Goal: Transaction & Acquisition: Purchase product/service

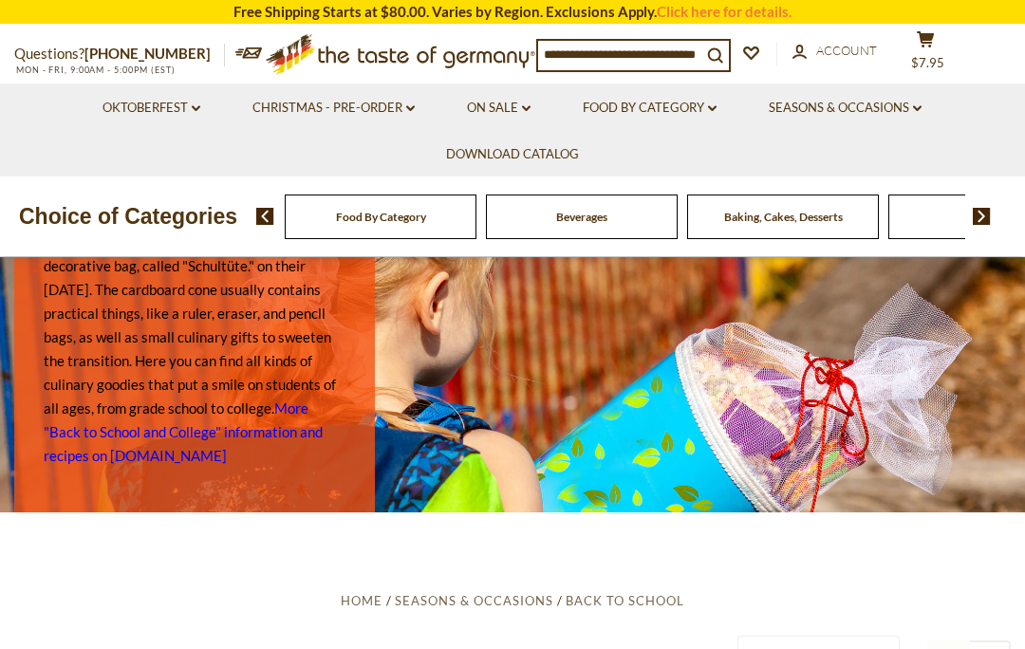
click at [683, 113] on link "Food By Category dropdown_arrow" at bounding box center [650, 108] width 134 height 21
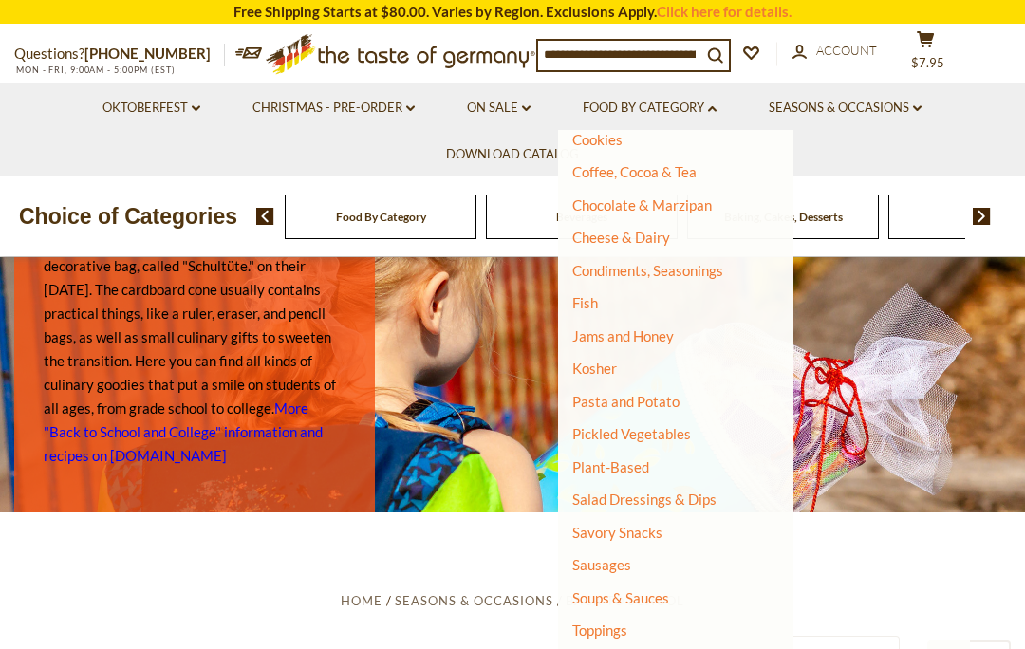
scroll to position [279, 0]
click at [675, 435] on link "Pickled Vegetables" at bounding box center [631, 434] width 119 height 17
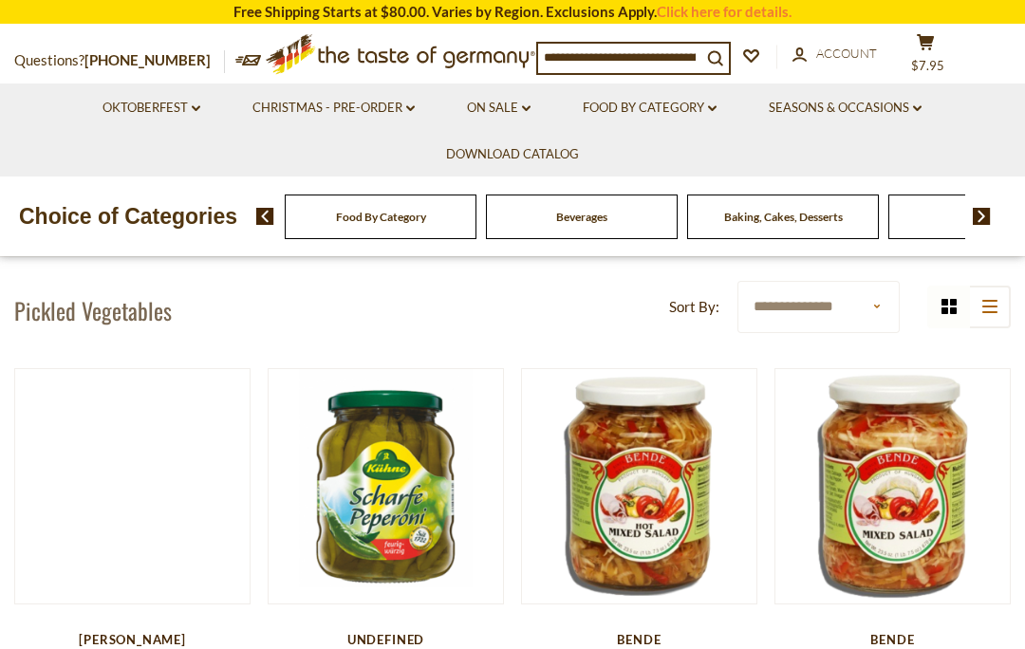
scroll to position [354, 0]
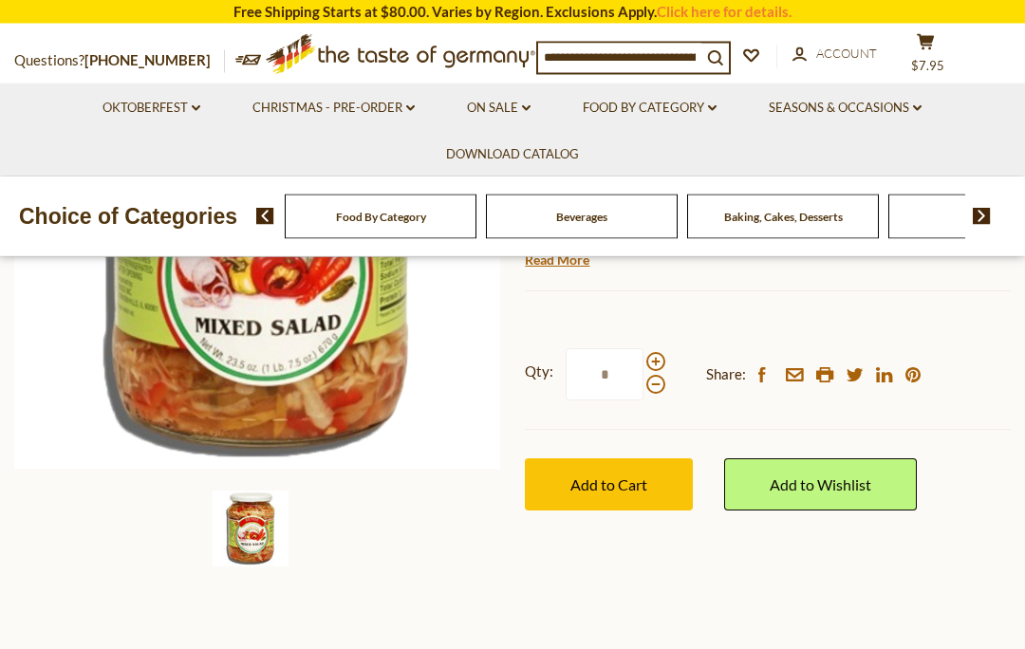
click at [625, 491] on button "Add to Cart" at bounding box center [609, 485] width 168 height 52
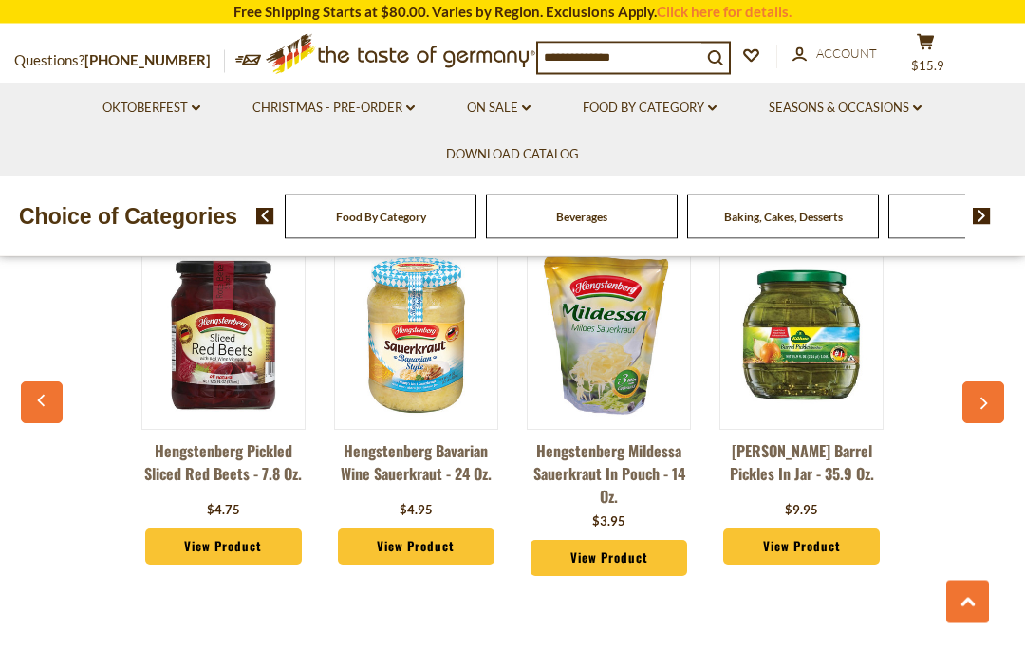
scroll to position [1365, 0]
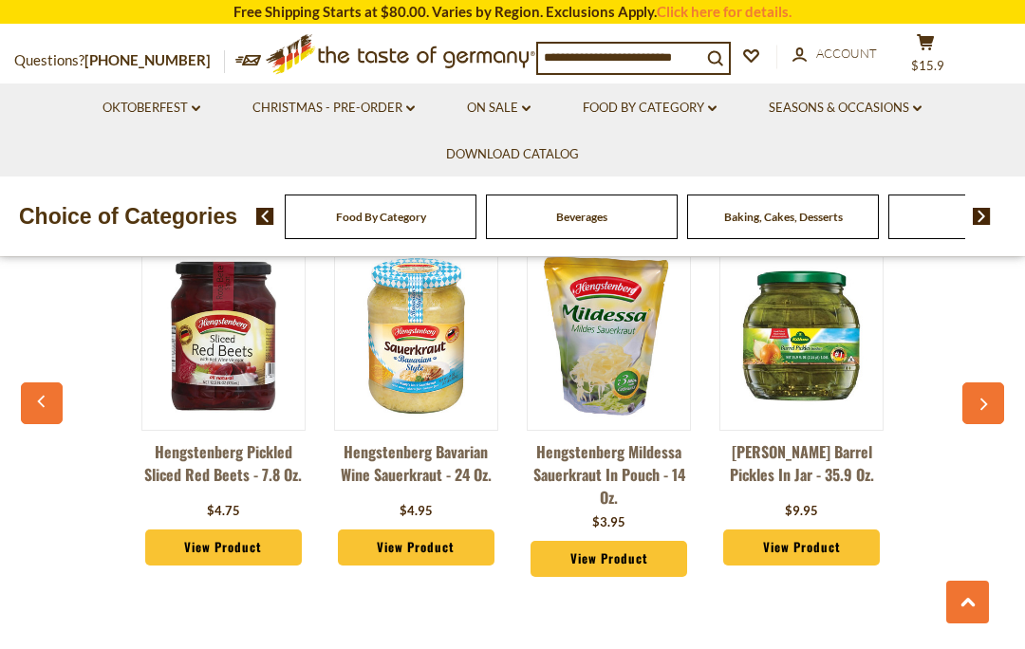
click at [990, 400] on button "button" at bounding box center [984, 404] width 42 height 42
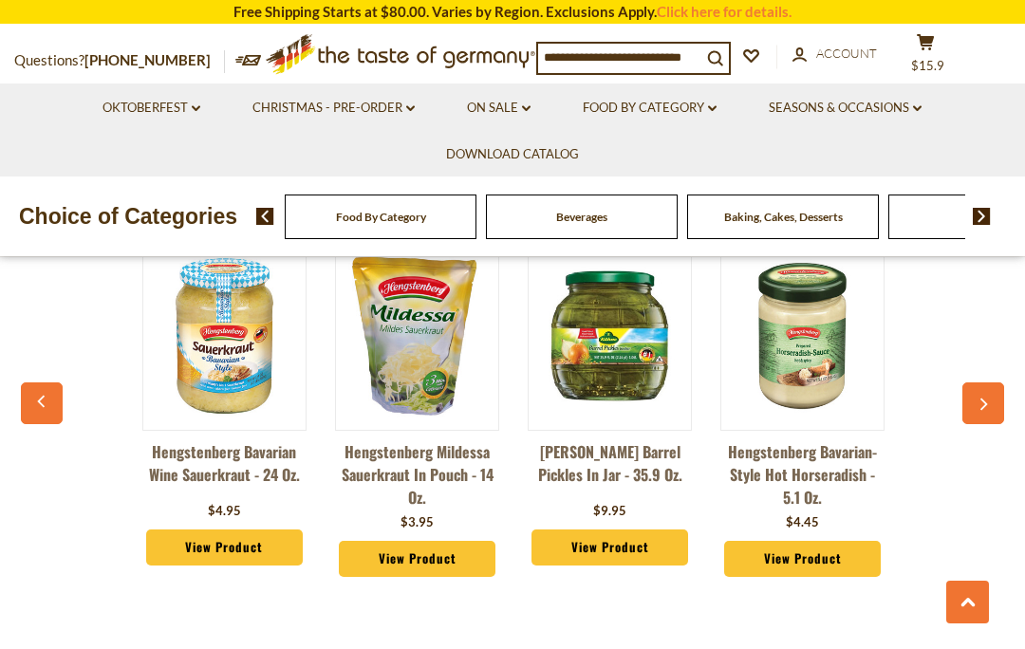
scroll to position [0, 193]
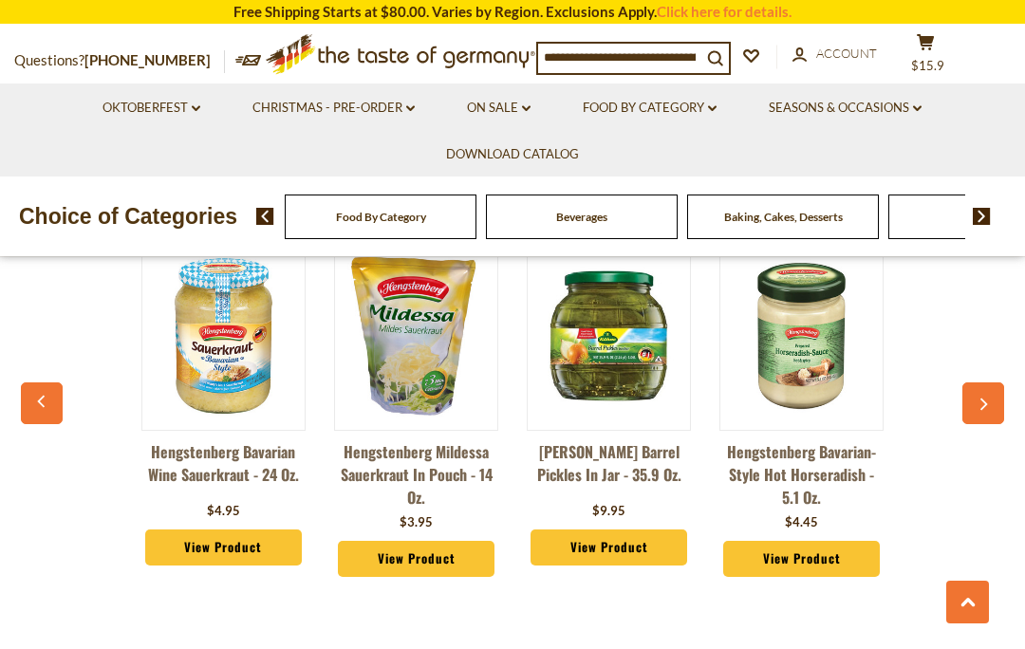
click at [981, 407] on icon "button" at bounding box center [983, 404] width 12 height 13
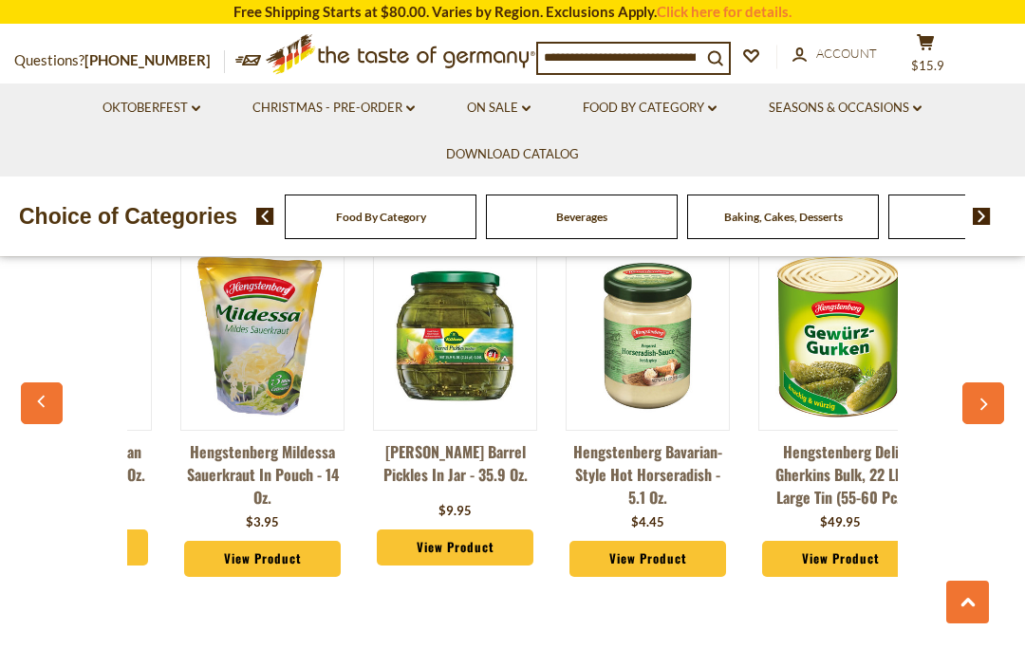
scroll to position [0, 385]
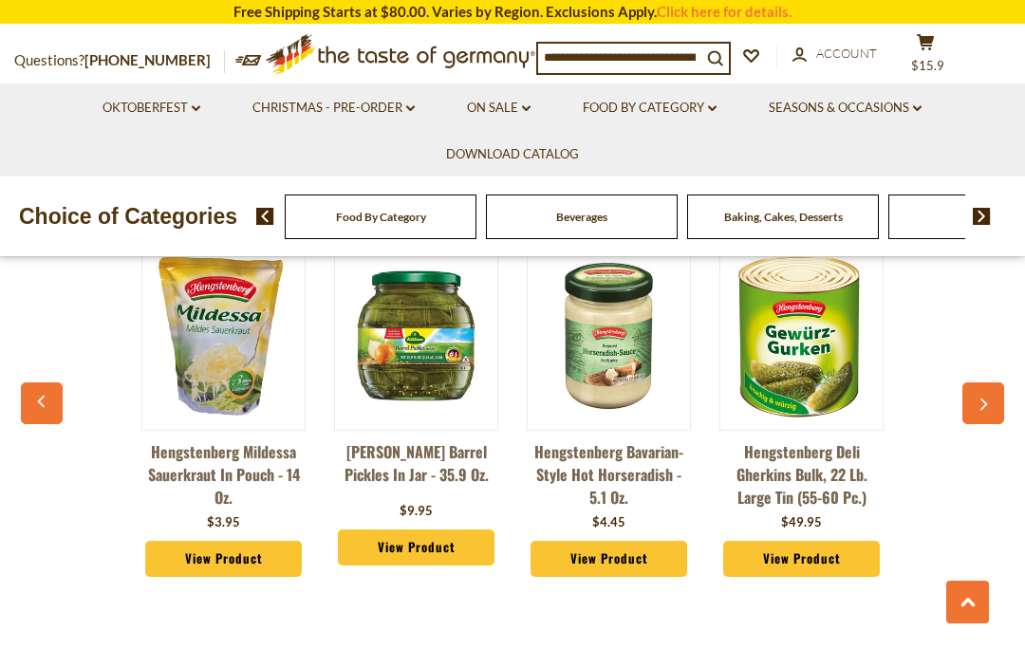
click at [989, 392] on button "button" at bounding box center [984, 404] width 42 height 42
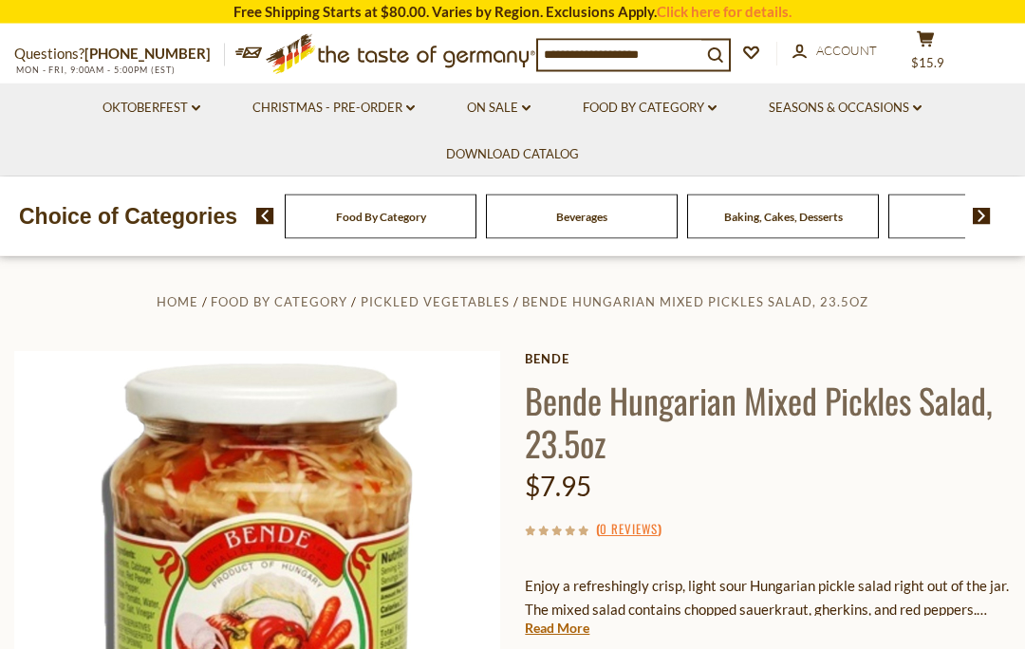
scroll to position [0, 0]
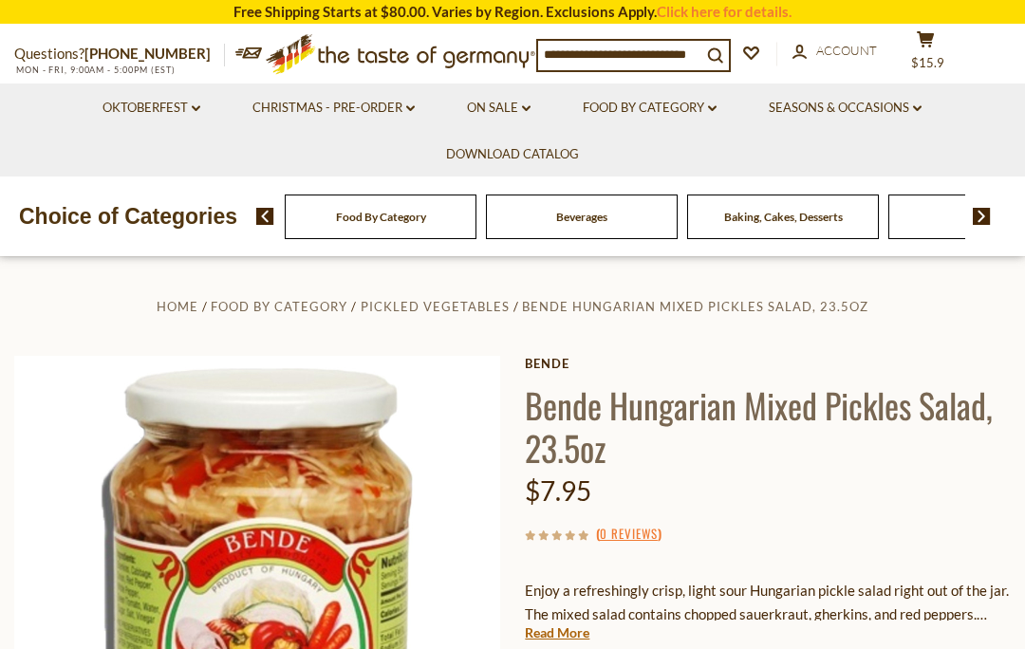
click at [701, 104] on link "Food By Category dropdown_arrow" at bounding box center [650, 108] width 134 height 21
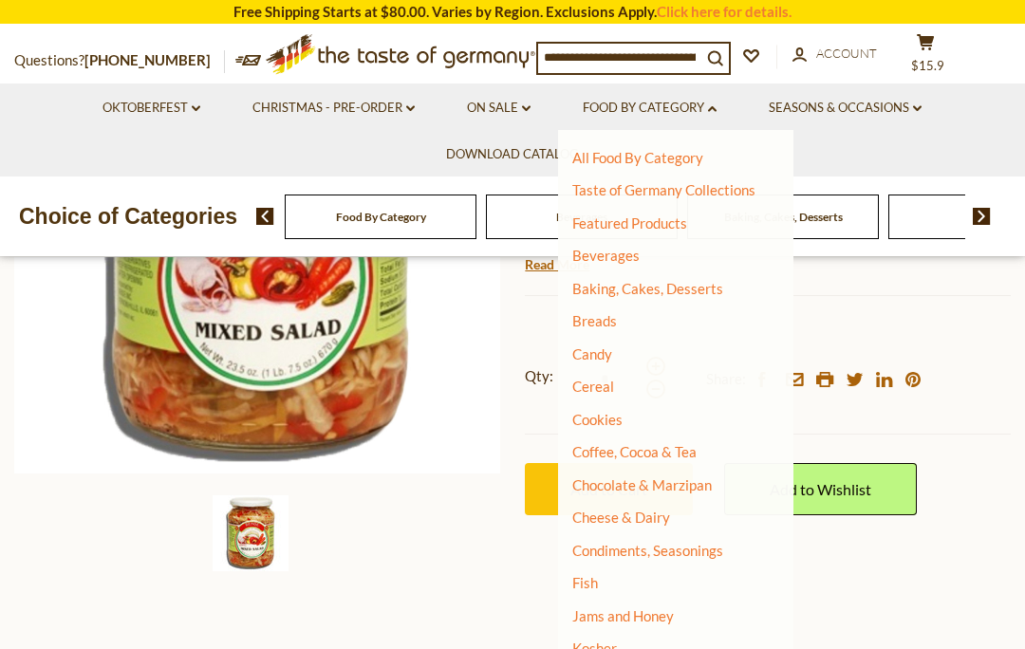
scroll to position [371, 0]
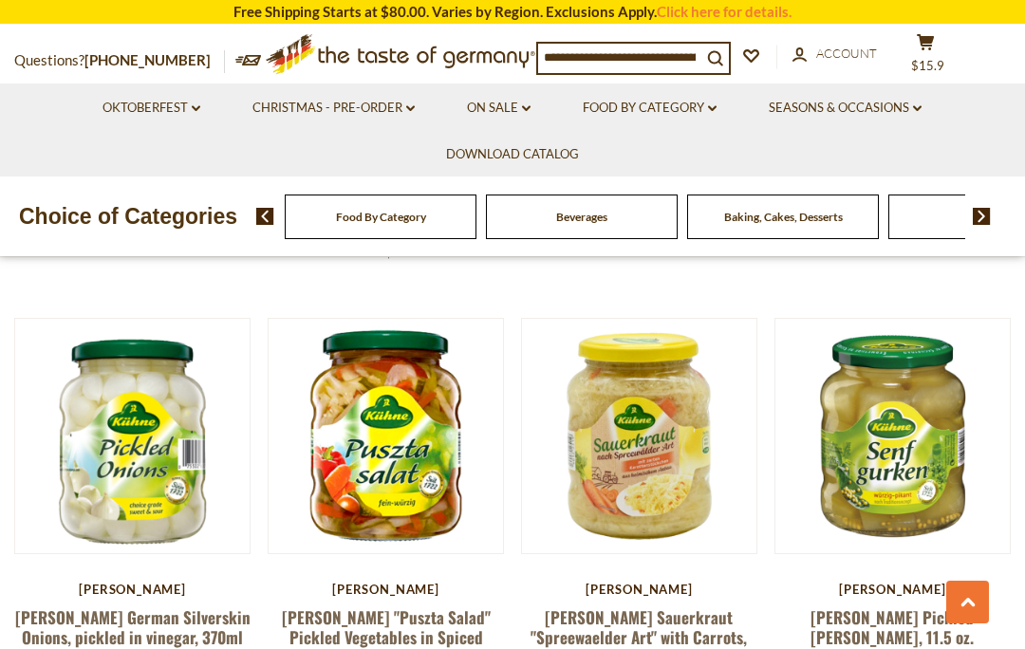
scroll to position [3052, 0]
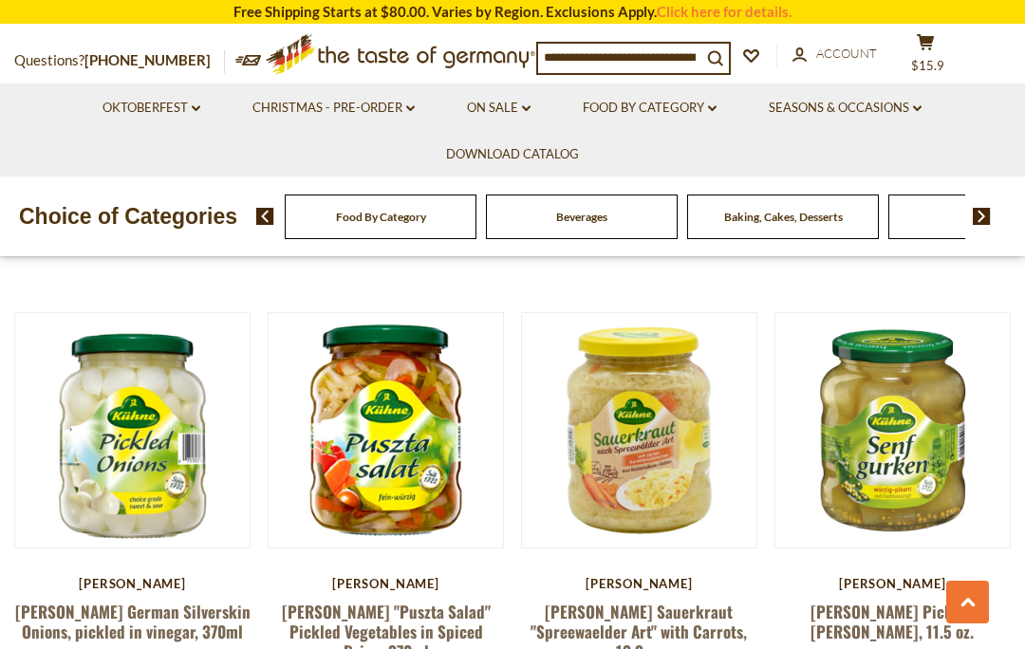
click at [416, 600] on link "[PERSON_NAME] "Puszta Salad" Pickled Vegetables in Spiced Brine, 370ml" at bounding box center [386, 632] width 209 height 65
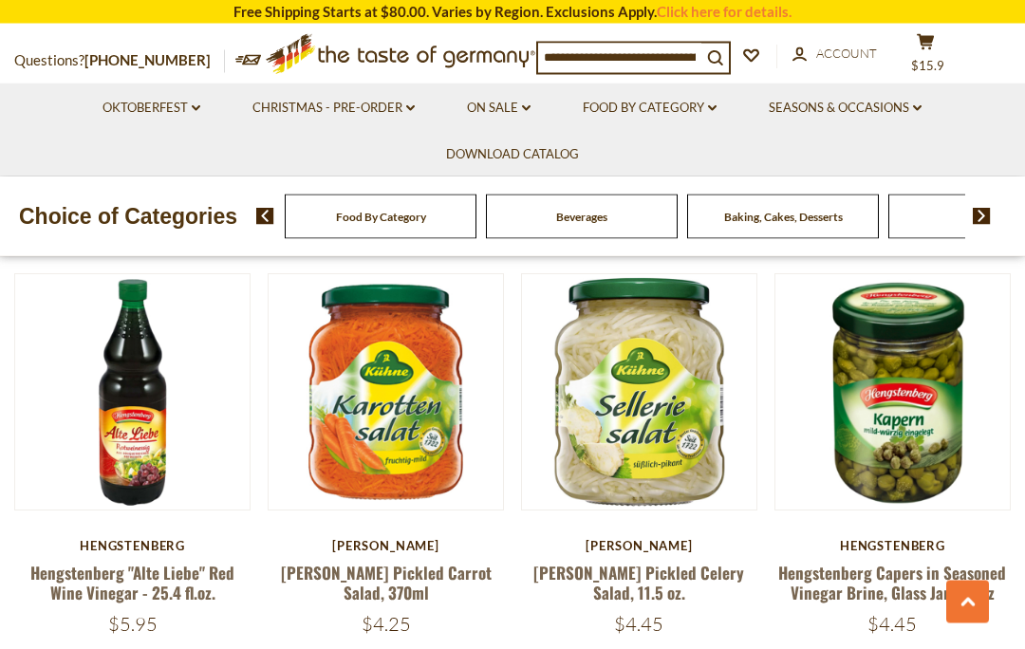
scroll to position [3531, 0]
click at [698, 561] on link "[PERSON_NAME] Pickled Celery Salad, 11.5 oz." at bounding box center [639, 583] width 211 height 44
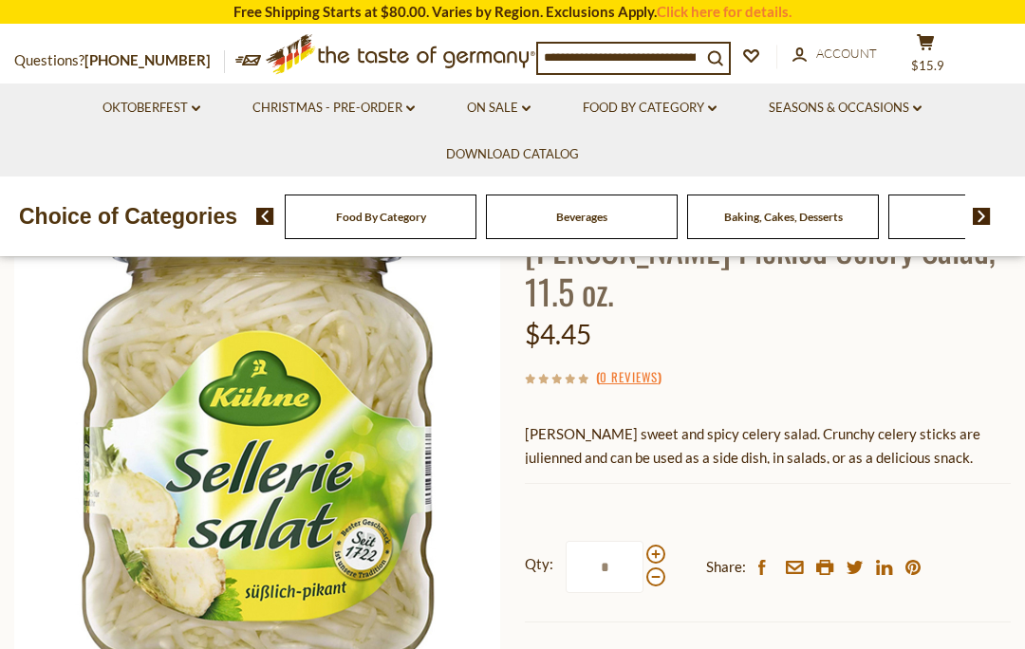
scroll to position [159, 0]
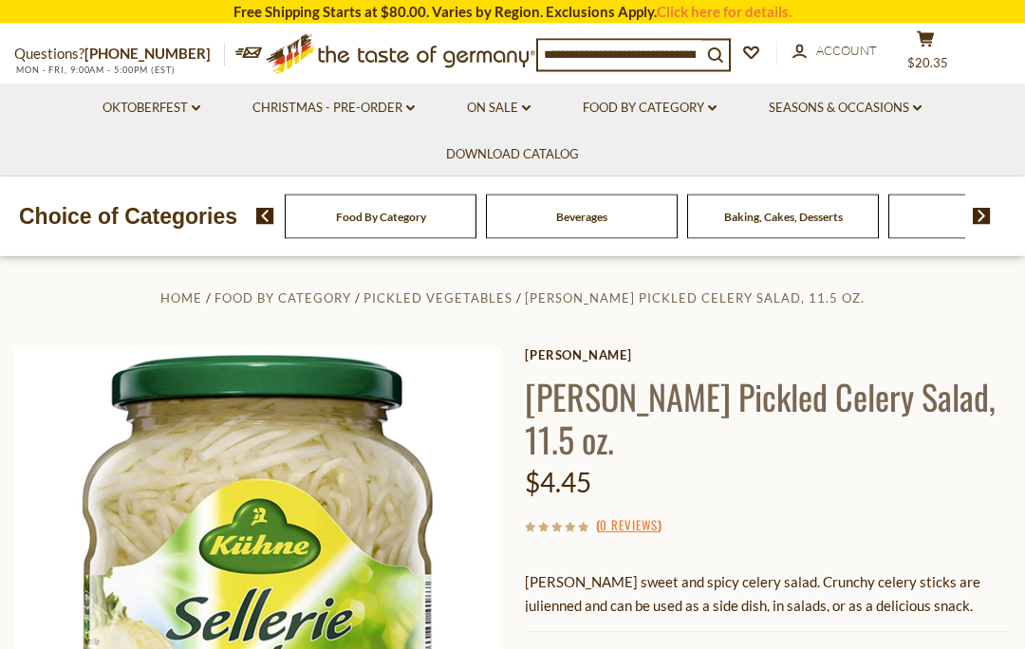
scroll to position [0, 0]
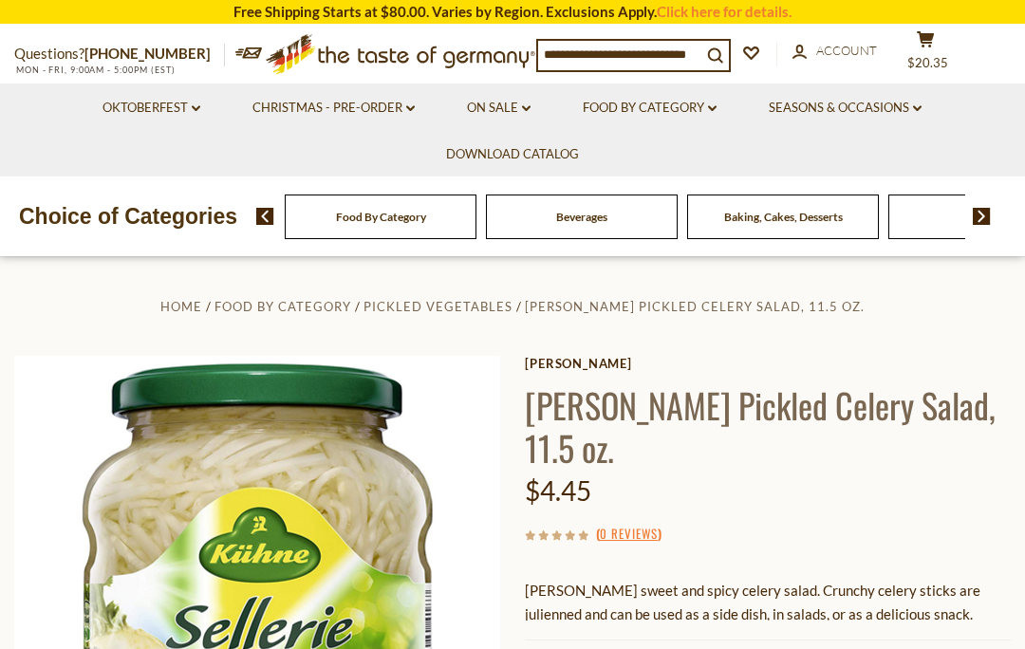
click at [936, 45] on button "cart $20.35" at bounding box center [925, 53] width 57 height 47
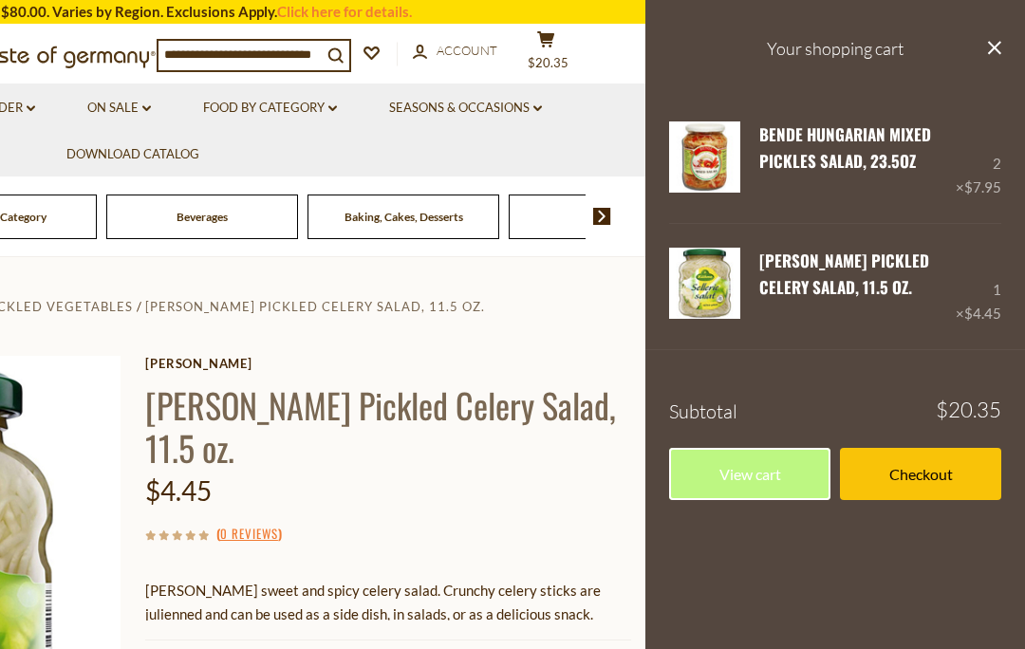
click at [995, 45] on icon "close" at bounding box center [994, 48] width 14 height 14
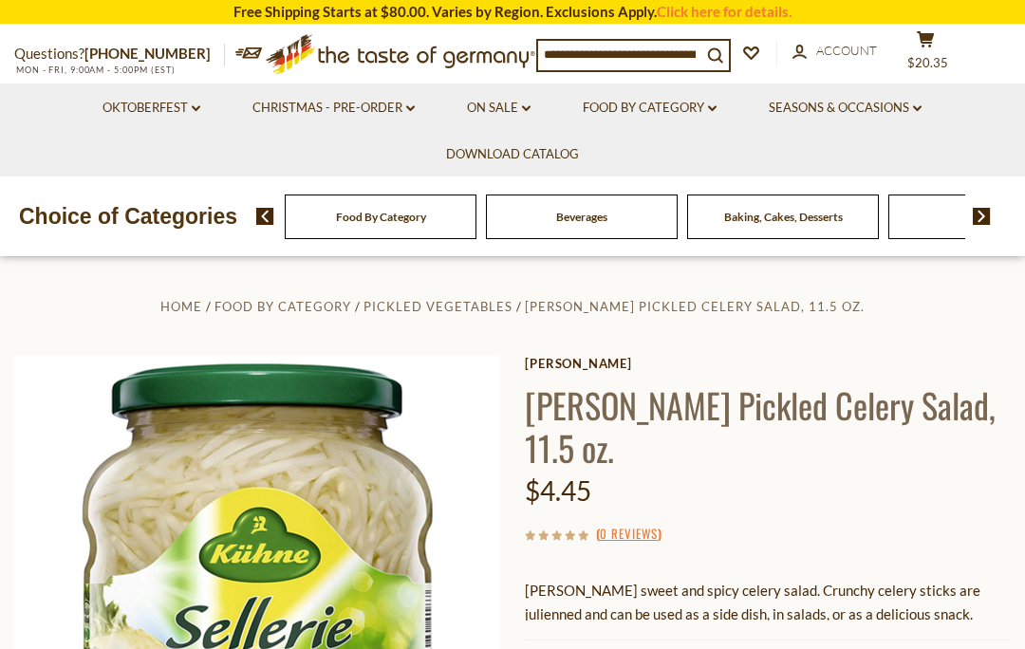
click at [685, 106] on link "Food By Category dropdown_arrow" at bounding box center [650, 108] width 134 height 21
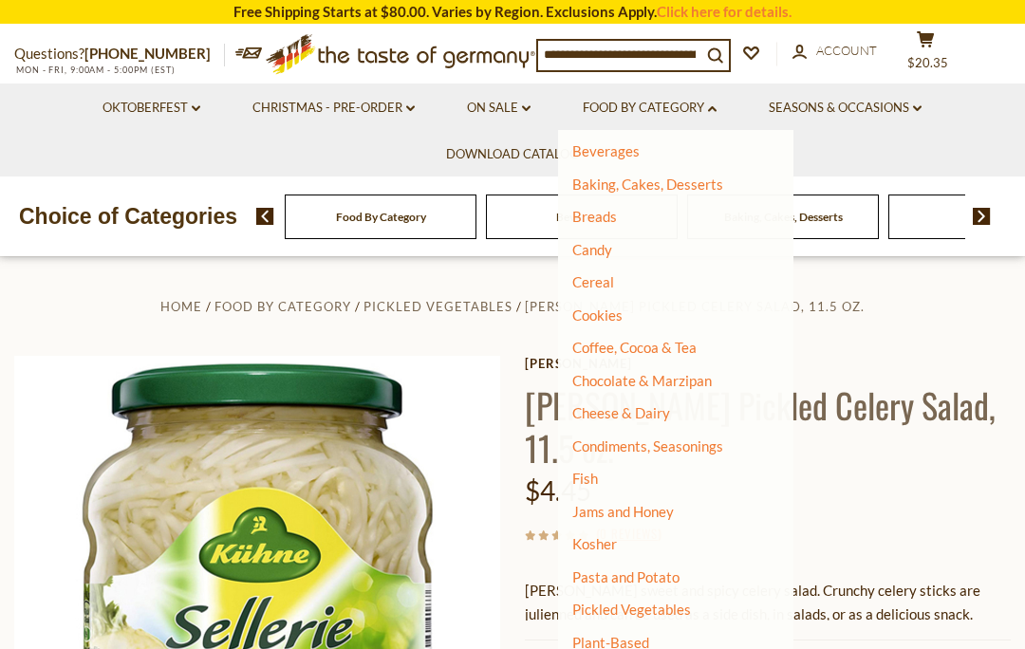
scroll to position [137, 0]
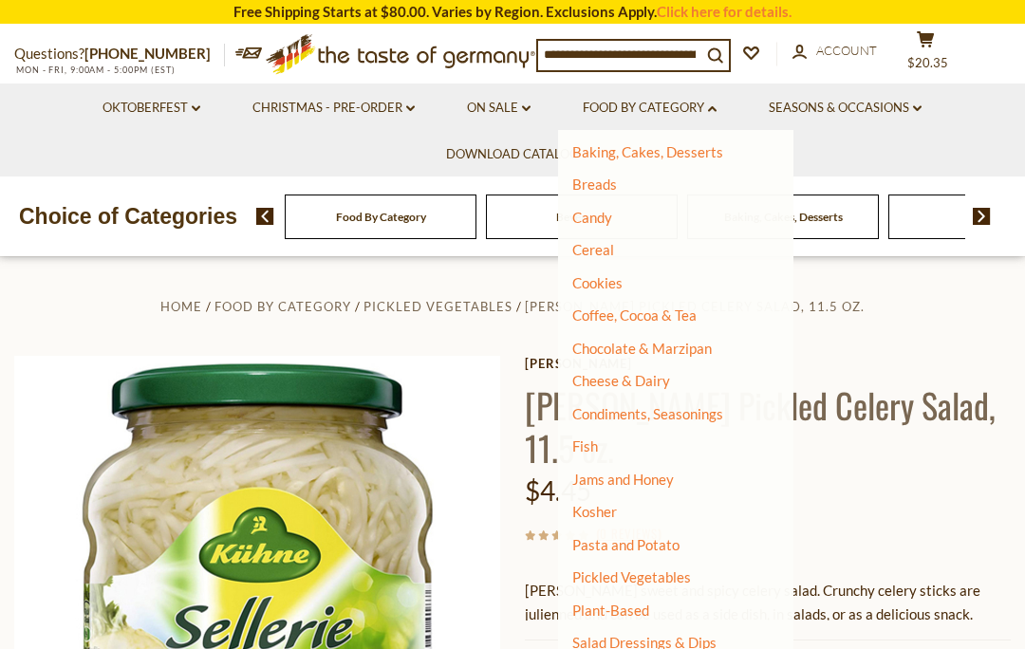
click at [588, 440] on link "Fish" at bounding box center [585, 446] width 26 height 17
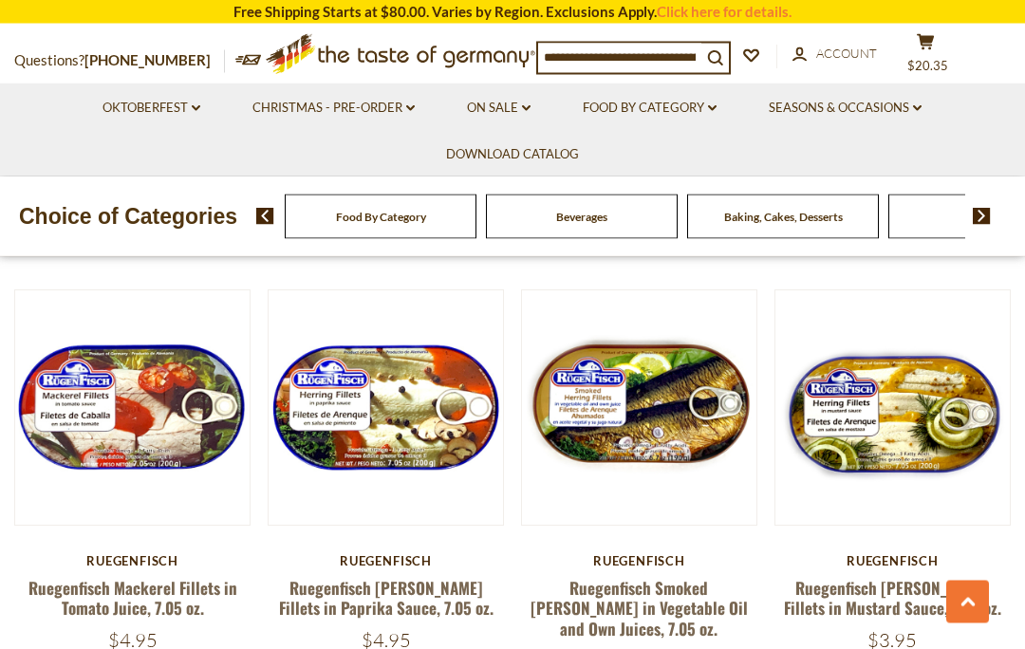
scroll to position [1295, 0]
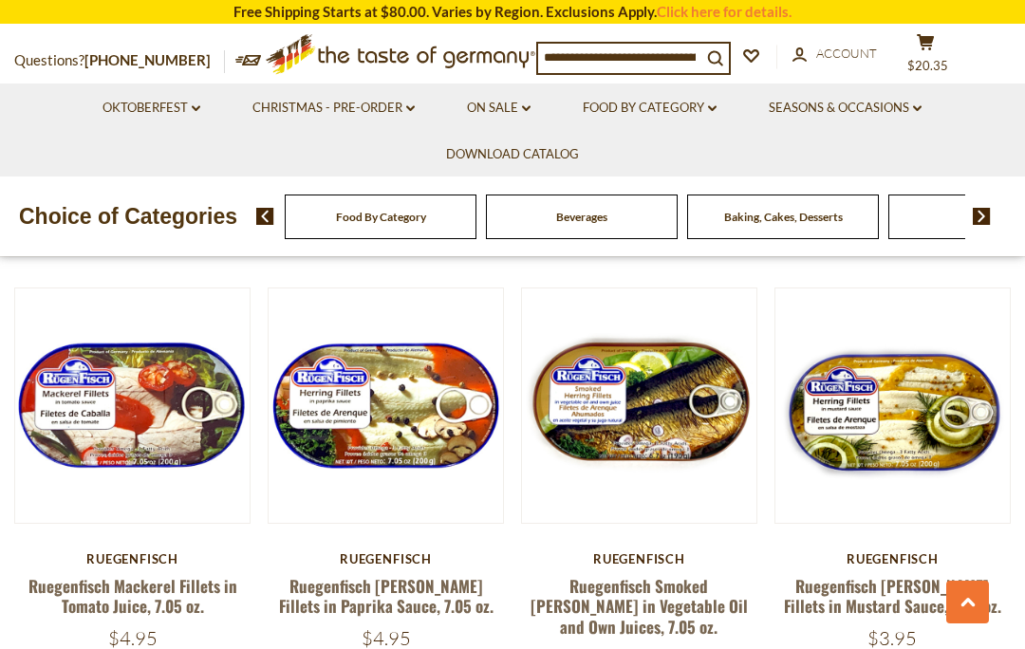
click at [935, 574] on link "Ruegenfisch [PERSON_NAME] Fillets in Mustard Sauce, 7.05 oz." at bounding box center [892, 596] width 217 height 44
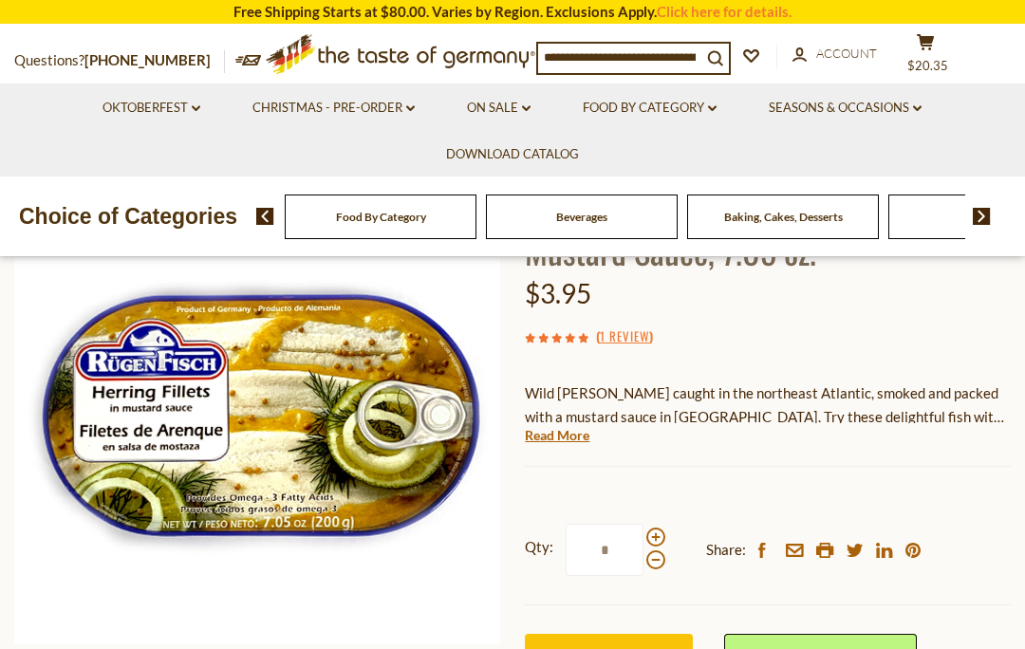
scroll to position [198, 0]
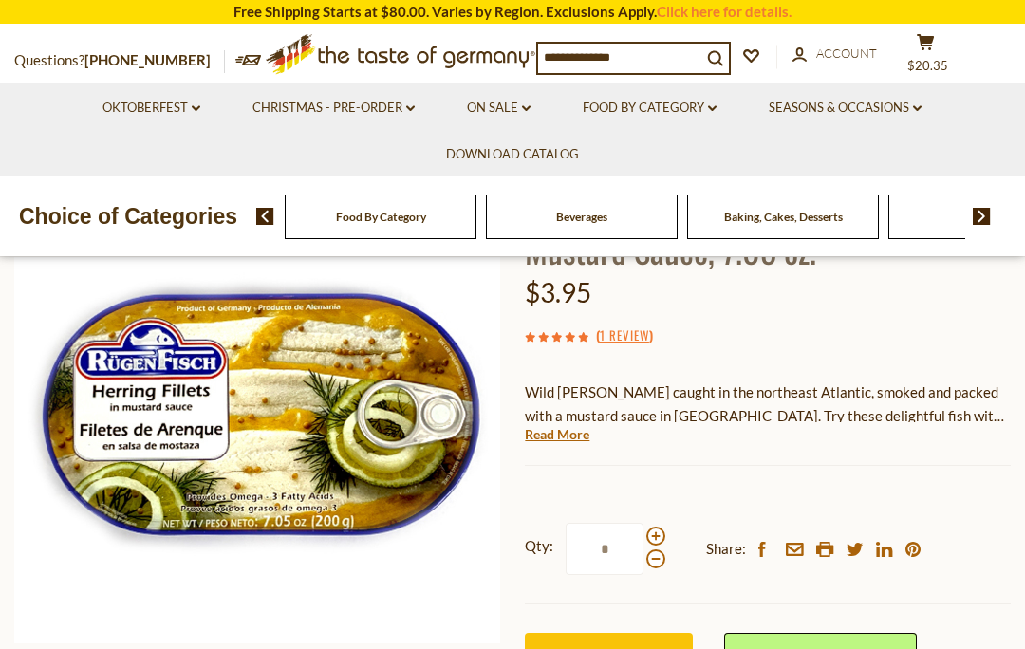
click at [658, 531] on span at bounding box center [656, 536] width 19 height 19
click at [644, 531] on input "*" at bounding box center [605, 549] width 78 height 52
type input "*"
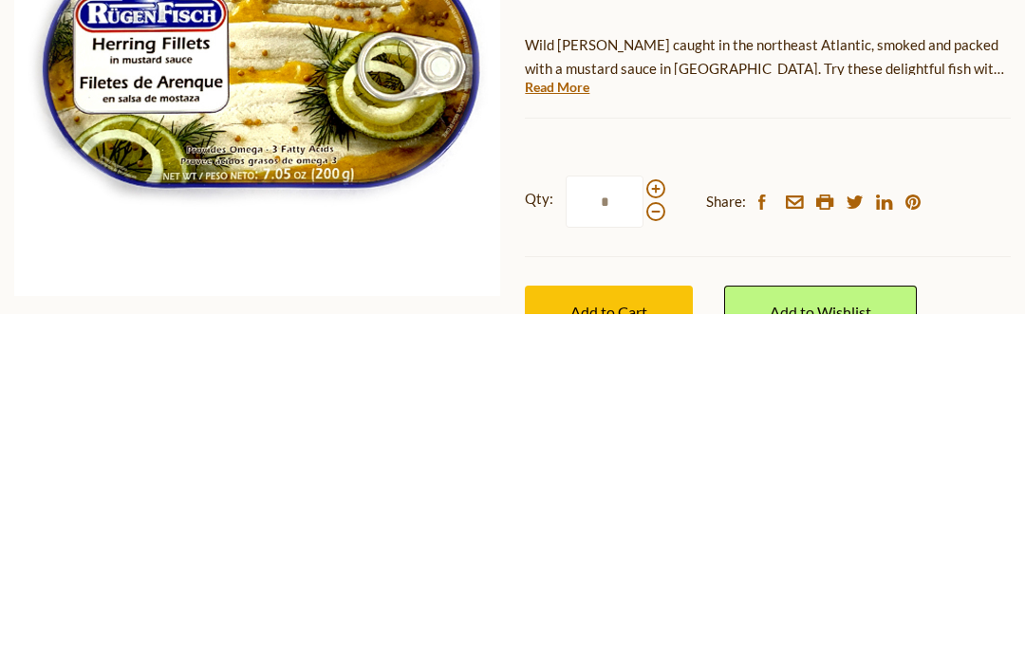
click at [640, 638] on span "Add to Cart" at bounding box center [609, 647] width 77 height 18
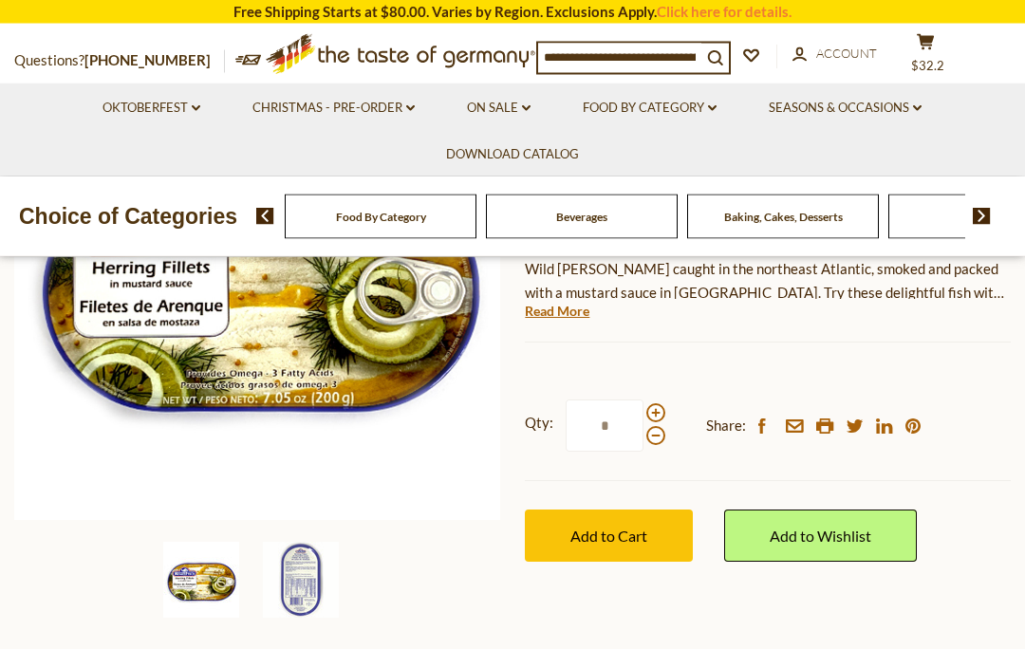
scroll to position [0, 0]
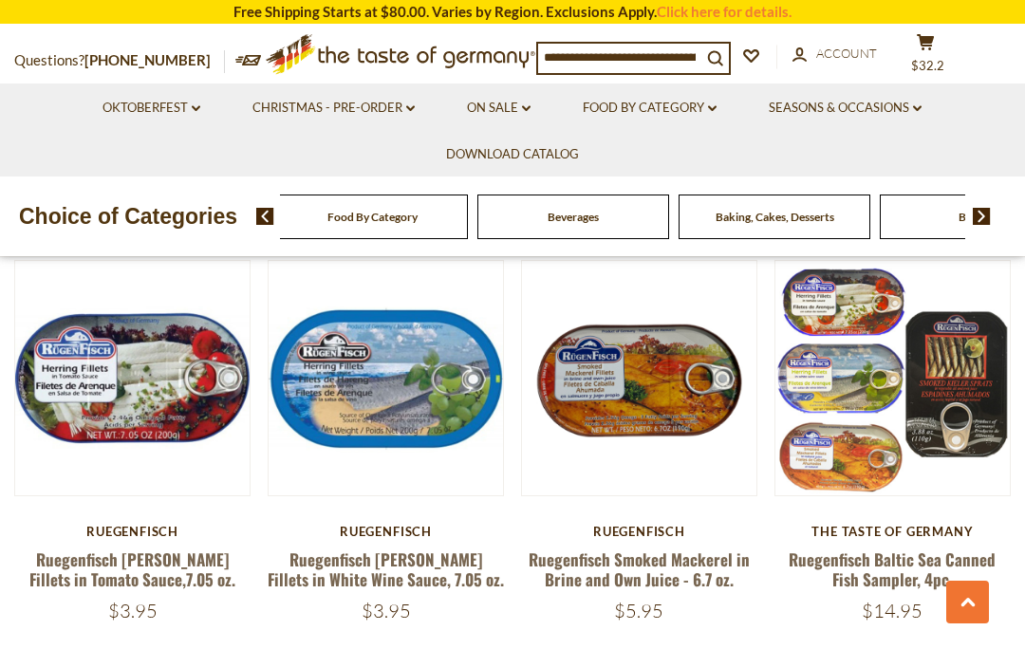
scroll to position [2637, 0]
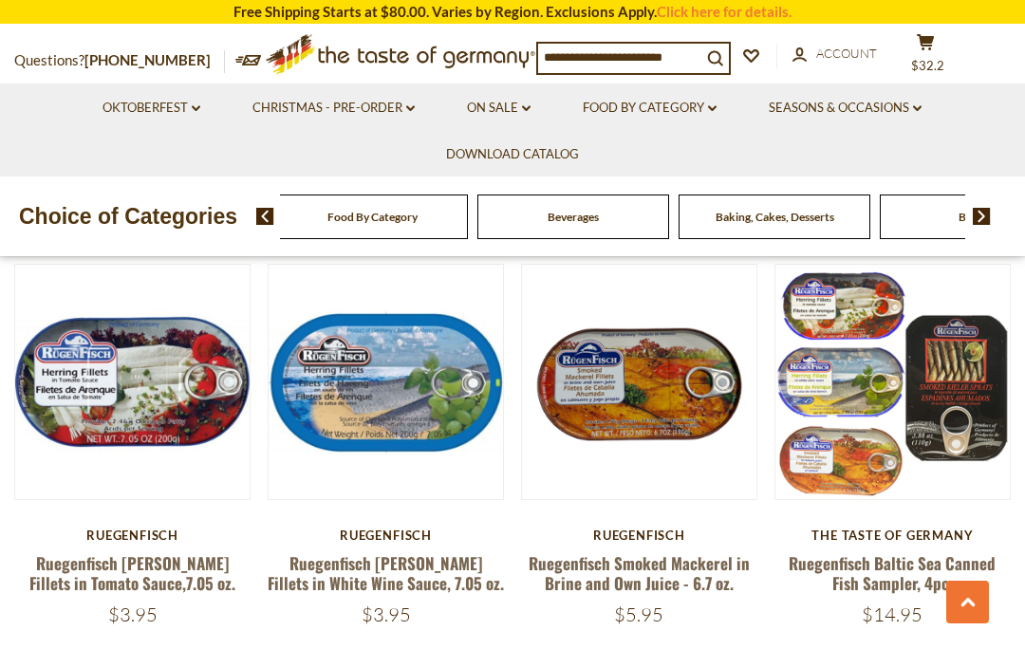
click at [137, 552] on link "Ruegenfisch [PERSON_NAME] Fillets in Tomato Sauce,7.05 oz." at bounding box center [132, 574] width 206 height 44
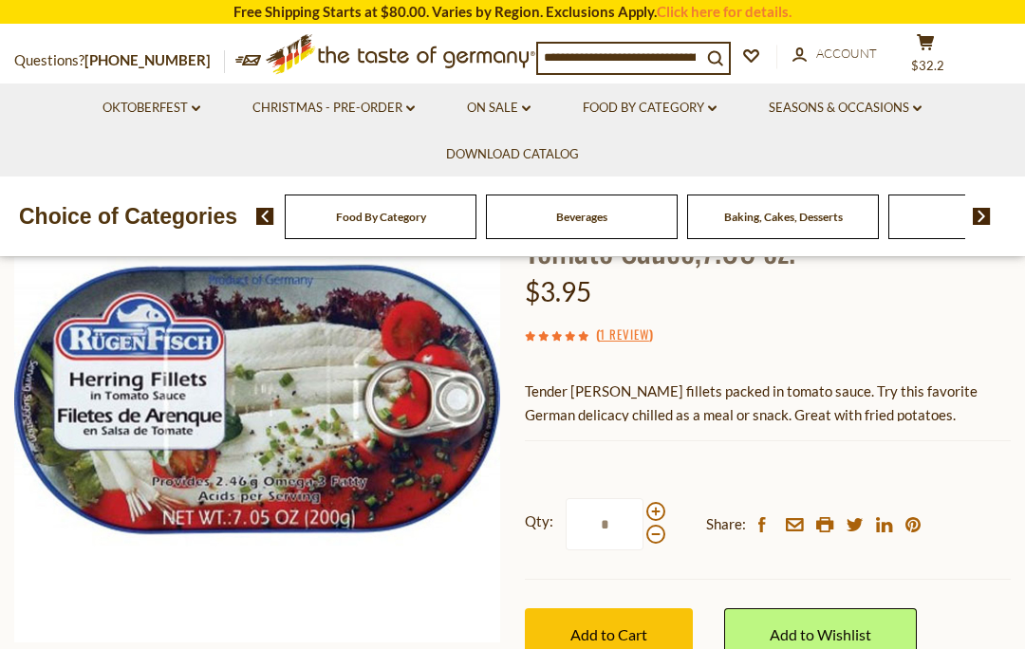
scroll to position [213, 0]
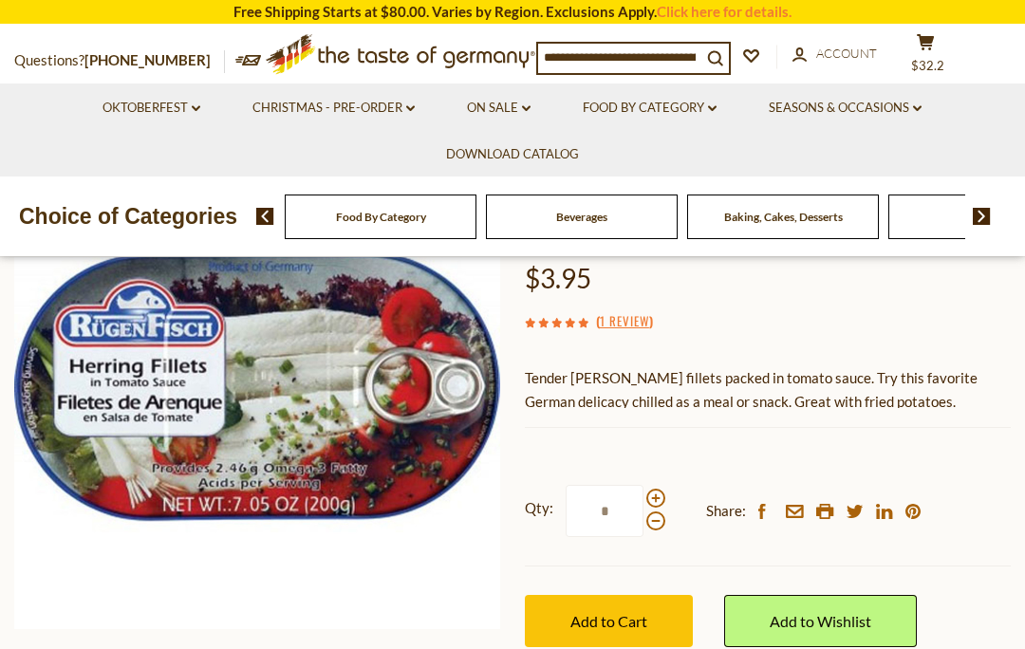
click at [646, 621] on span "Add to Cart" at bounding box center [609, 621] width 77 height 18
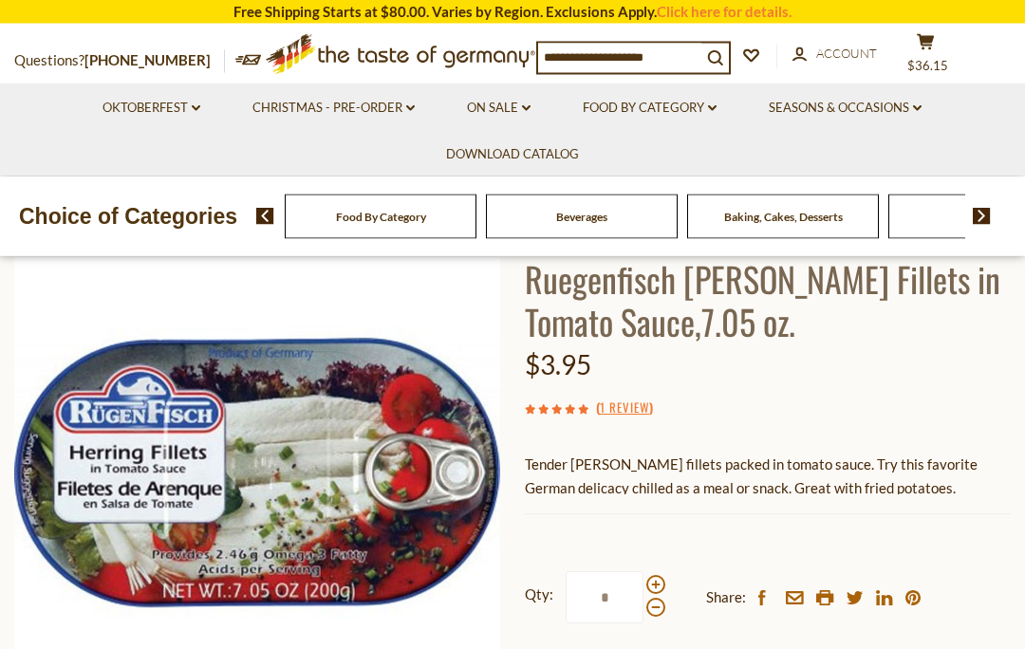
scroll to position [0, 0]
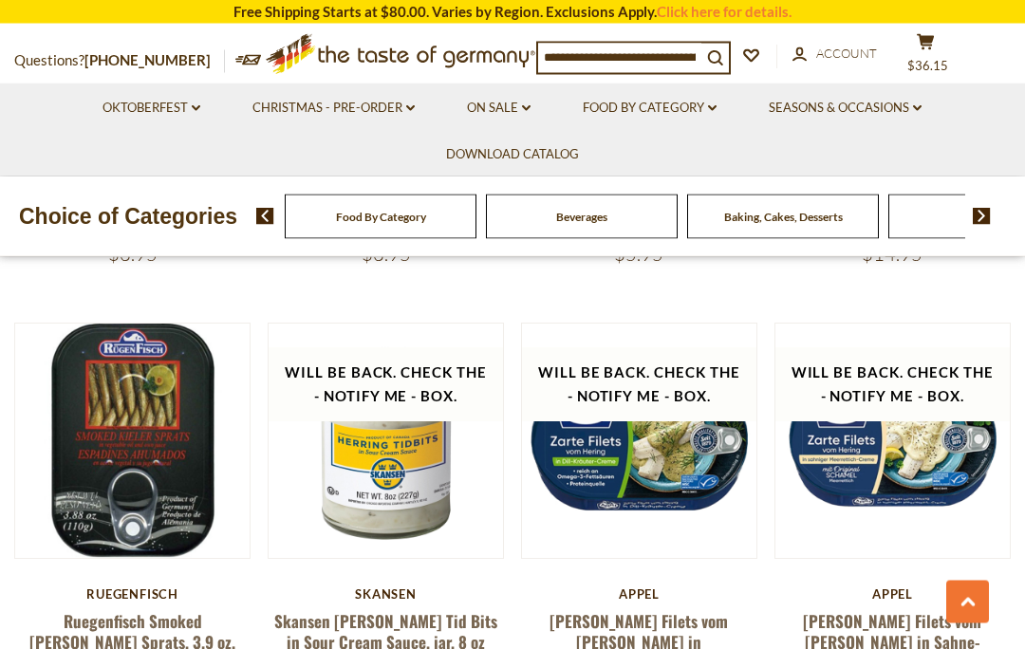
scroll to position [2998, 0]
click at [144, 609] on link "Ruegenfisch Smoked [PERSON_NAME] Sprats, 3.9 oz." at bounding box center [132, 631] width 206 height 44
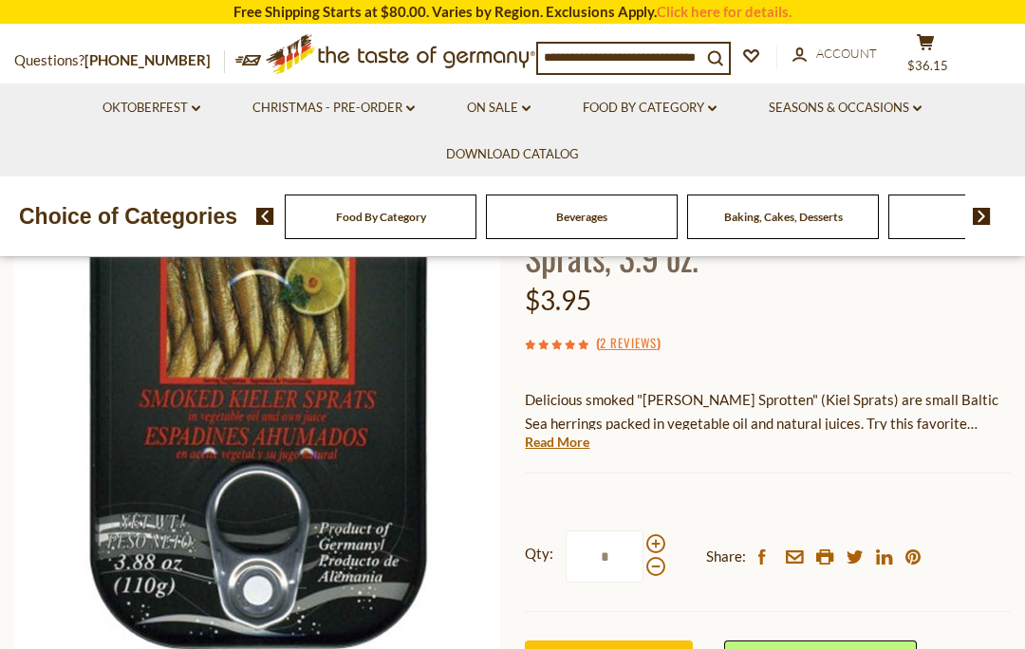
scroll to position [210, 0]
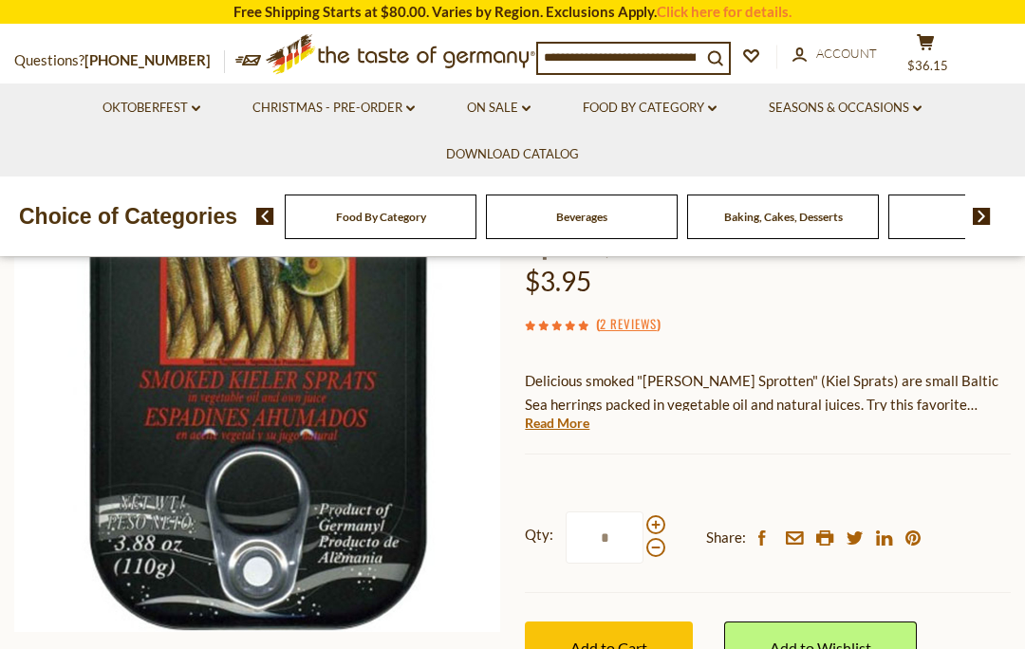
click at [640, 512] on input "*" at bounding box center [605, 538] width 78 height 52
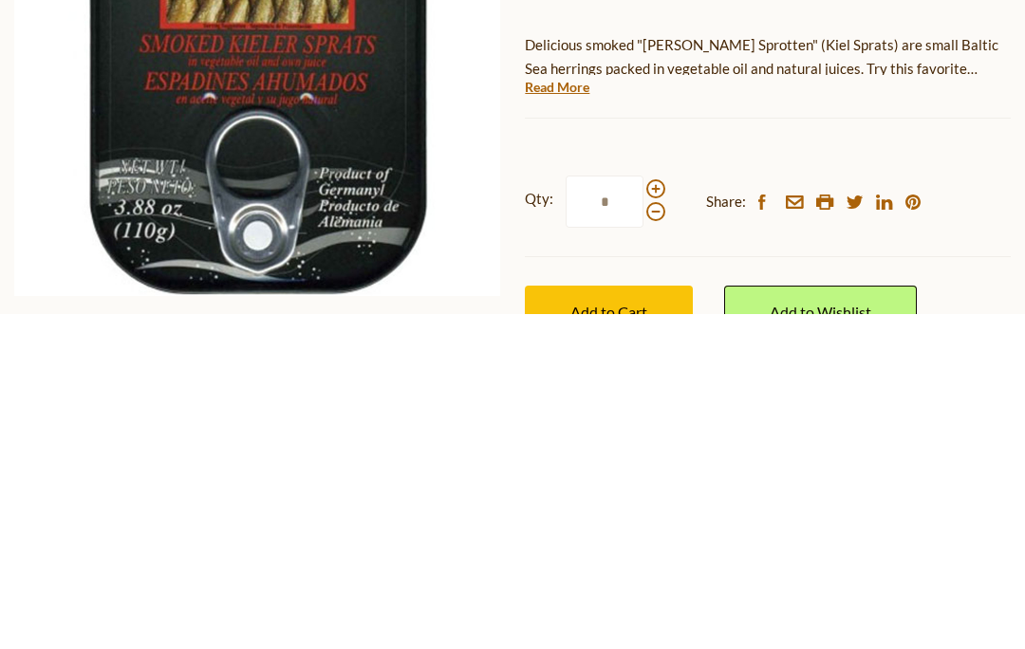
click at [659, 515] on span at bounding box center [656, 524] width 19 height 19
click at [644, 511] on input "*" at bounding box center [605, 537] width 78 height 52
click at [651, 537] on span at bounding box center [656, 546] width 19 height 19
click at [644, 511] on input "*" at bounding box center [605, 537] width 78 height 52
type input "*"
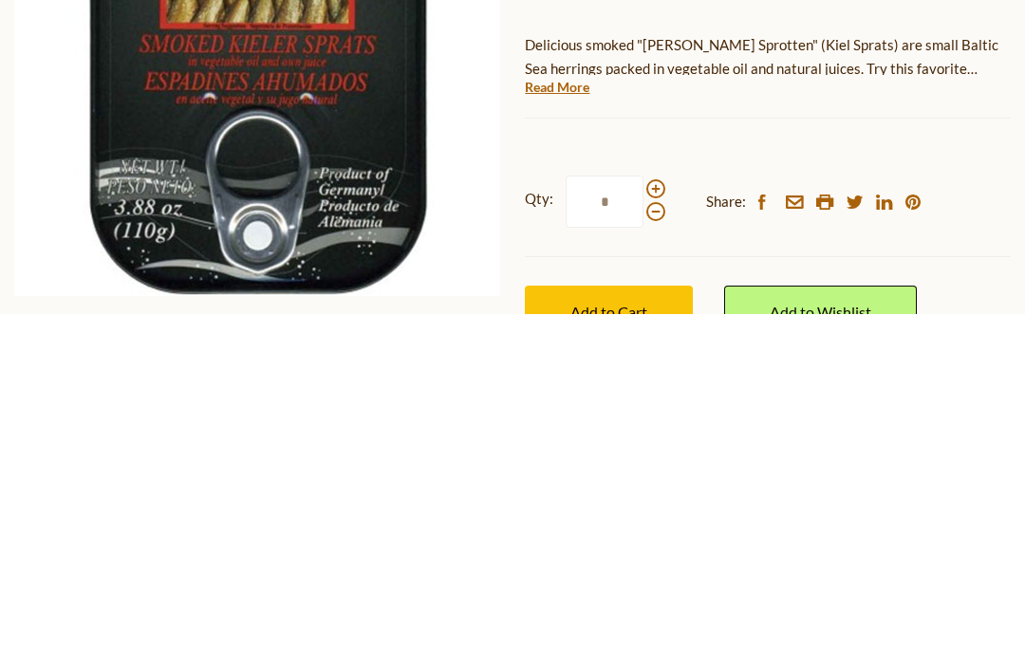
click at [624, 638] on span "Add to Cart" at bounding box center [609, 647] width 77 height 18
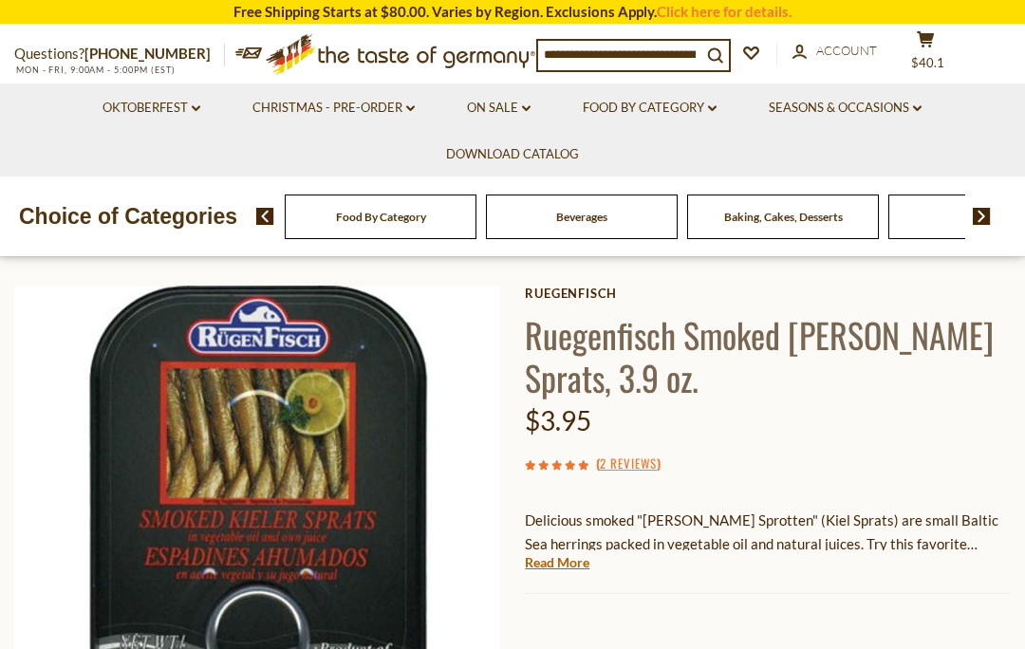
scroll to position [0, 0]
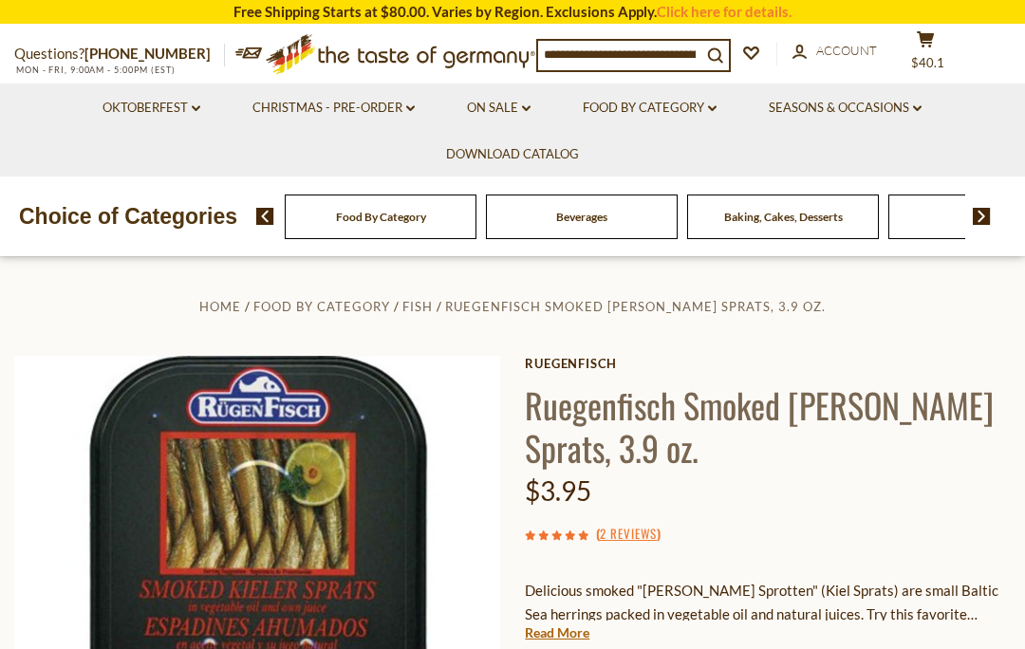
click at [852, 109] on link "Seasons & Occasions dropdown_arrow" at bounding box center [845, 108] width 153 height 21
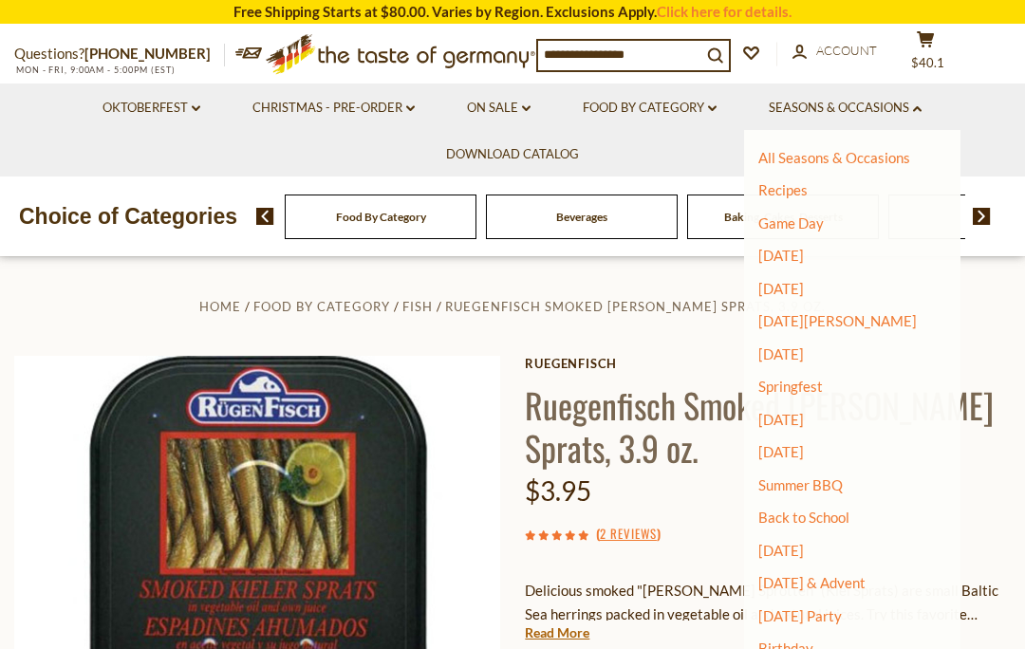
click at [649, 112] on link "Food By Category dropdown_arrow" at bounding box center [650, 108] width 134 height 21
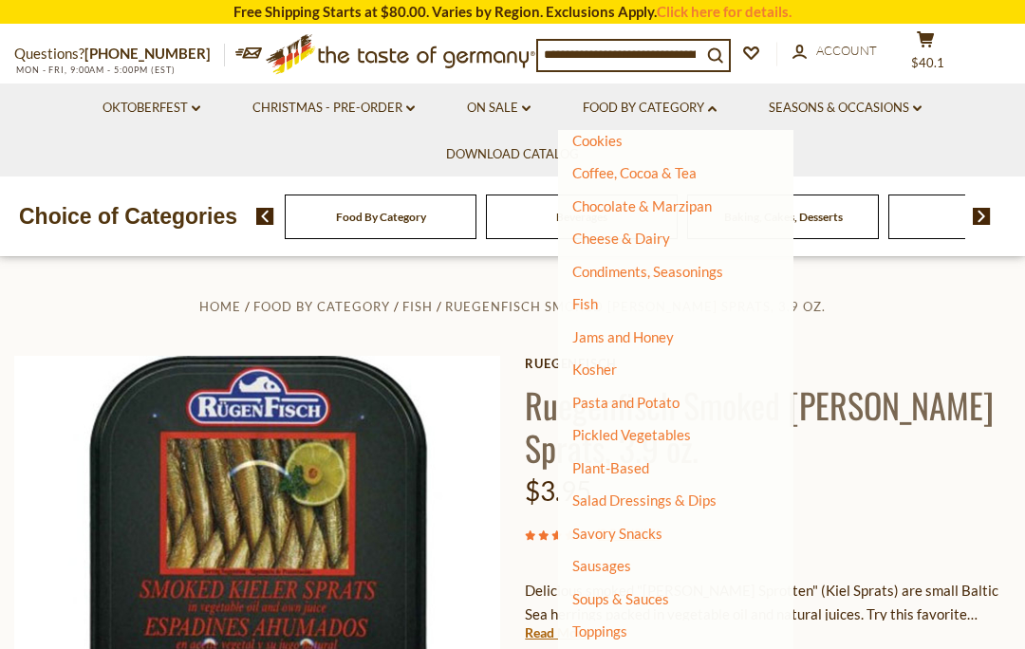
scroll to position [279, 0]
click at [637, 235] on link "Cheese & Dairy" at bounding box center [621, 238] width 98 height 17
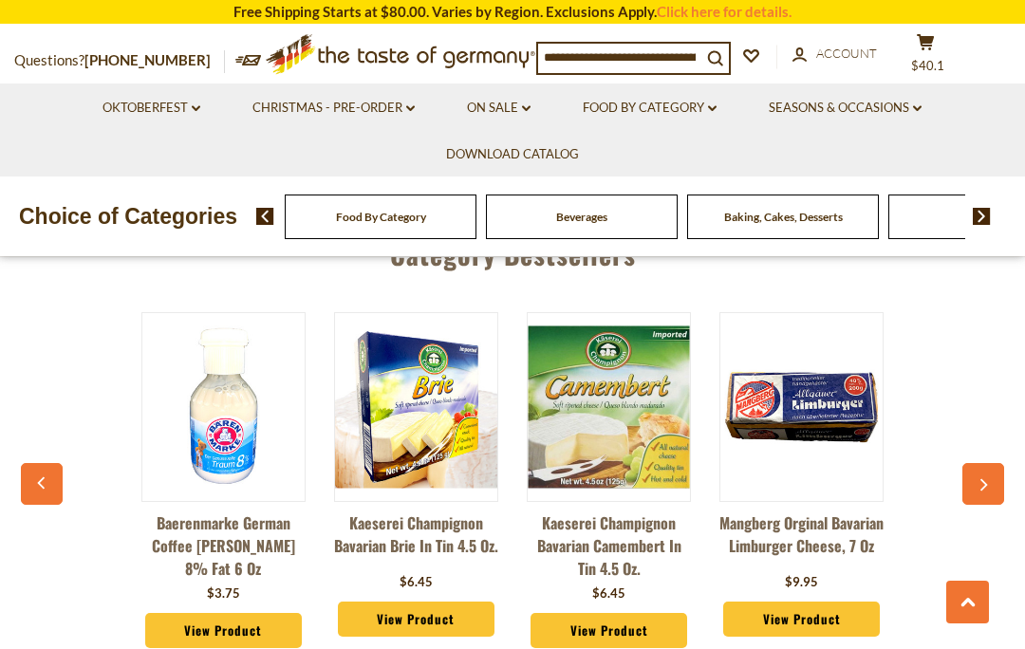
scroll to position [2771, 0]
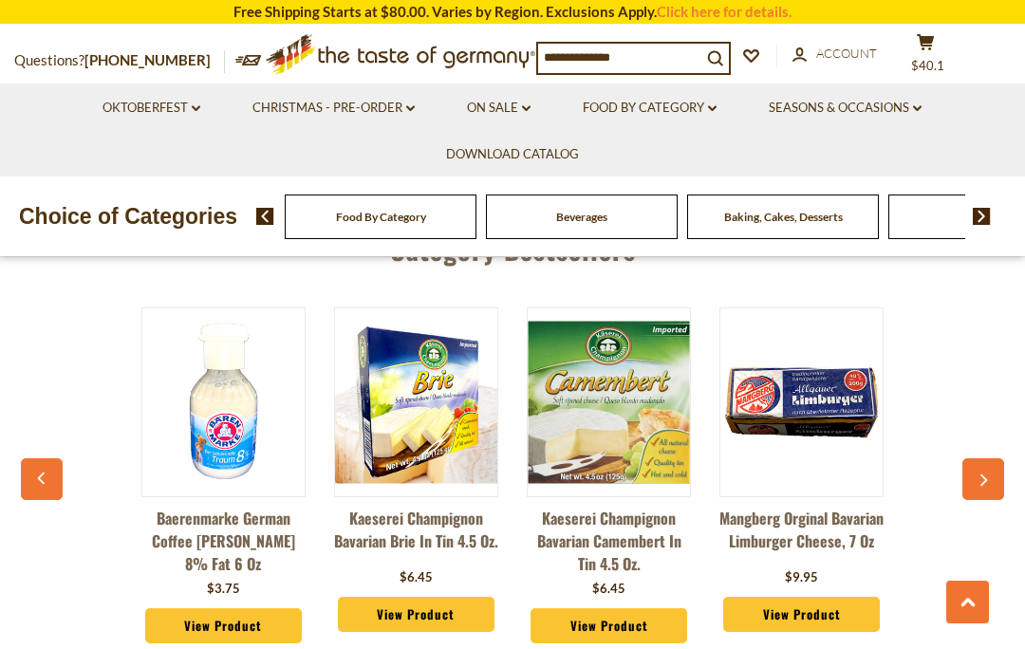
click at [988, 478] on icon "button" at bounding box center [983, 481] width 12 height 13
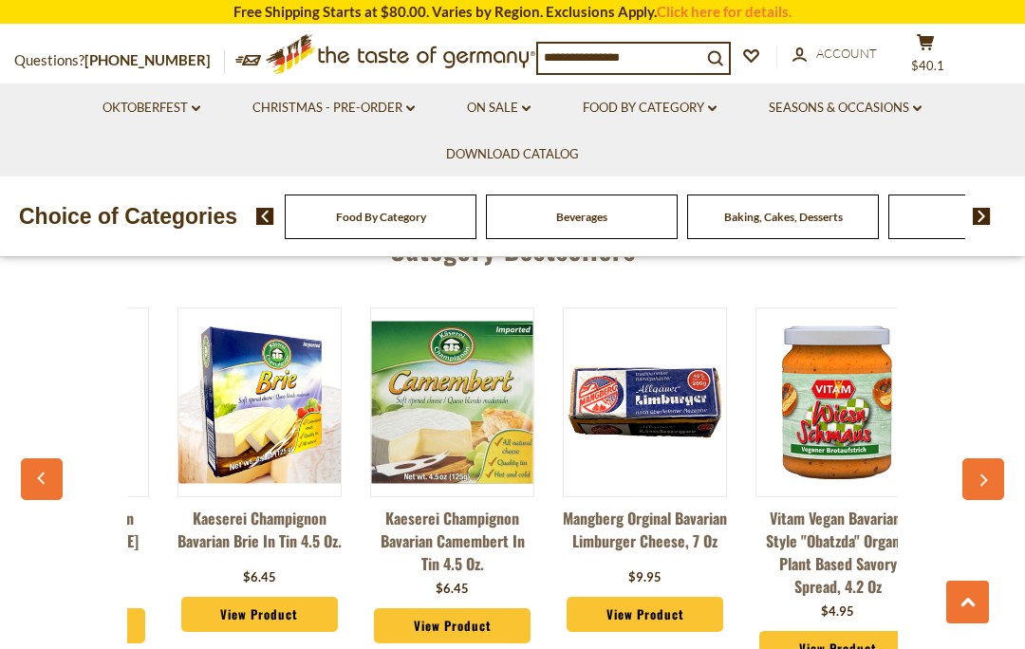
scroll to position [0, 193]
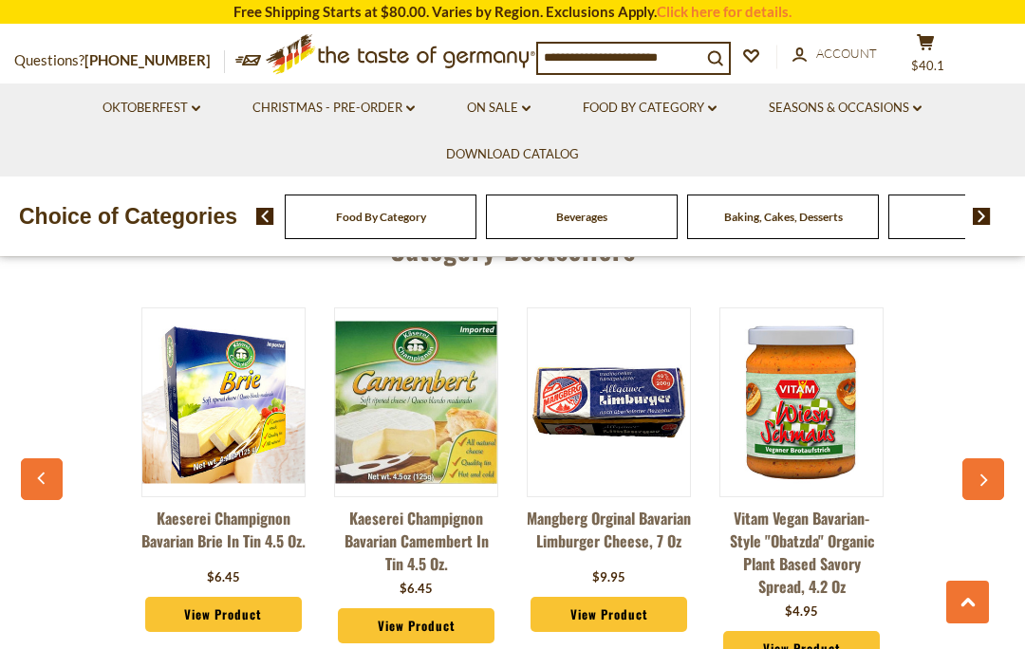
click at [984, 466] on button "button" at bounding box center [984, 480] width 42 height 42
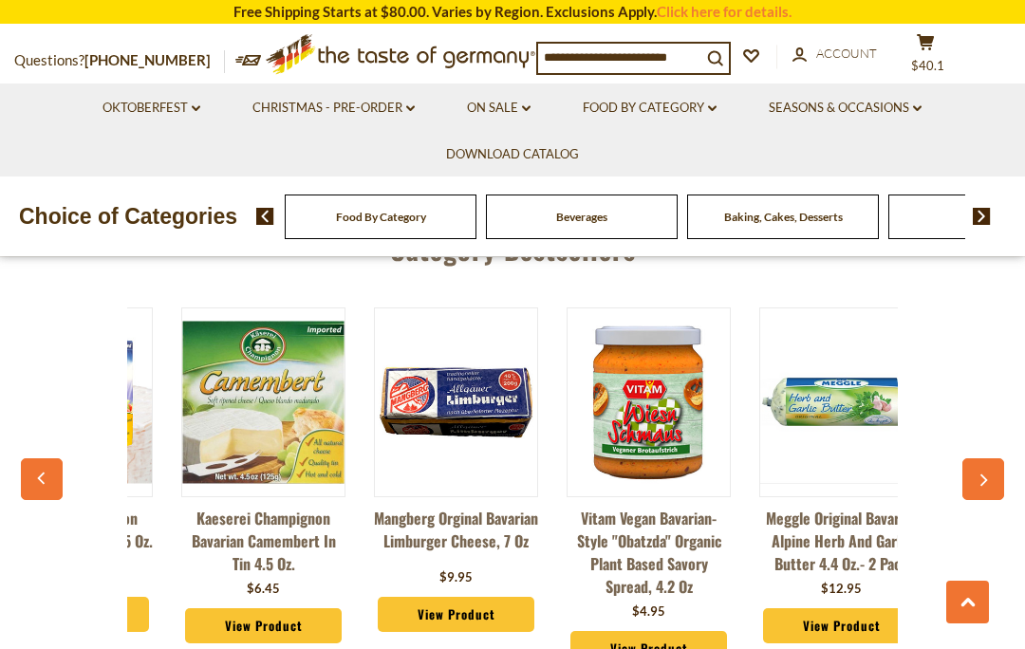
scroll to position [0, 385]
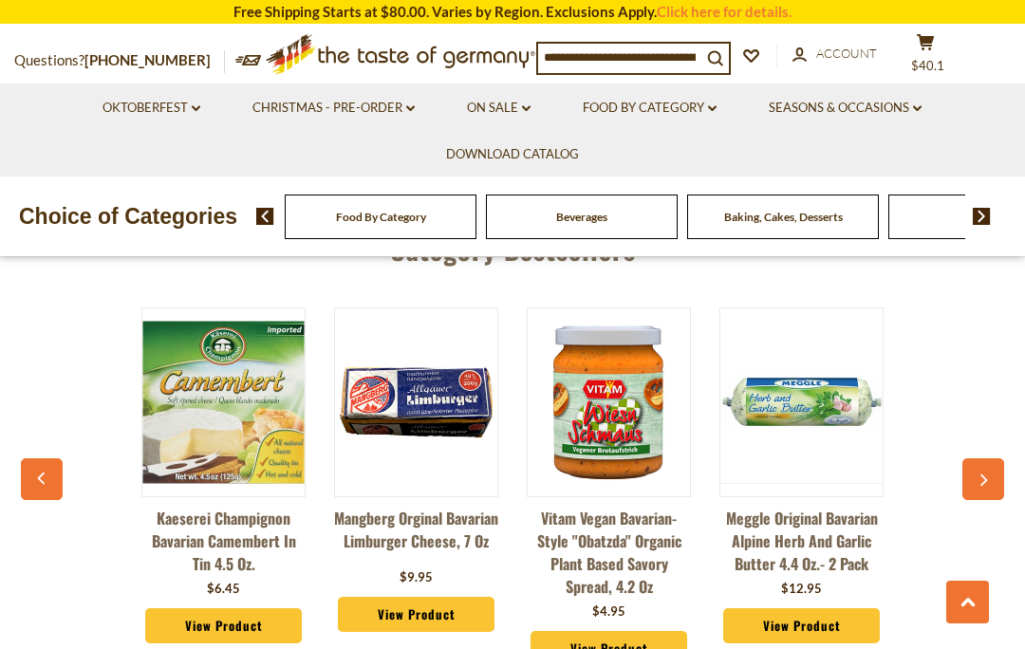
click at [976, 477] on button "button" at bounding box center [984, 480] width 42 height 42
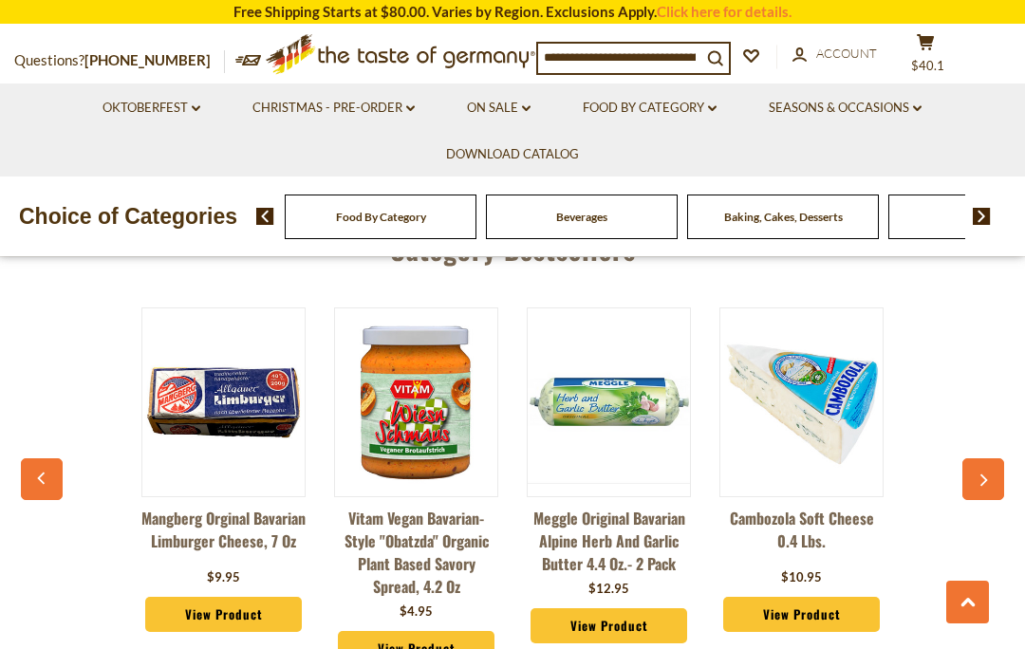
click at [990, 469] on button "button" at bounding box center [984, 480] width 42 height 42
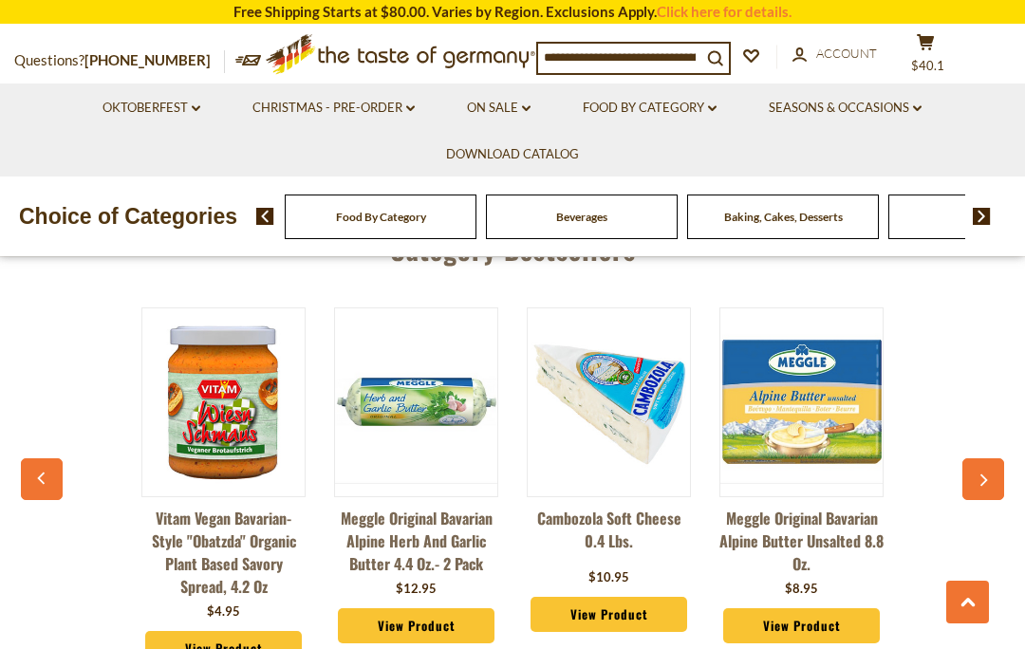
click at [985, 466] on button "button" at bounding box center [984, 480] width 42 height 42
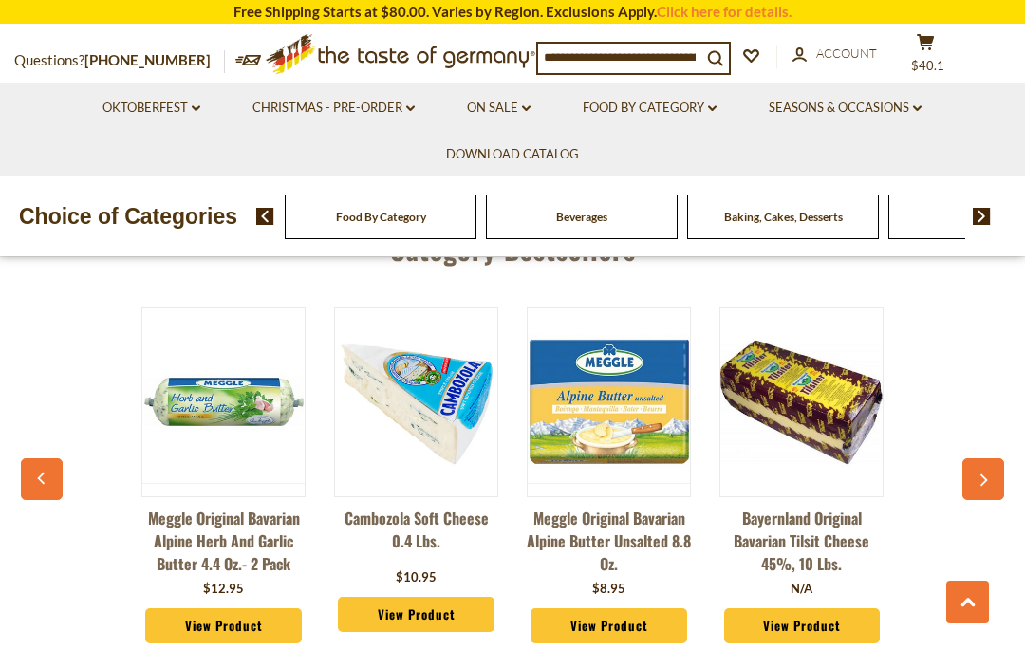
click at [987, 475] on icon "button" at bounding box center [983, 481] width 12 height 13
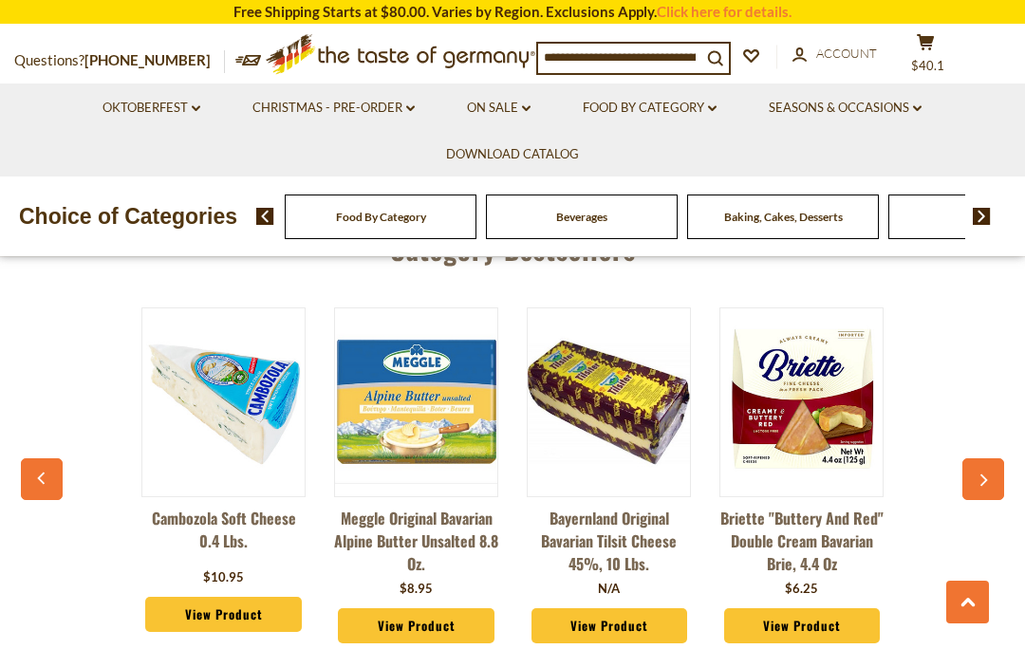
click at [985, 475] on icon "button" at bounding box center [983, 481] width 12 height 13
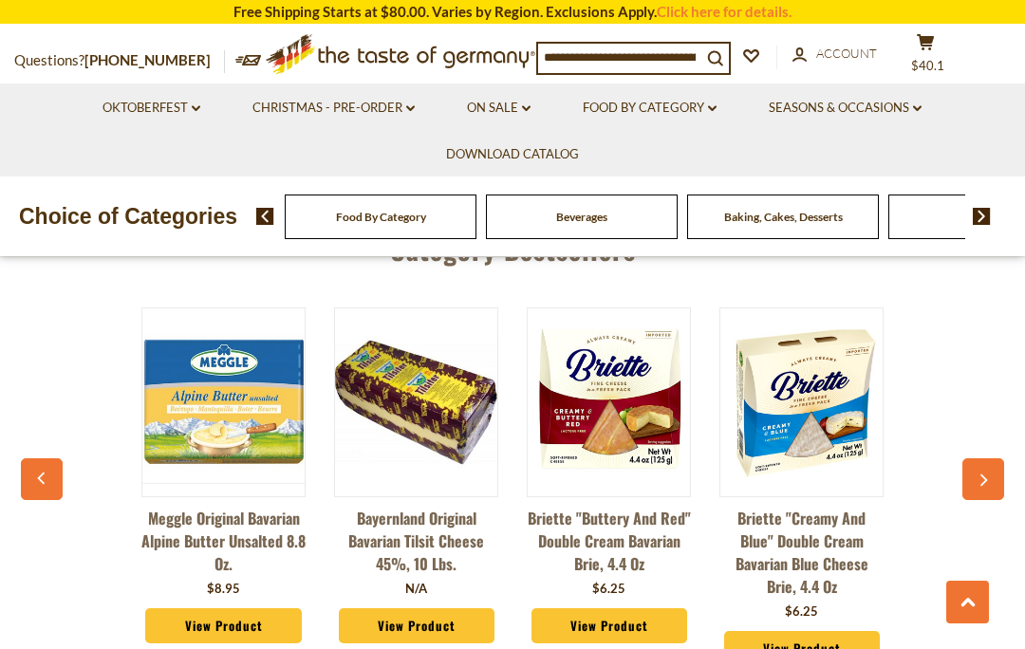
click at [988, 466] on button "button" at bounding box center [984, 480] width 42 height 42
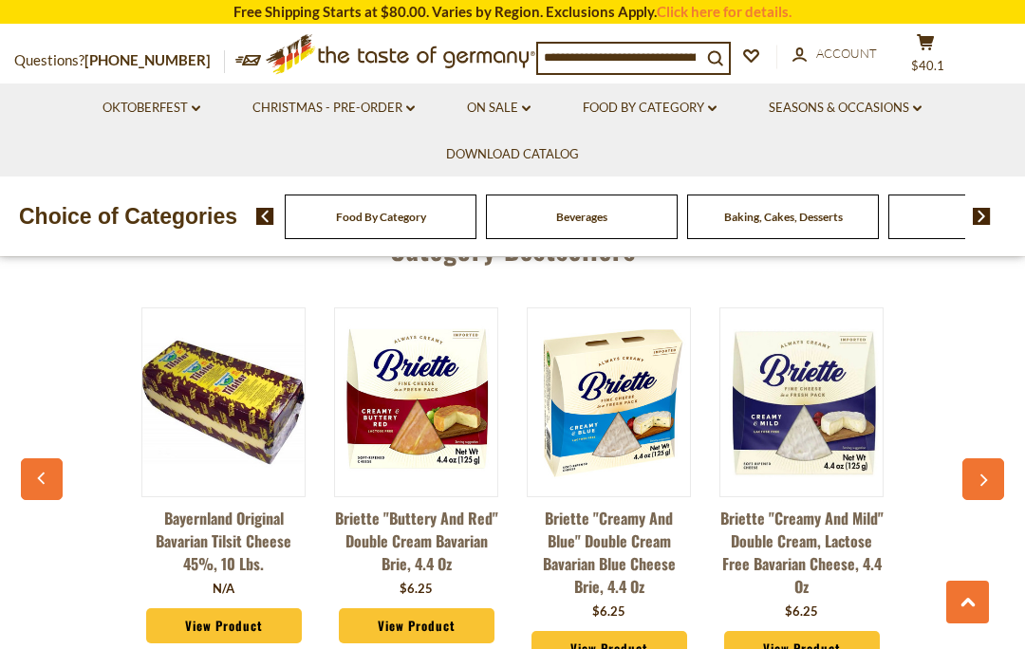
click at [975, 473] on button "button" at bounding box center [984, 480] width 42 height 42
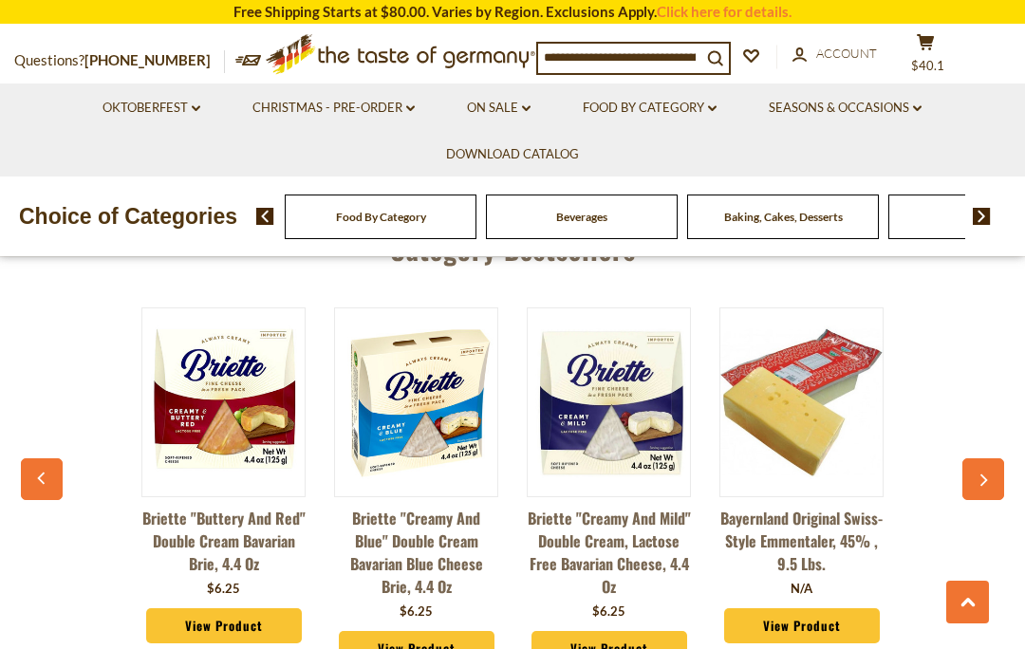
click at [971, 478] on button "button" at bounding box center [984, 480] width 42 height 42
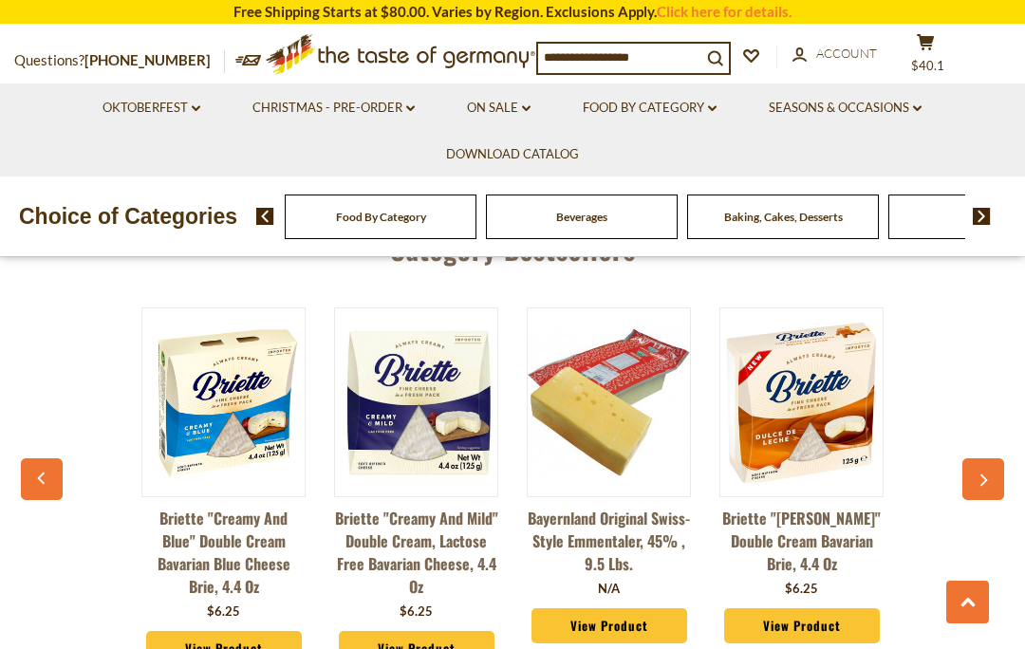
click at [989, 475] on icon "button" at bounding box center [983, 481] width 12 height 13
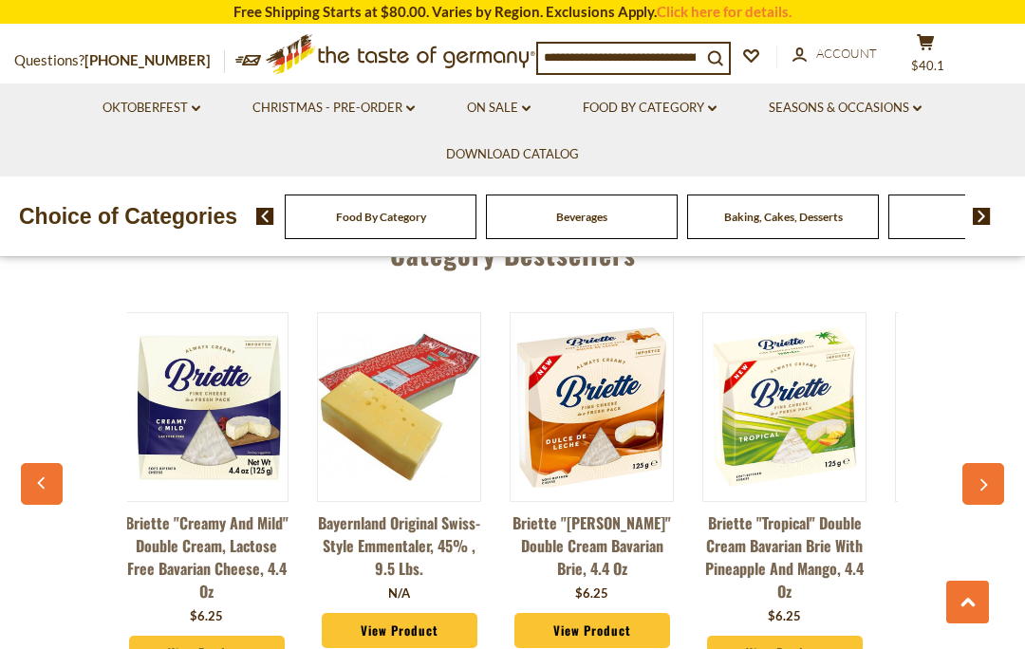
scroll to position [0, 2138]
click at [670, 109] on link "Food By Category dropdown_arrow" at bounding box center [650, 108] width 134 height 21
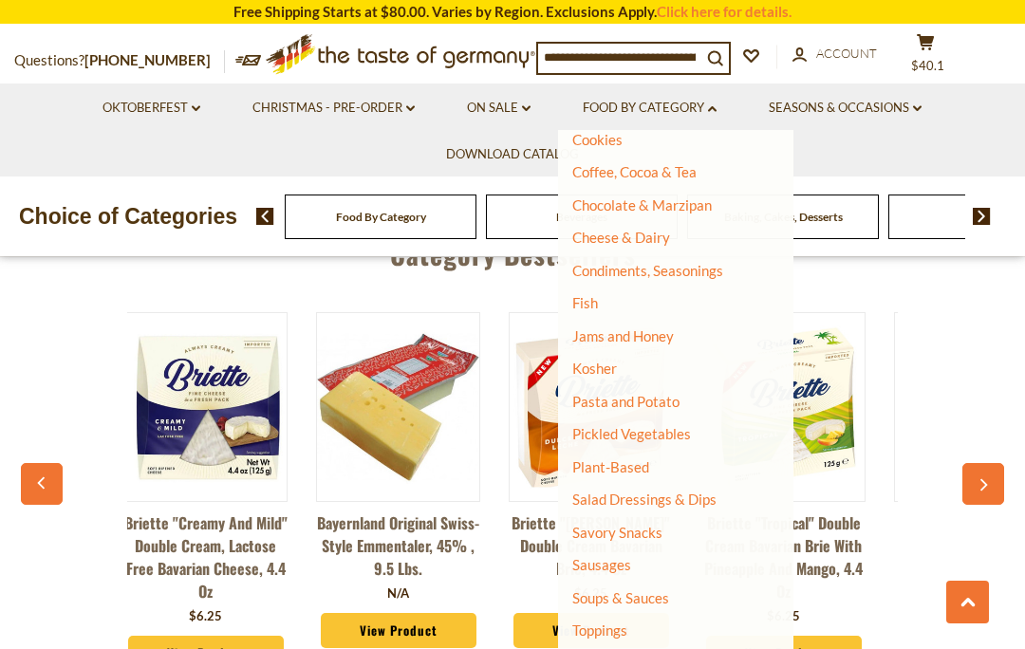
scroll to position [279, 0]
click at [613, 559] on link "Sausages" at bounding box center [601, 565] width 59 height 17
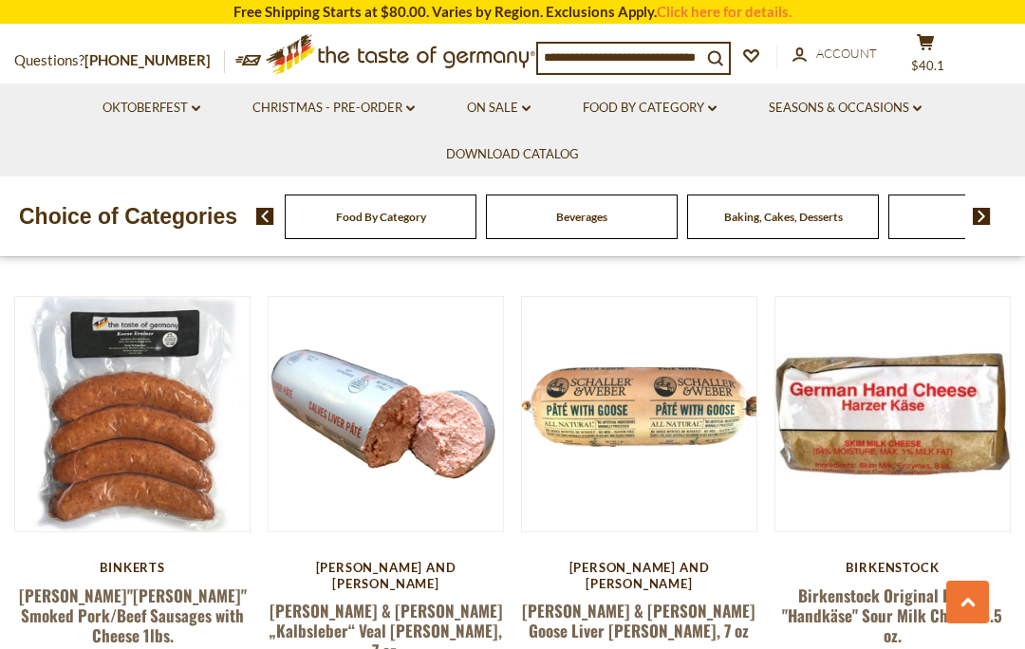
scroll to position [4015, 0]
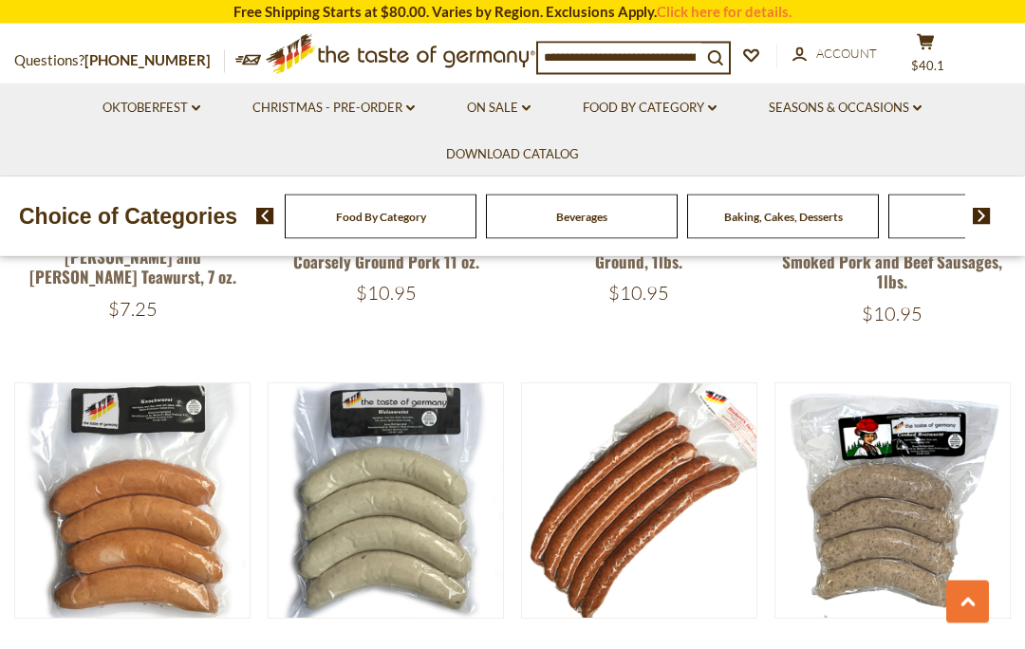
scroll to position [2575, 0]
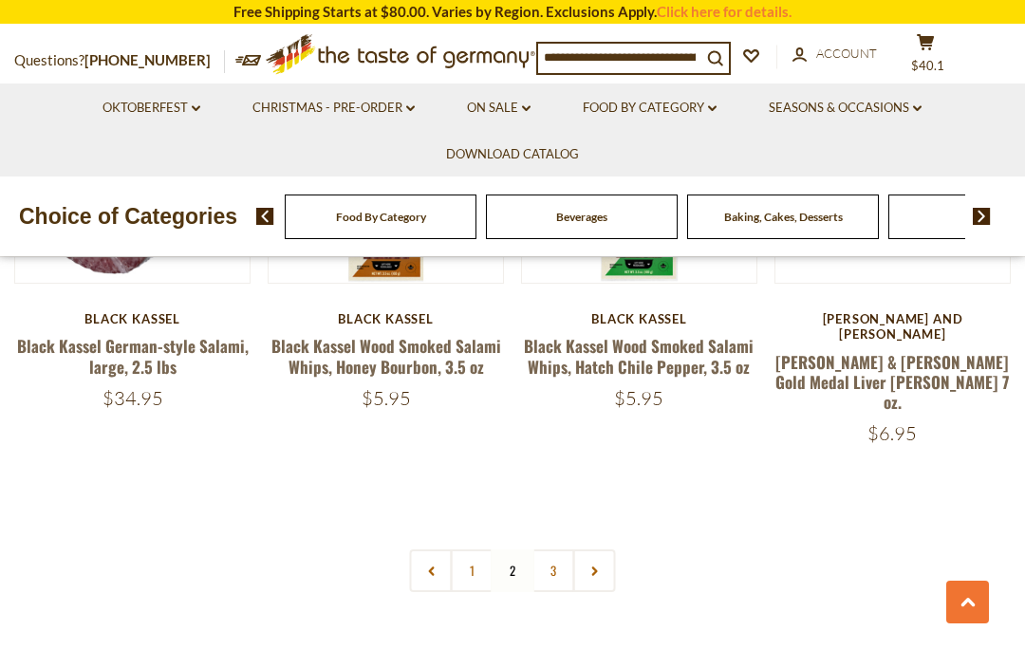
click at [553, 550] on link "3" at bounding box center [554, 571] width 43 height 43
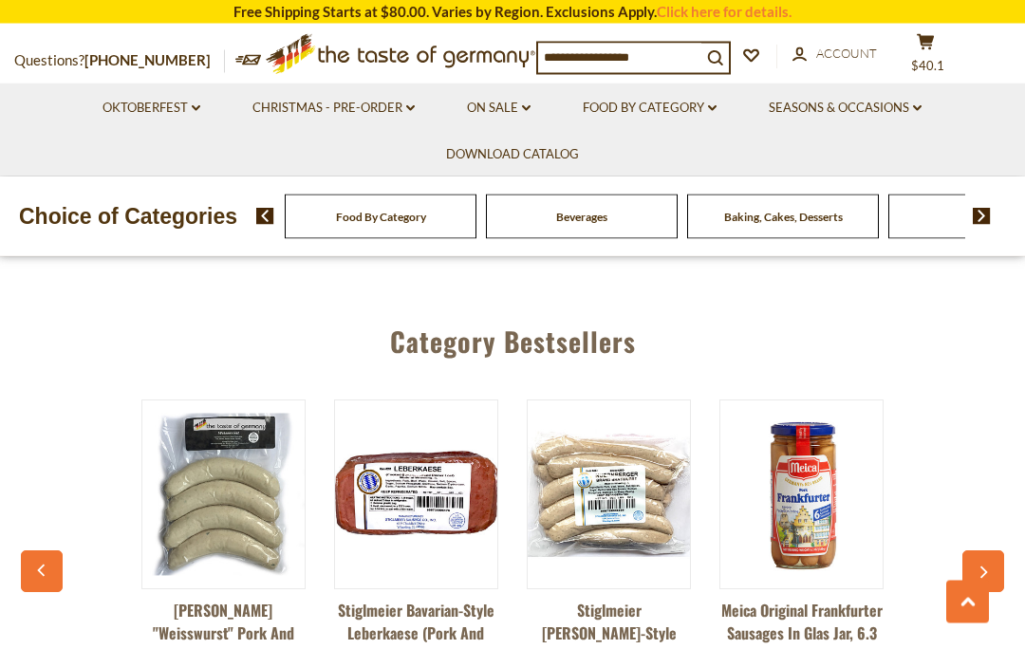
scroll to position [1932, 0]
click at [985, 569] on button "button" at bounding box center [984, 572] width 42 height 42
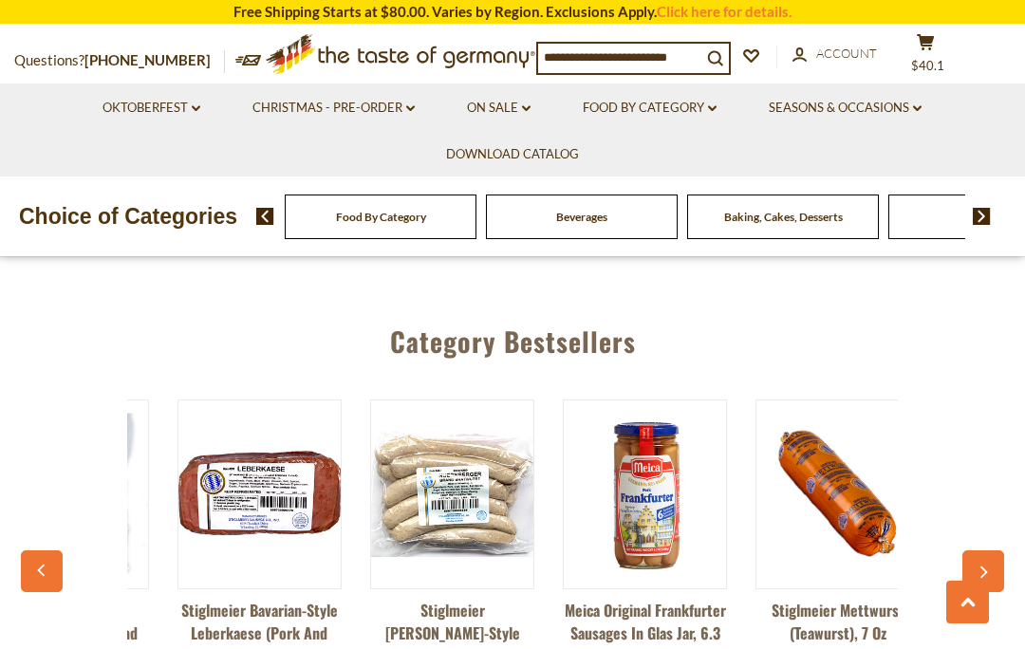
scroll to position [0, 193]
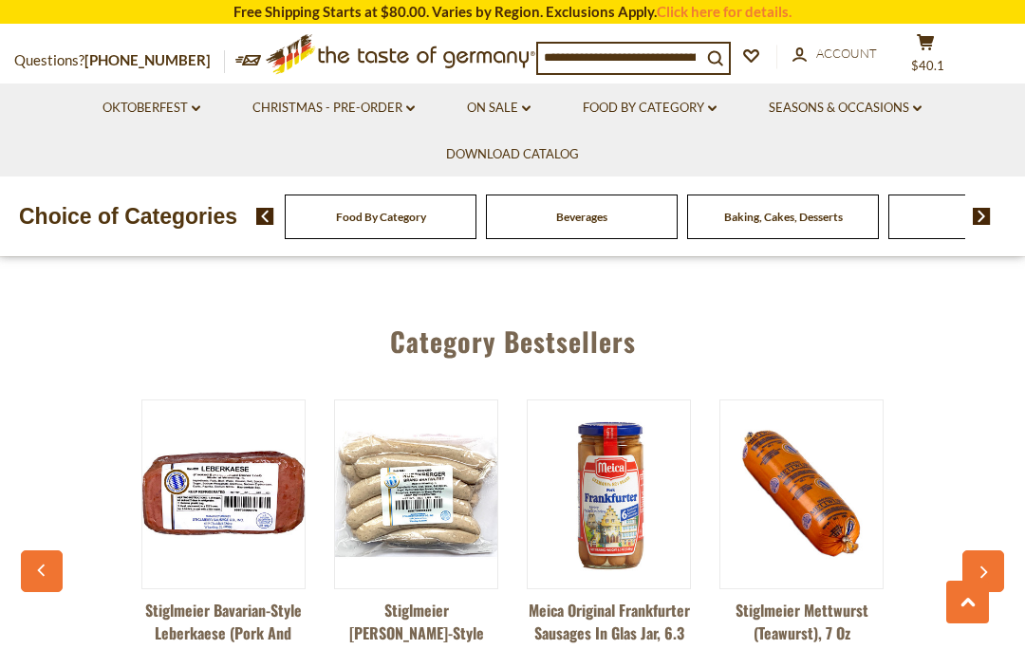
click at [988, 567] on icon "button" at bounding box center [983, 573] width 12 height 13
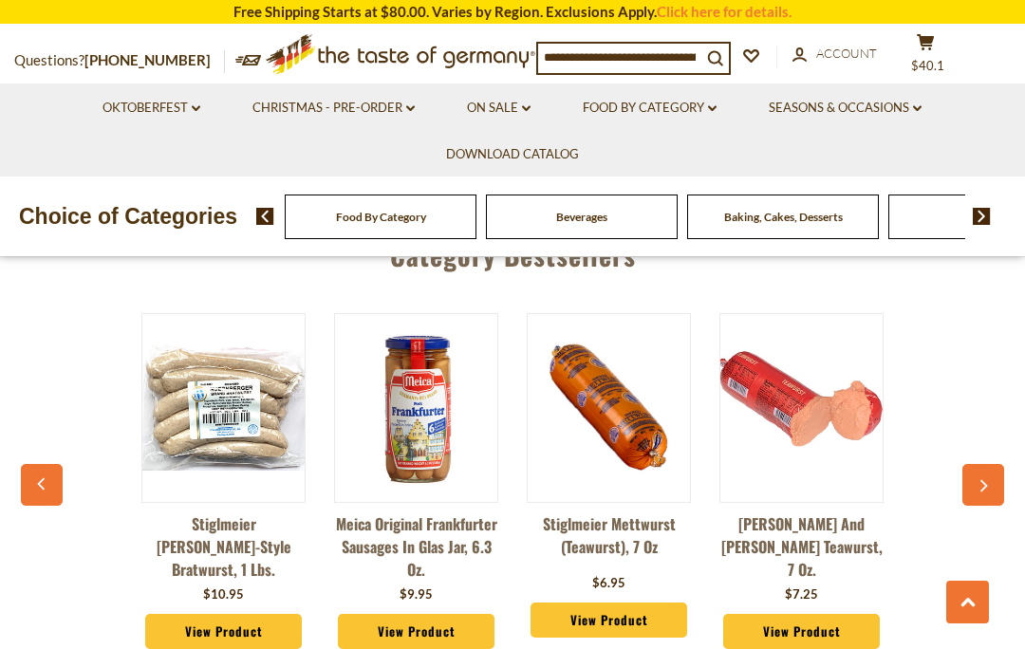
scroll to position [2024, 0]
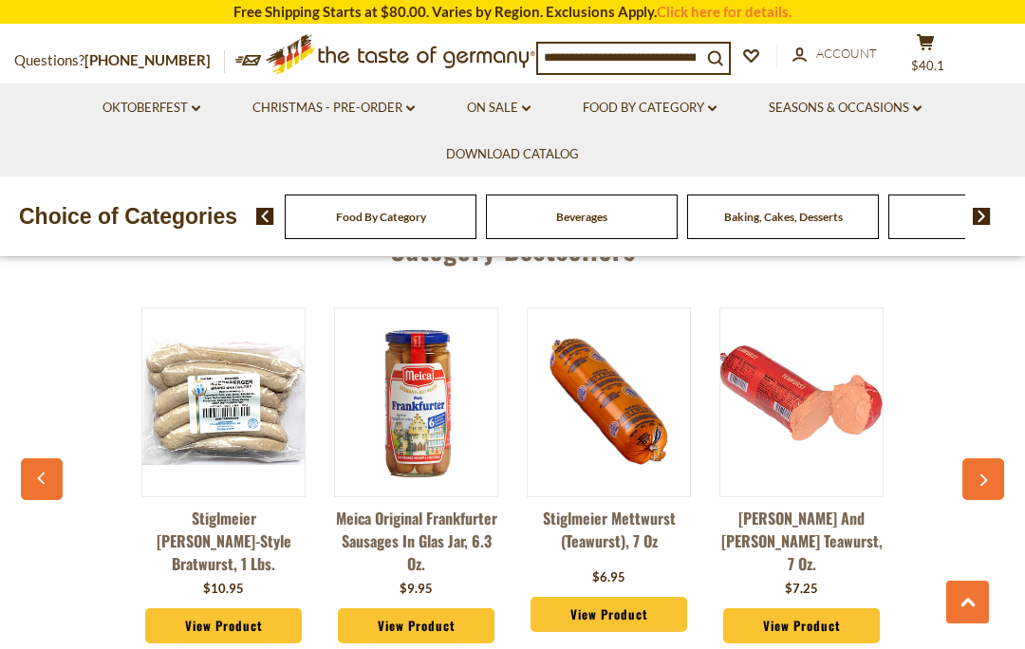
click at [990, 459] on button "button" at bounding box center [984, 480] width 42 height 42
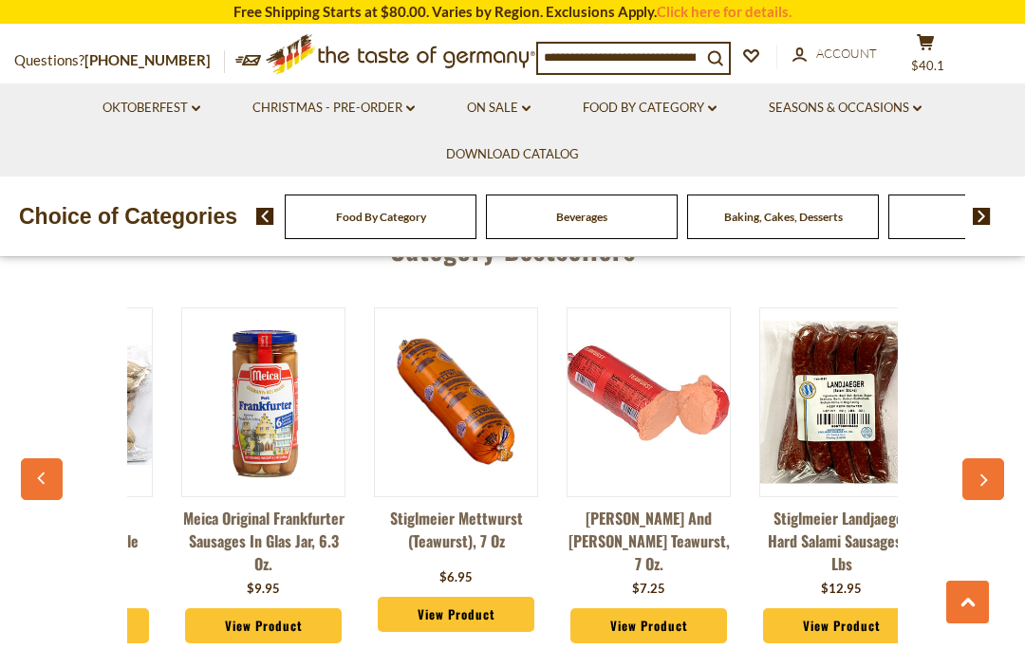
scroll to position [0, 578]
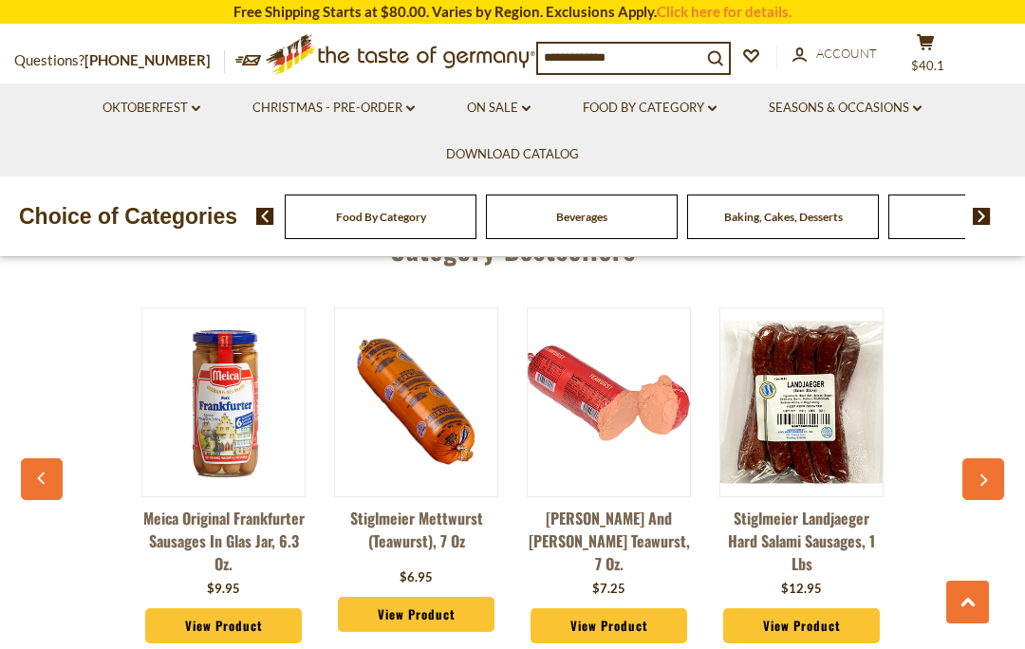
click at [987, 459] on button "button" at bounding box center [984, 480] width 42 height 42
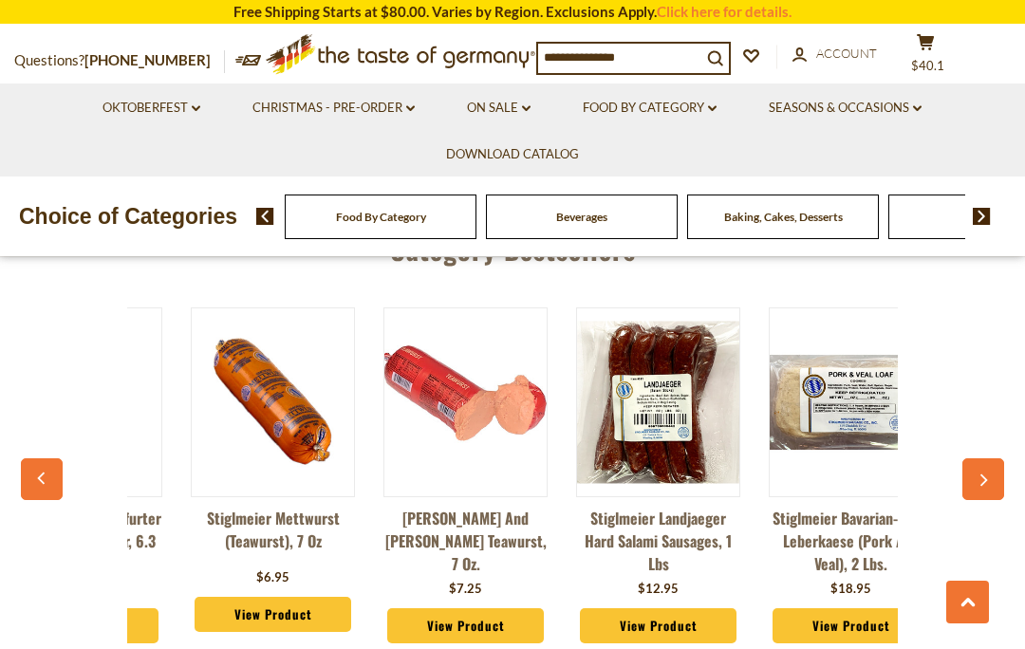
scroll to position [0, 771]
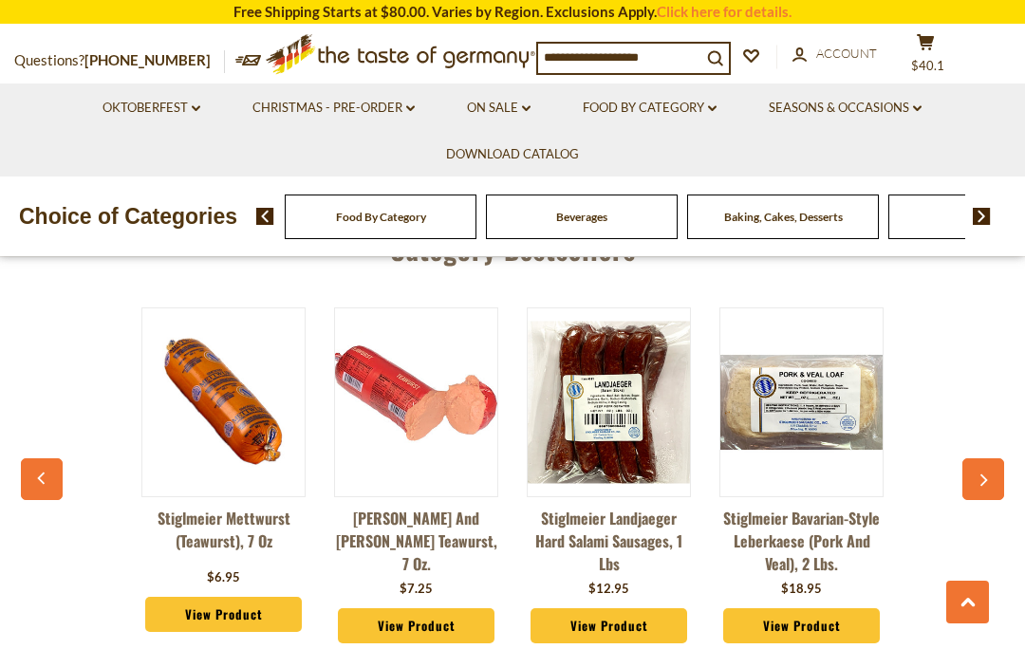
click at [994, 459] on button "button" at bounding box center [984, 480] width 42 height 42
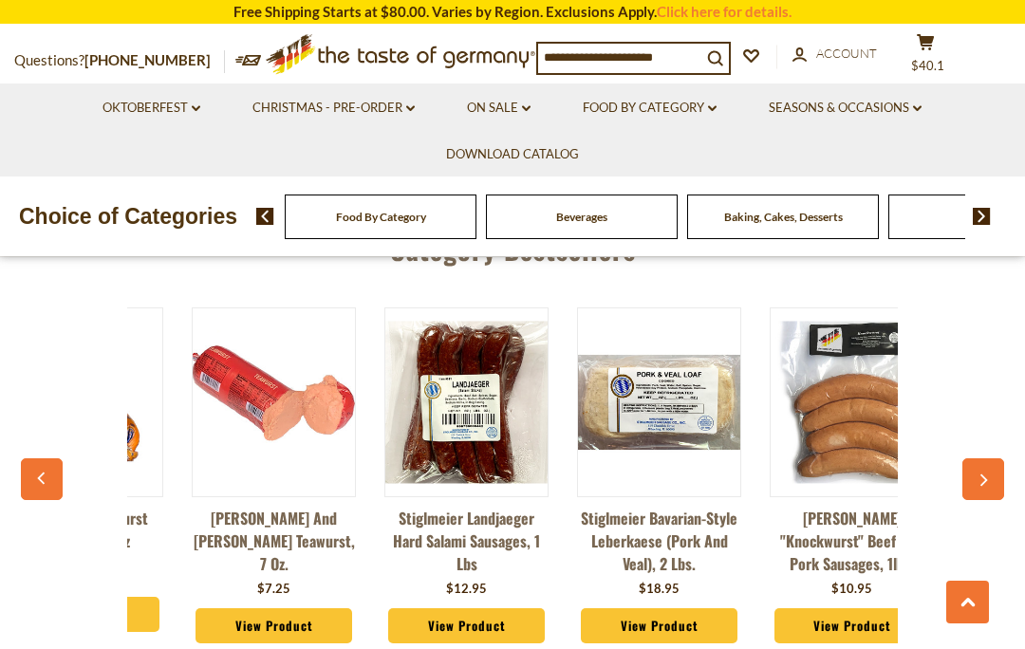
scroll to position [0, 964]
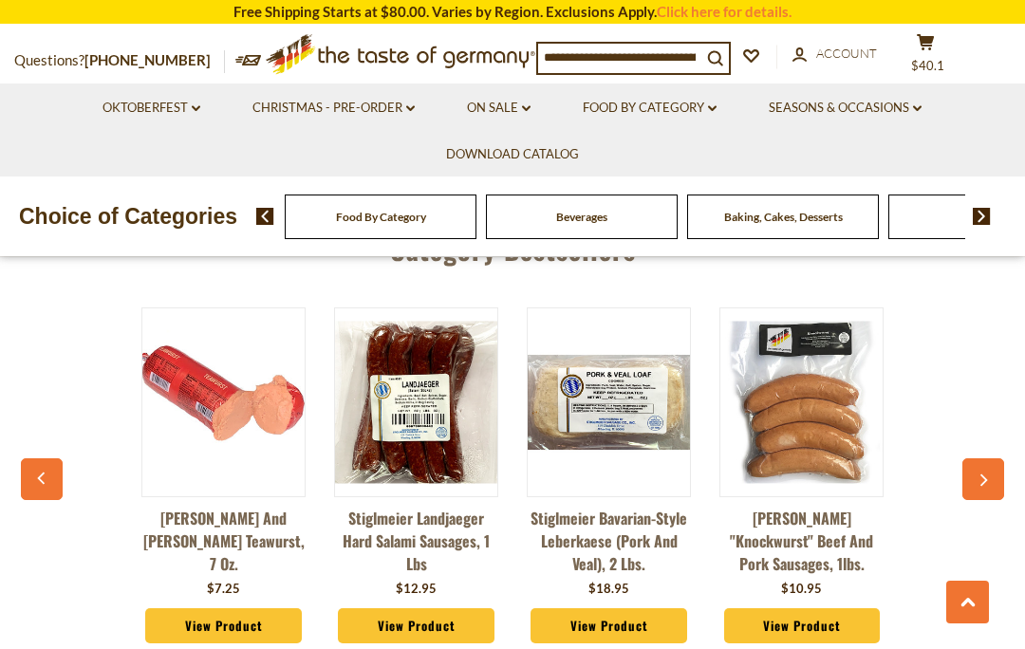
click at [987, 459] on button "button" at bounding box center [984, 480] width 42 height 42
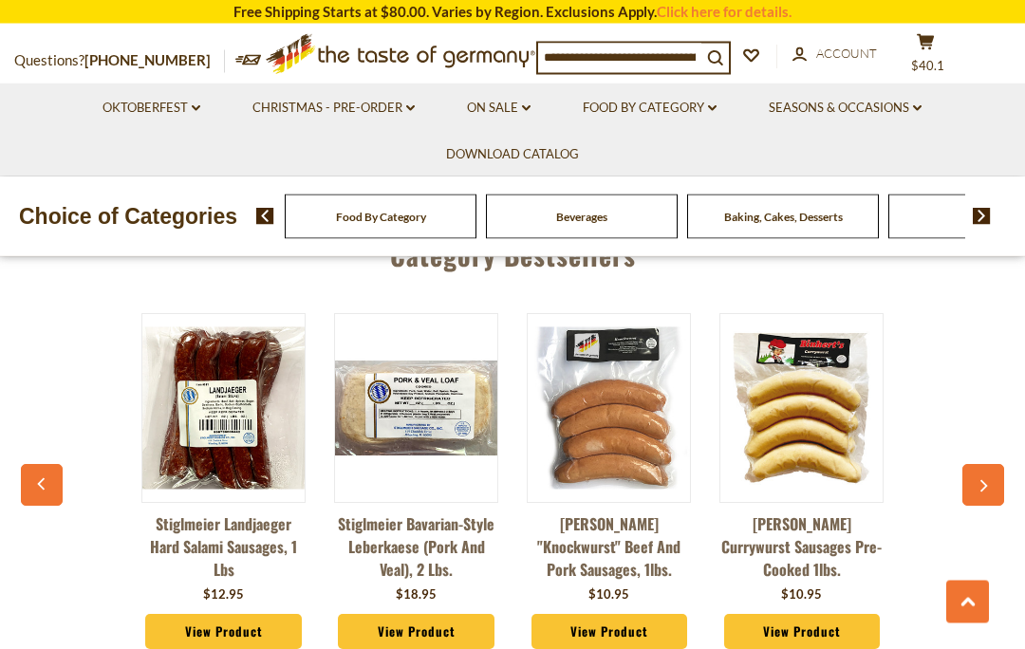
scroll to position [2018, 0]
click at [991, 464] on button "button" at bounding box center [984, 485] width 42 height 42
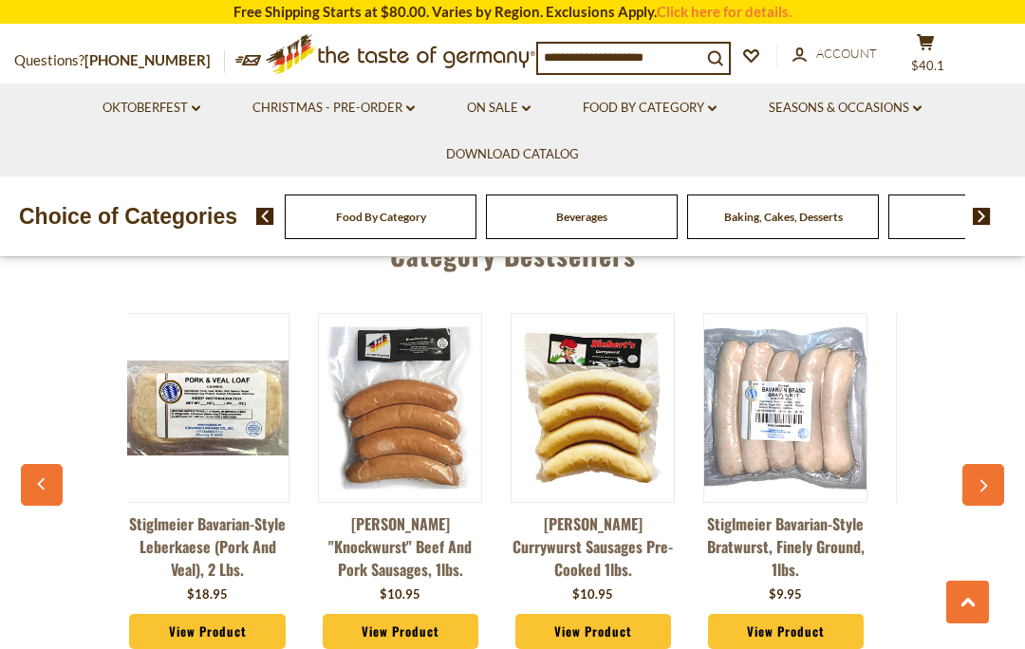
scroll to position [0, 1380]
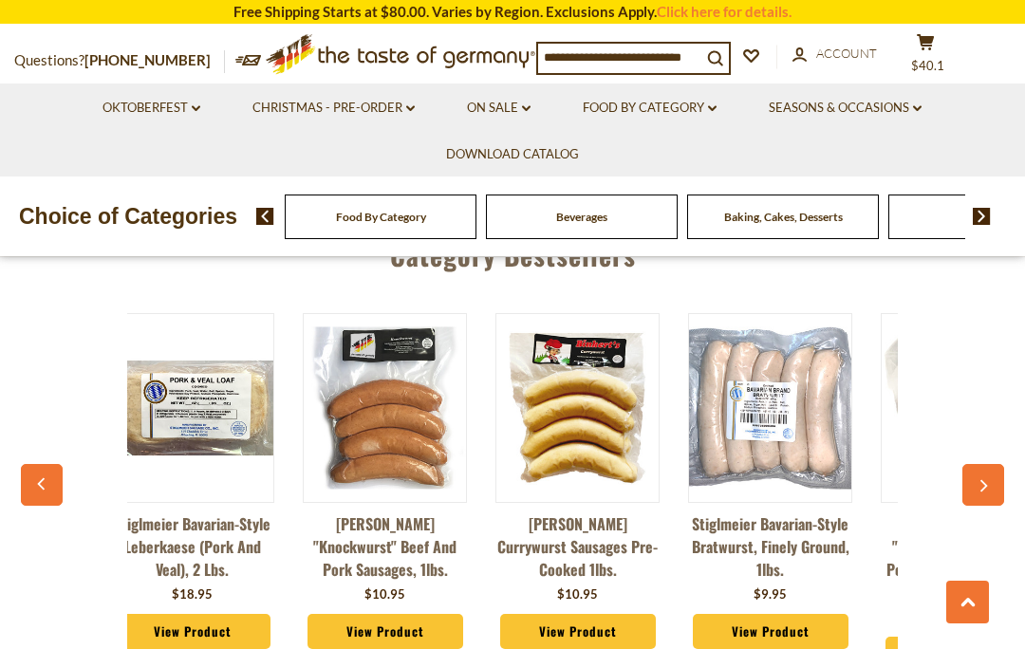
click at [982, 624] on button at bounding box center [968, 602] width 43 height 43
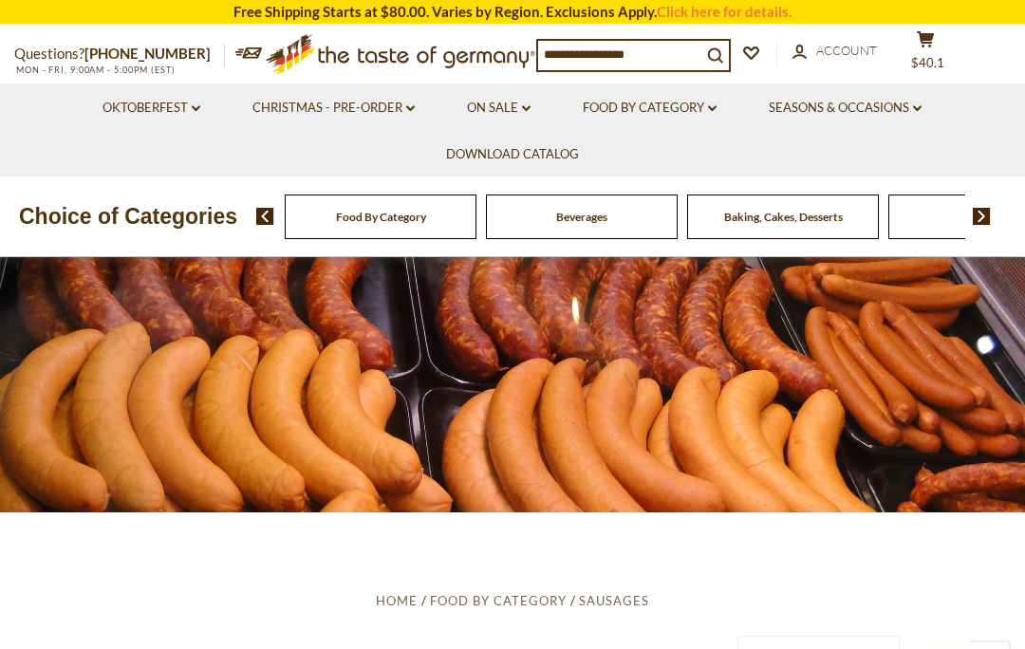
scroll to position [0, 1385]
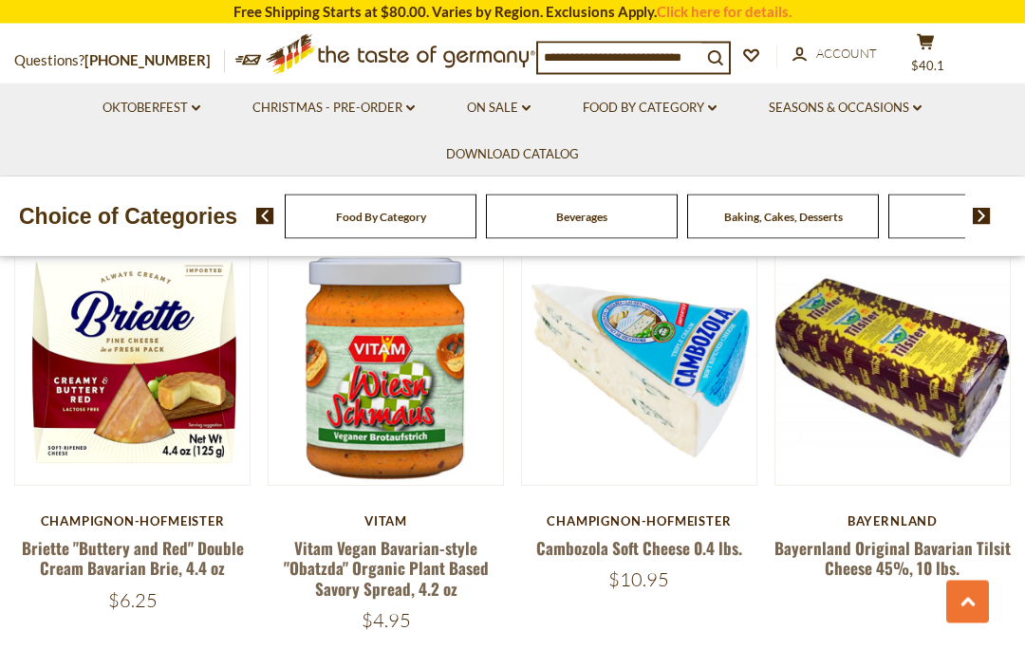
scroll to position [913, 0]
click at [659, 105] on link "Food By Category dropdown_arrow" at bounding box center [650, 108] width 134 height 21
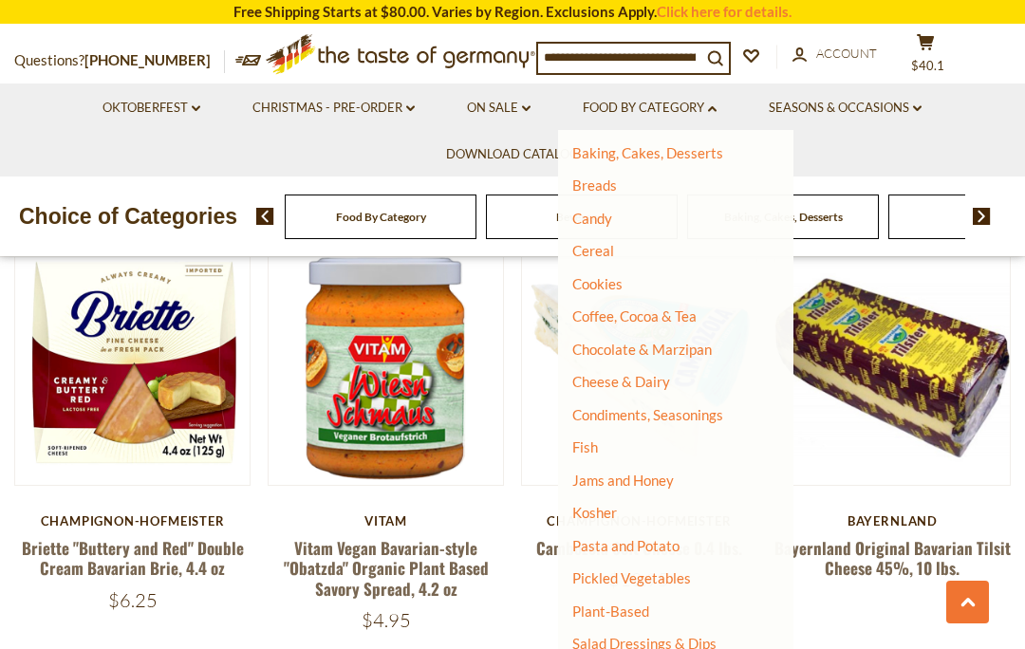
scroll to position [159, 0]
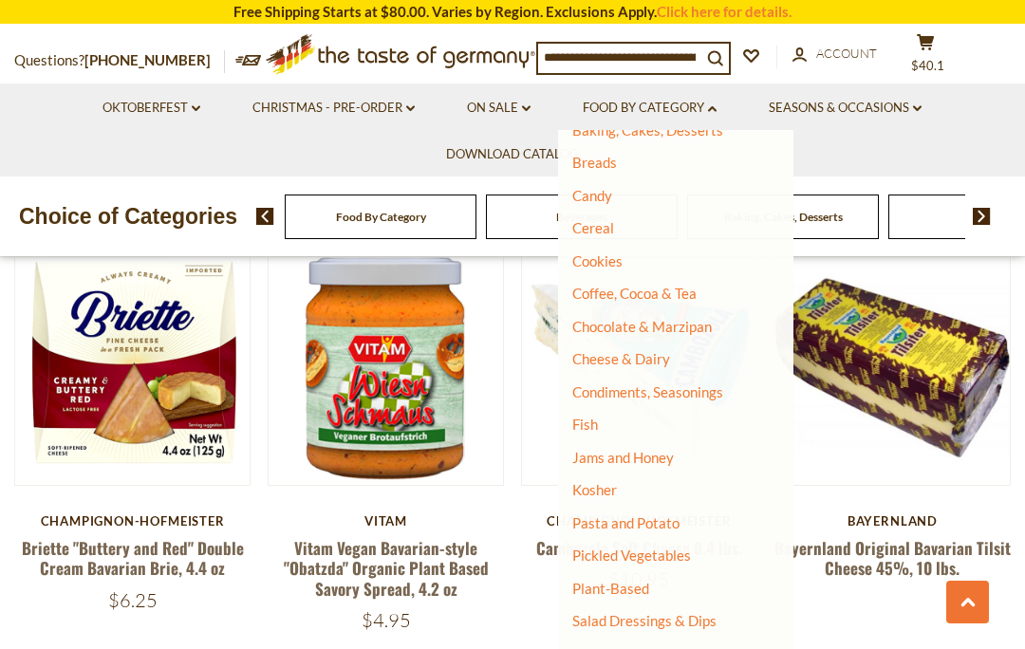
click at [666, 550] on link "Pickled Vegetables" at bounding box center [631, 555] width 119 height 17
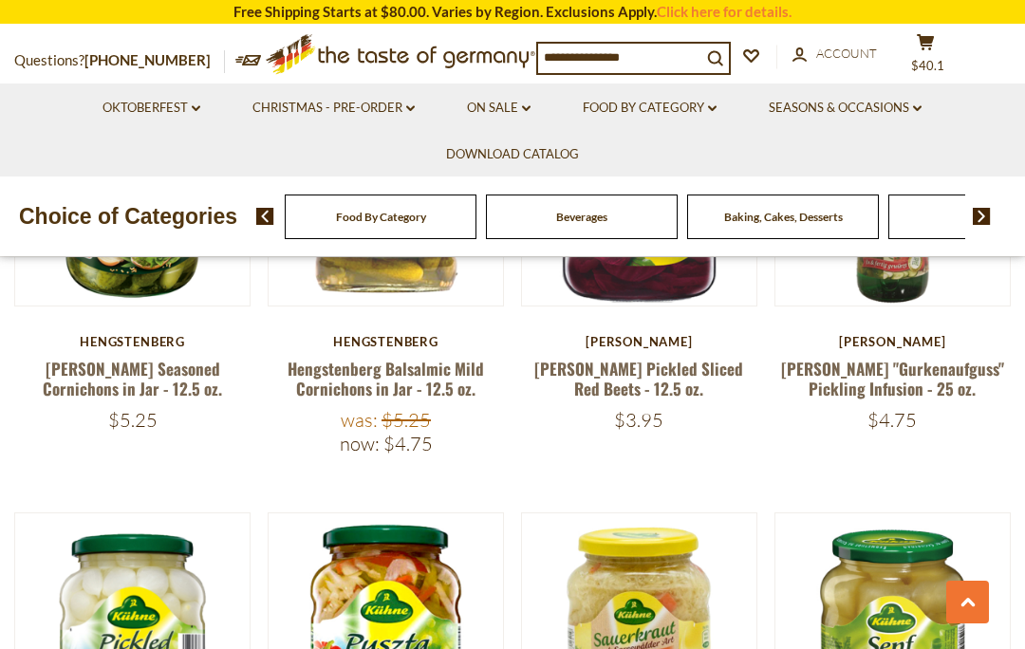
scroll to position [2870, 0]
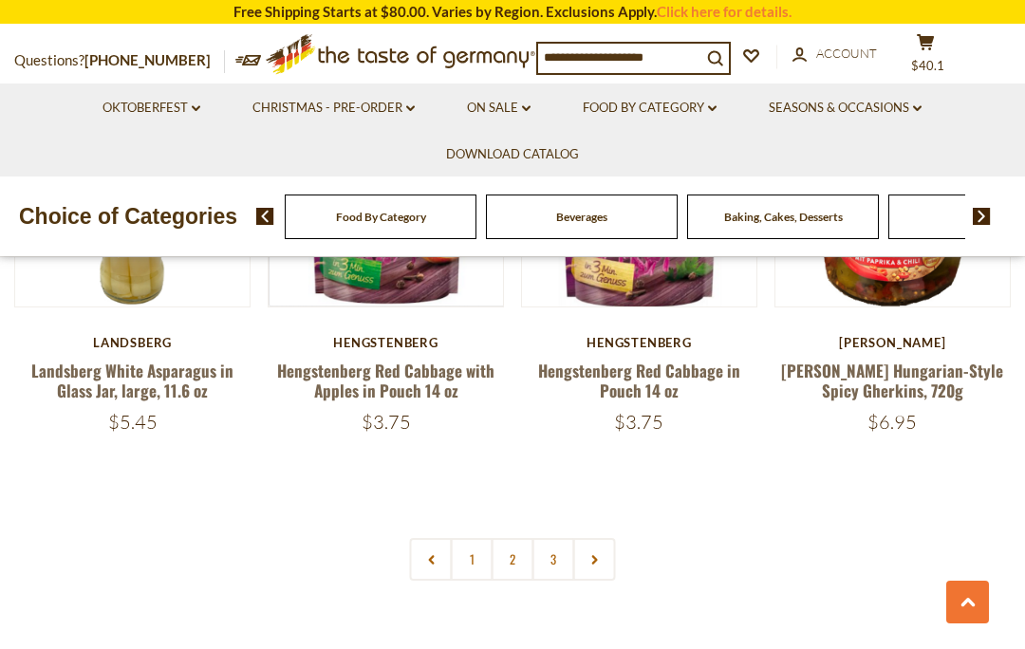
click at [498, 538] on link "2" at bounding box center [513, 559] width 43 height 43
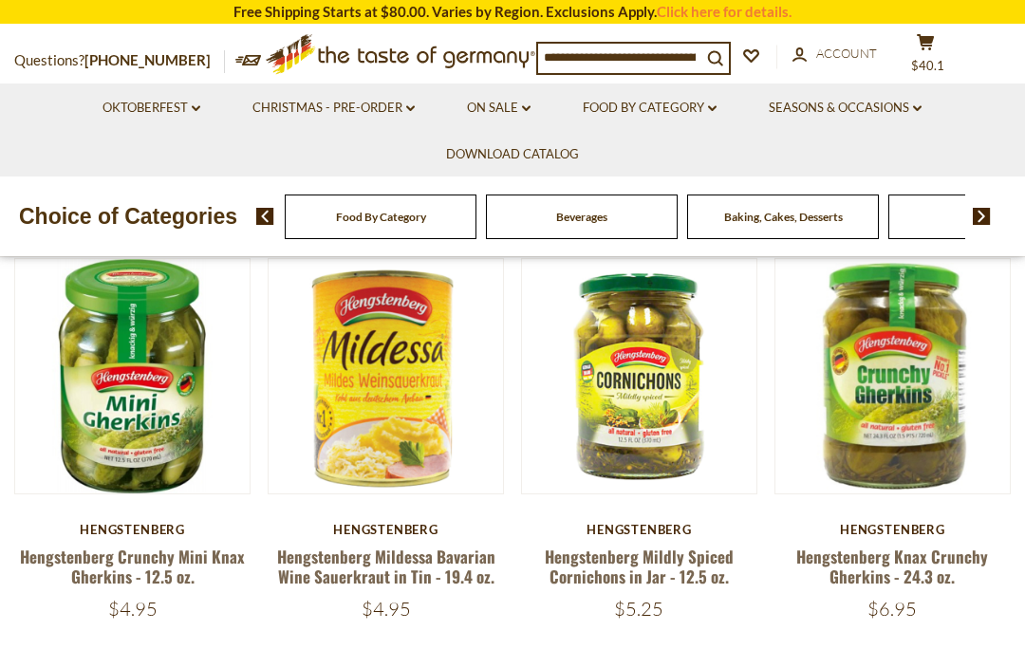
scroll to position [466, 0]
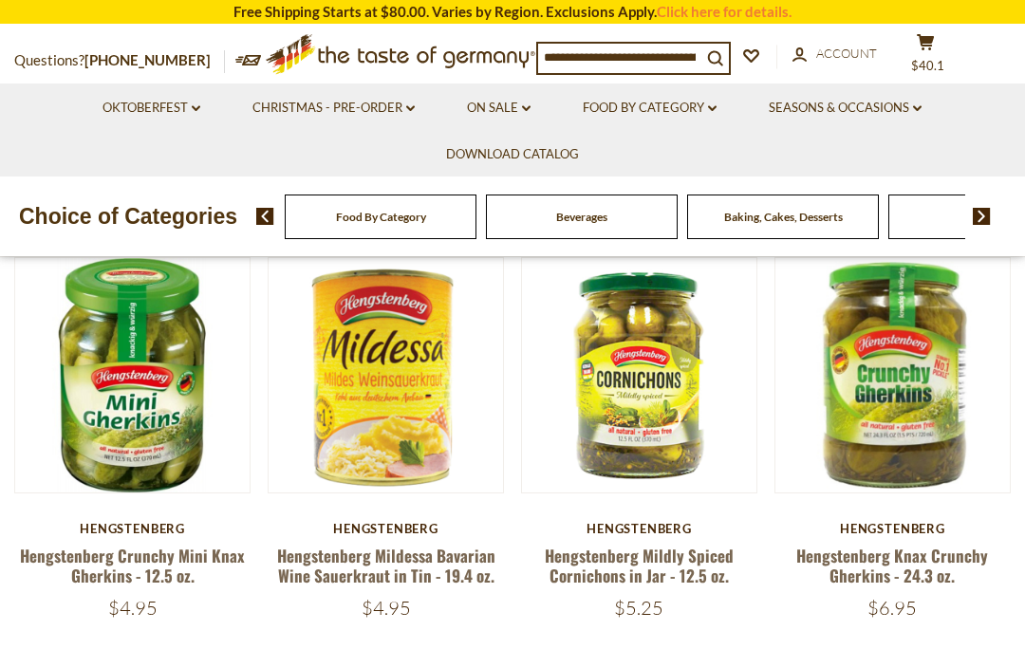
click at [871, 559] on link "Hengstenberg Knax Crunchy Gherkins - 24.3 oz." at bounding box center [893, 566] width 192 height 44
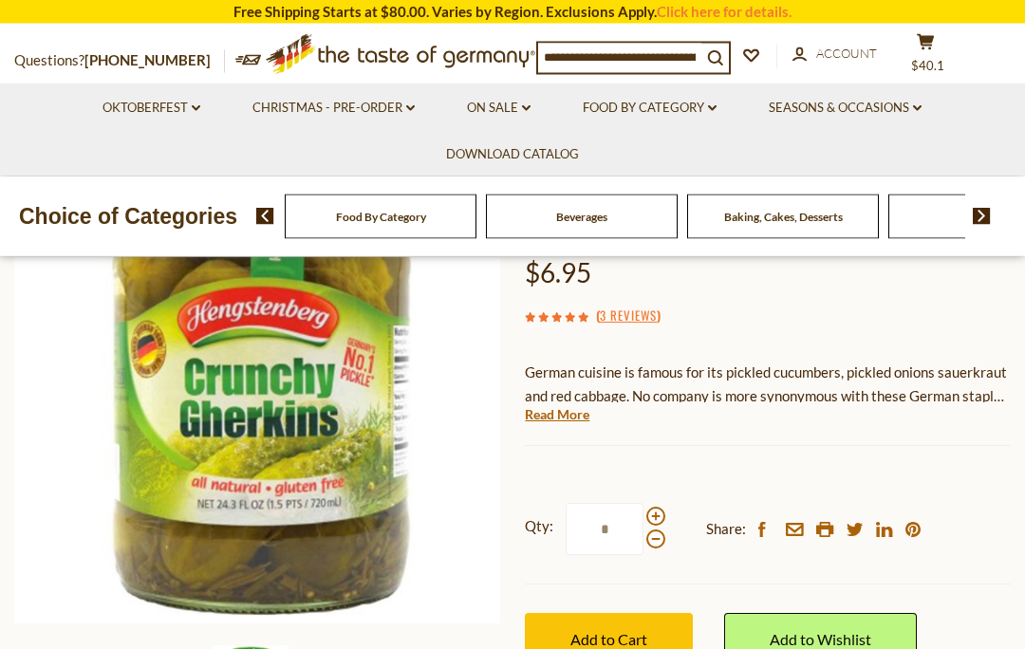
scroll to position [218, 0]
click at [628, 647] on button "Add to Cart" at bounding box center [609, 639] width 168 height 52
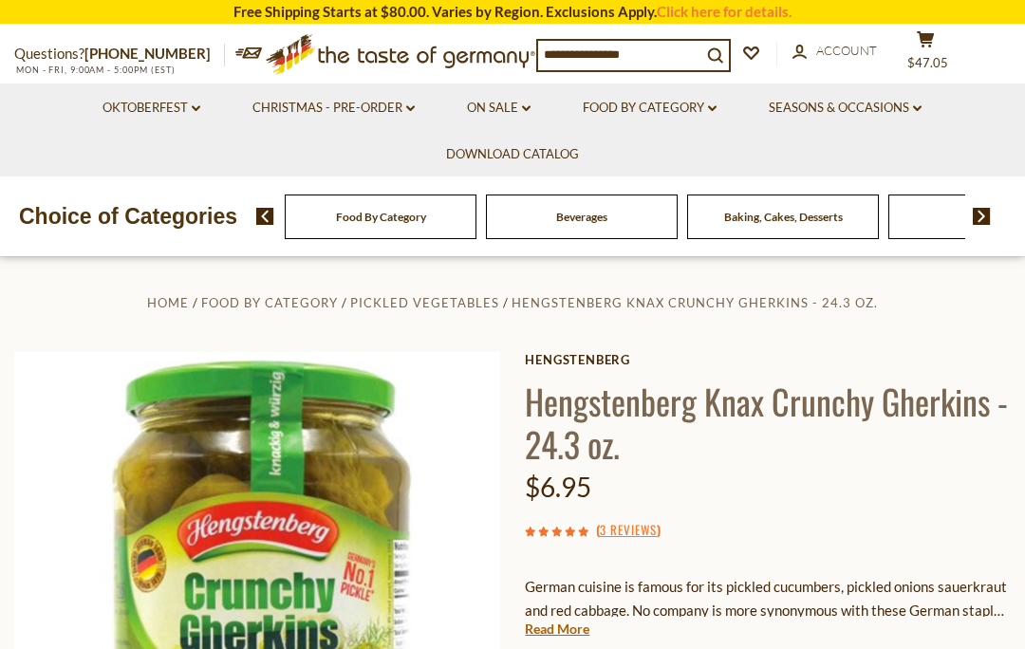
scroll to position [0, 0]
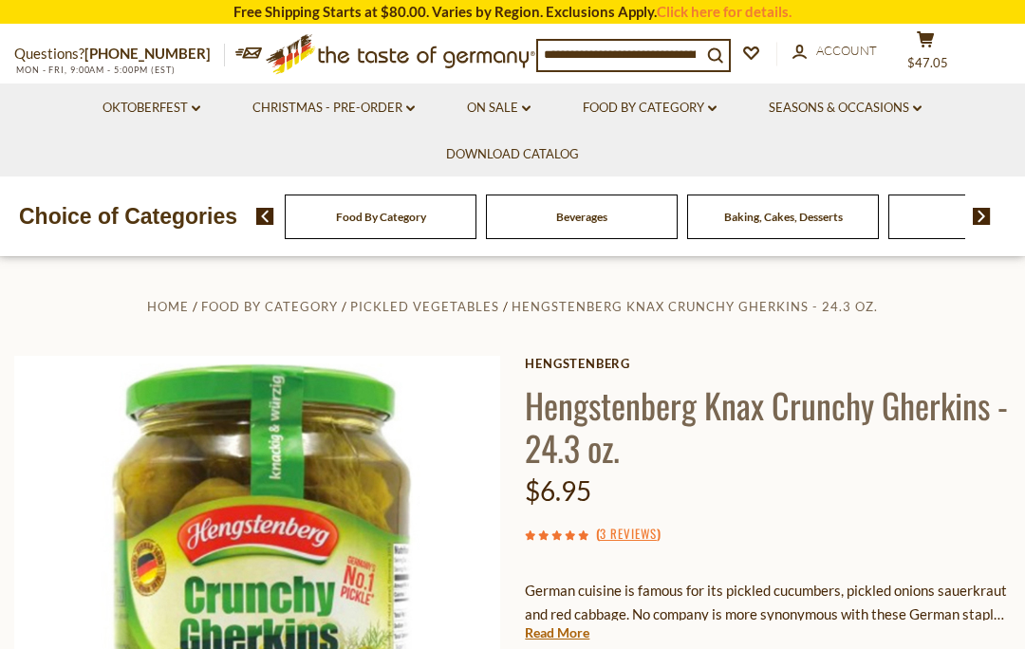
click at [661, 107] on link "Food By Category dropdown_arrow" at bounding box center [650, 108] width 134 height 21
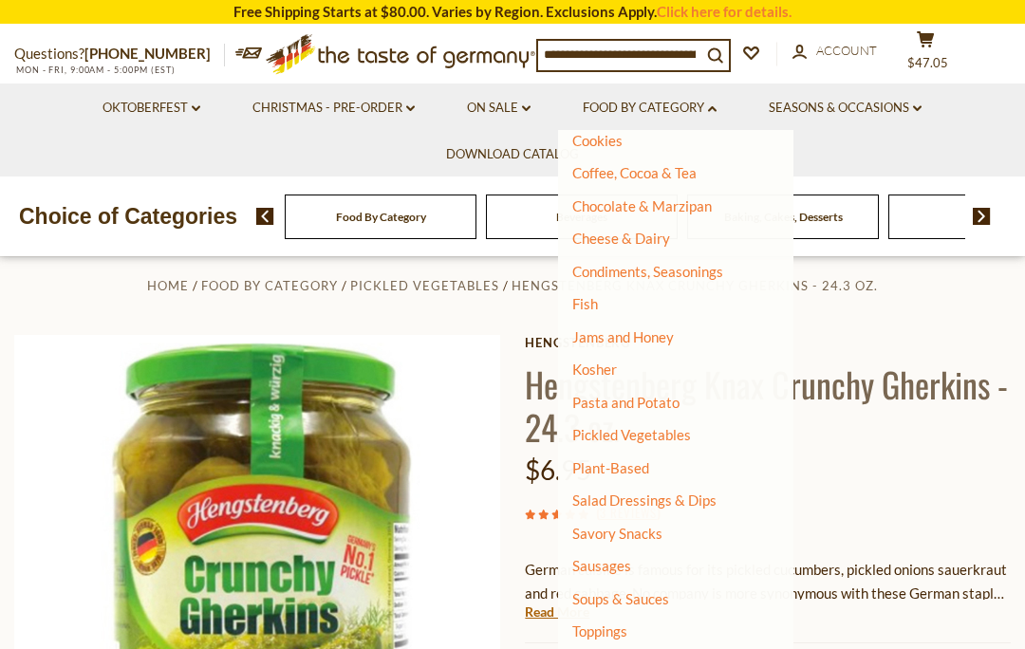
scroll to position [22, 0]
click at [592, 557] on link "Sausages" at bounding box center [601, 565] width 59 height 17
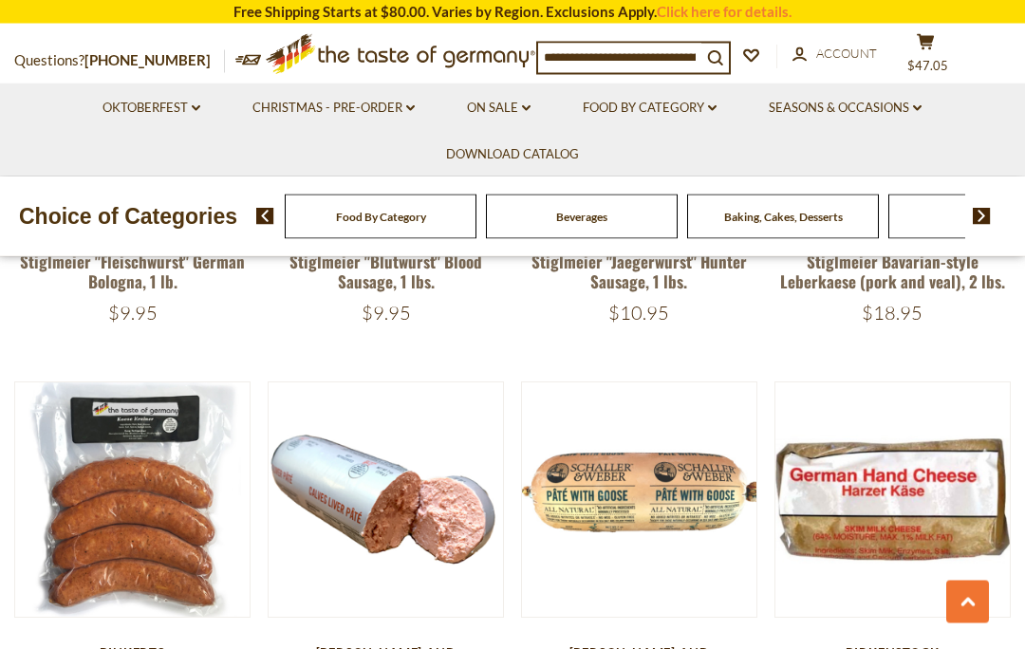
scroll to position [3964, 0]
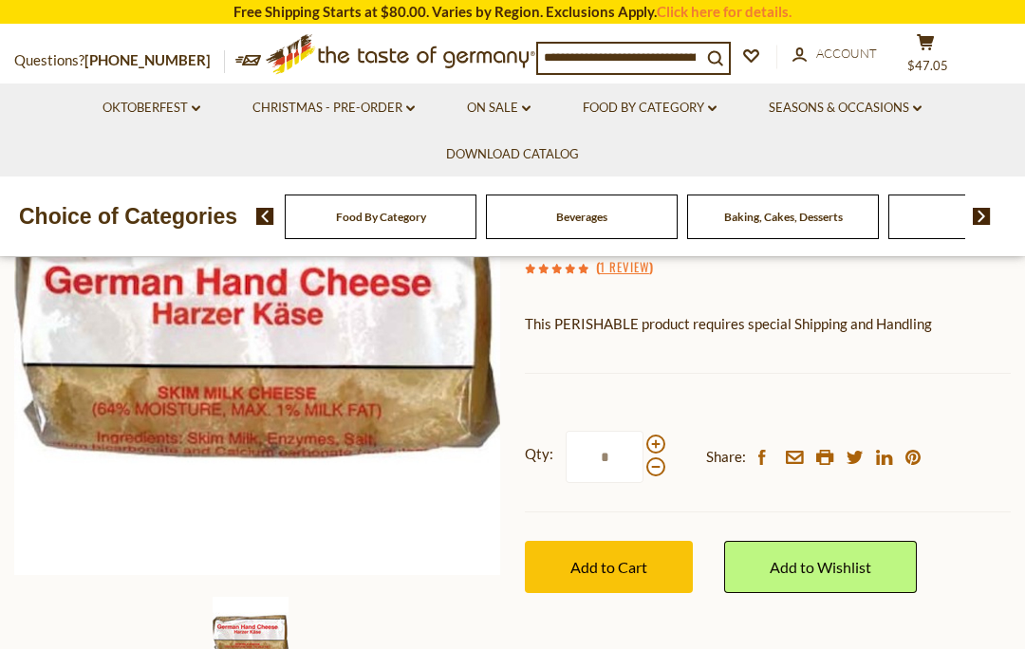
scroll to position [265, 0]
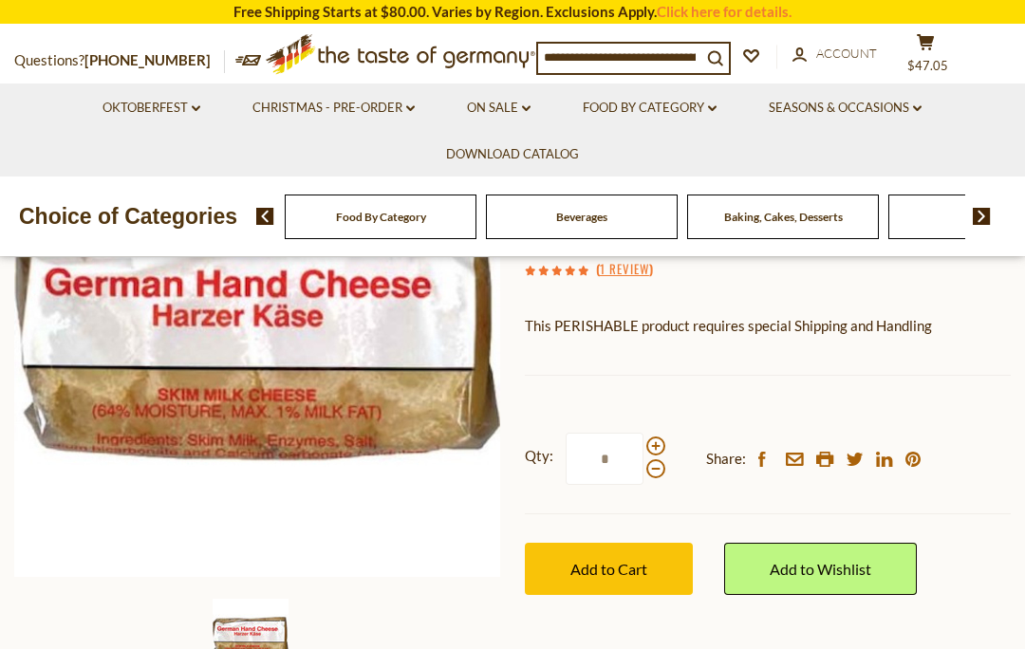
click at [603, 572] on span "Add to Cart" at bounding box center [609, 569] width 77 height 18
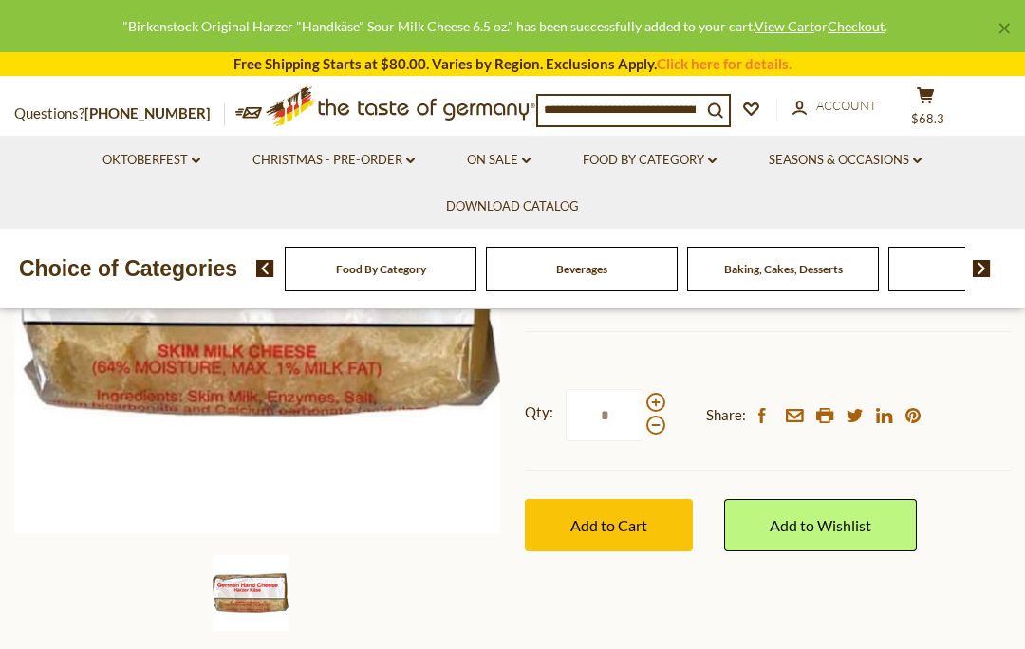
scroll to position [0, 0]
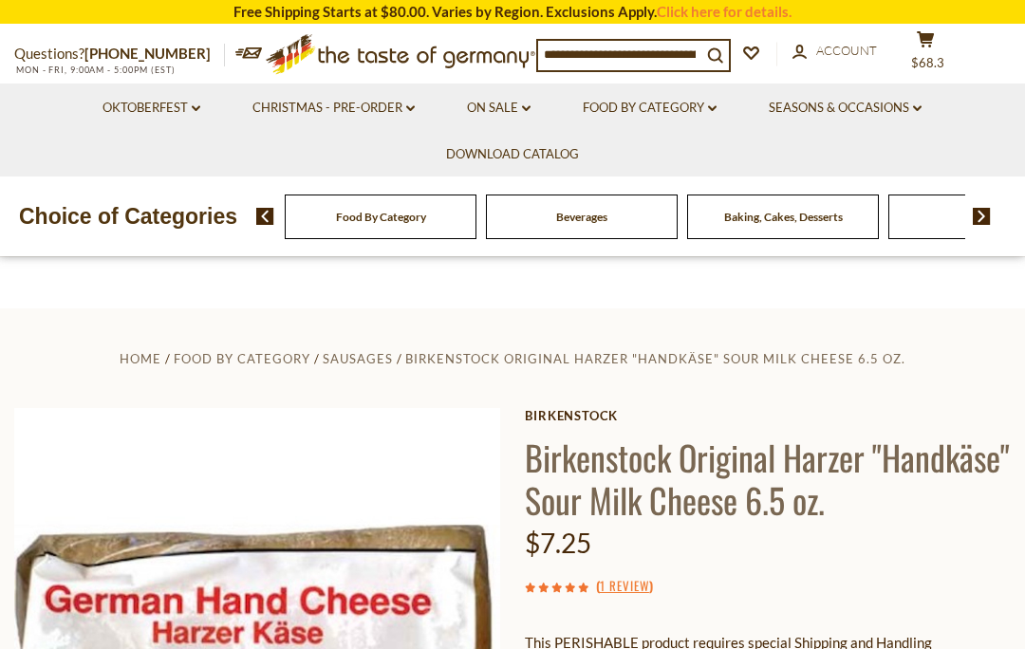
click at [681, 104] on link "Food By Category dropdown_arrow" at bounding box center [650, 108] width 134 height 21
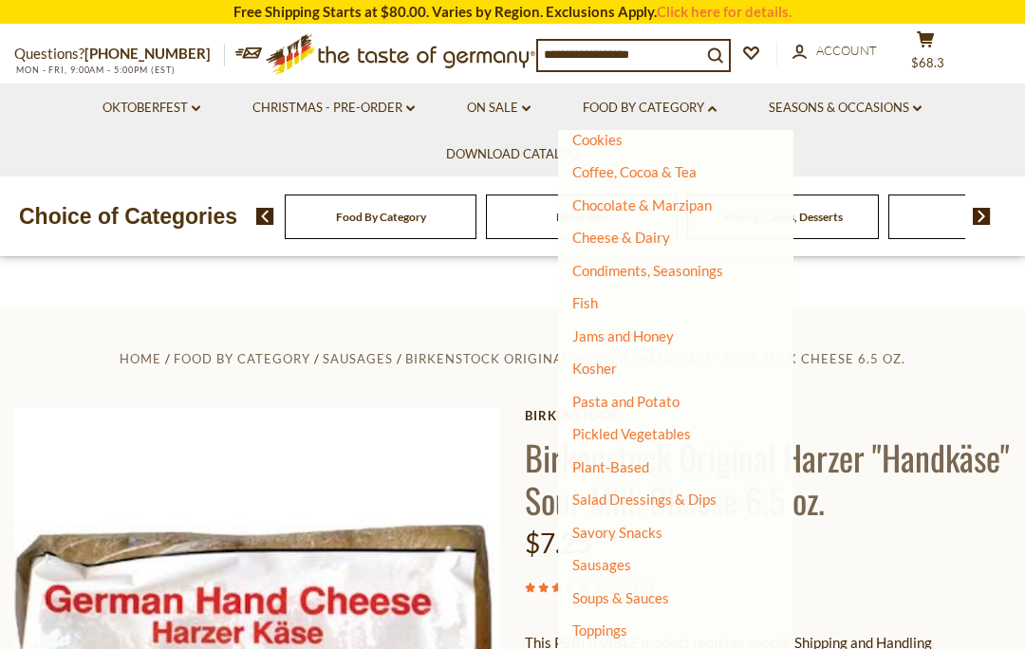
scroll to position [279, 0]
click at [604, 564] on link "Sausages" at bounding box center [601, 565] width 59 height 17
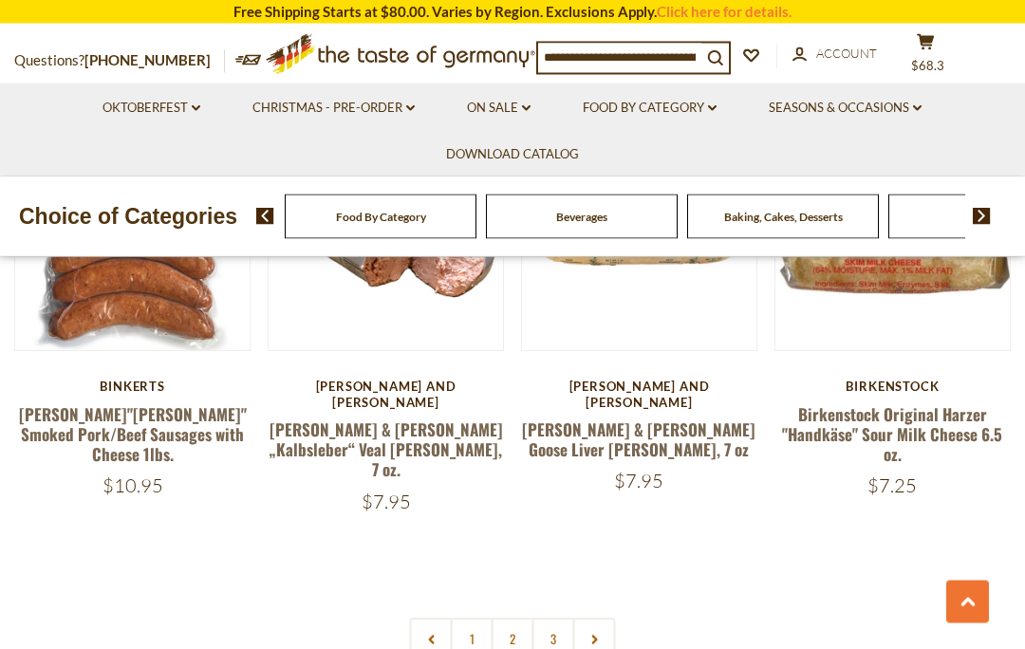
scroll to position [4199, 0]
click at [515, 618] on link "2" at bounding box center [513, 639] width 43 height 43
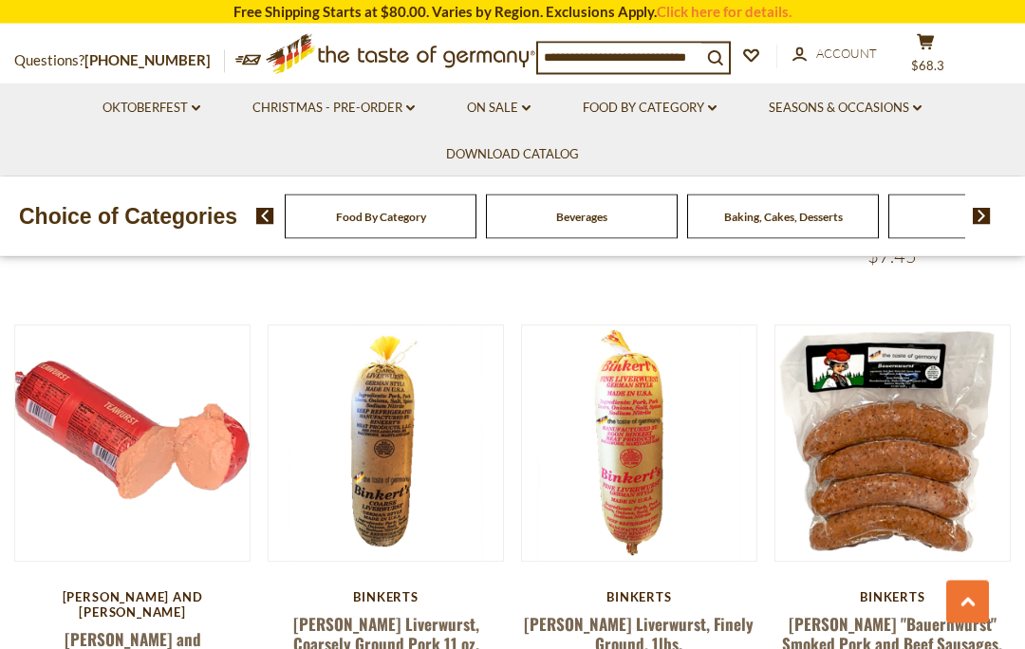
scroll to position [2172, 0]
click at [136, 628] on link "Schaller and Weber Teawurst, 7 oz." at bounding box center [132, 650] width 207 height 44
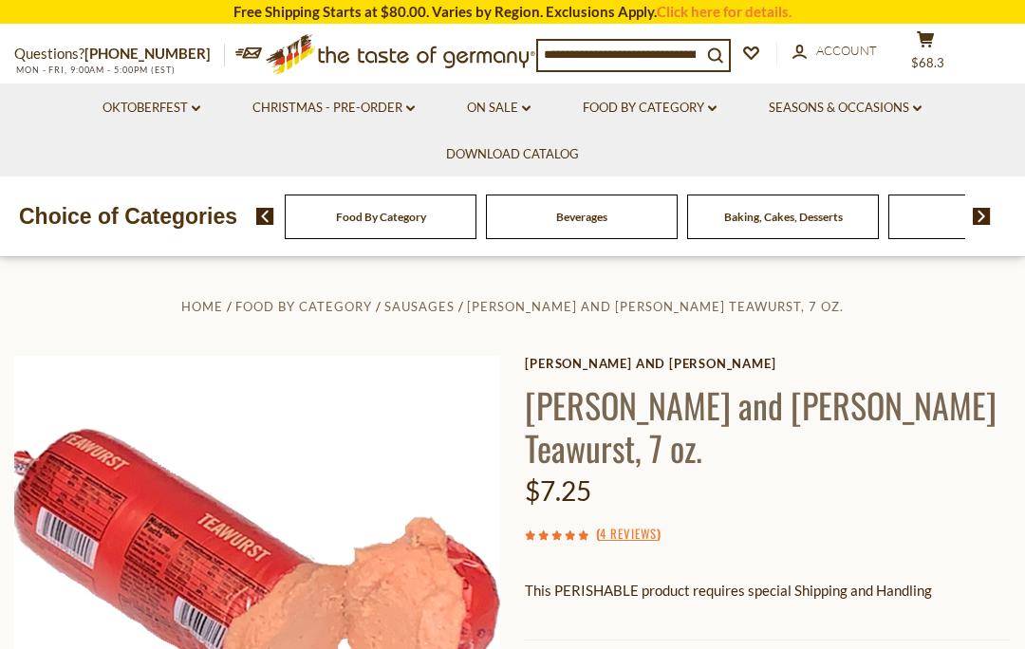
click at [922, 47] on button "cart $68.3" at bounding box center [925, 53] width 57 height 47
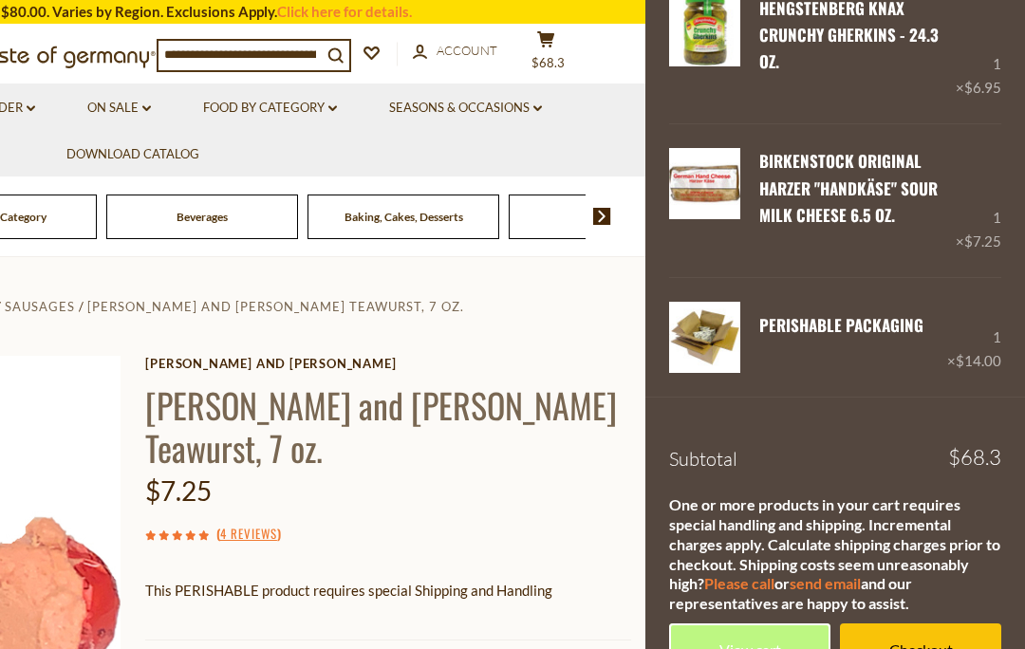
scroll to position [837, 0]
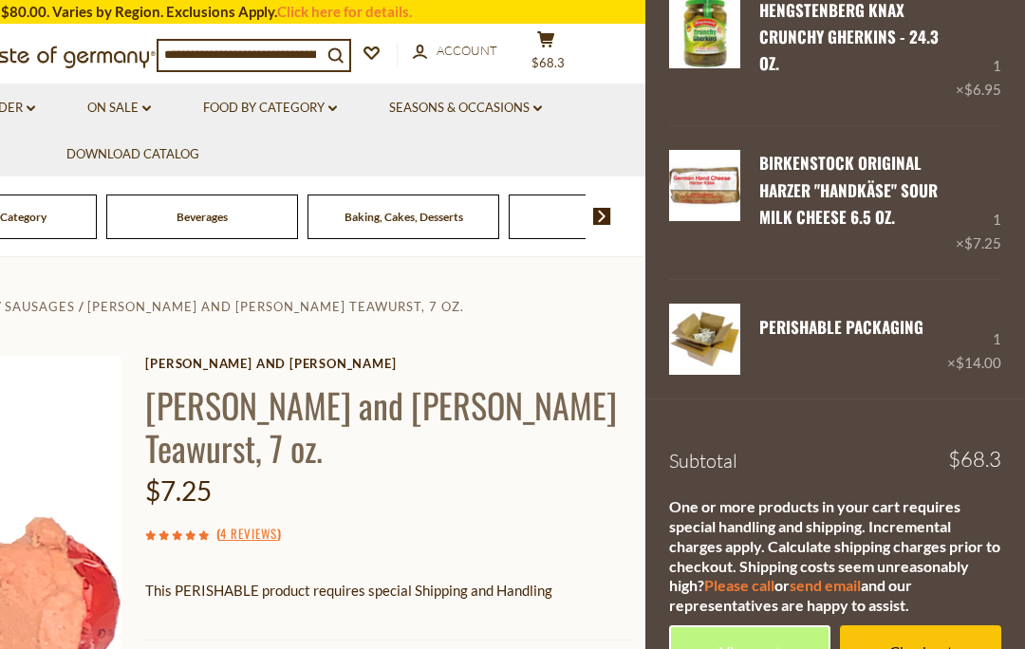
click at [768, 626] on link "View cart" at bounding box center [749, 652] width 161 height 52
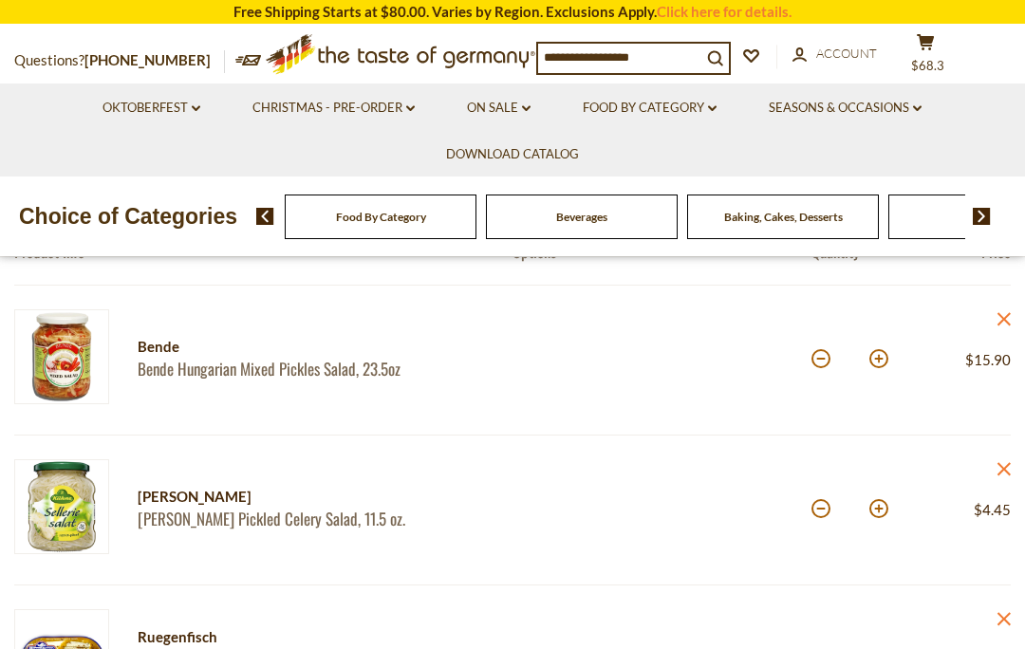
scroll to position [207, 0]
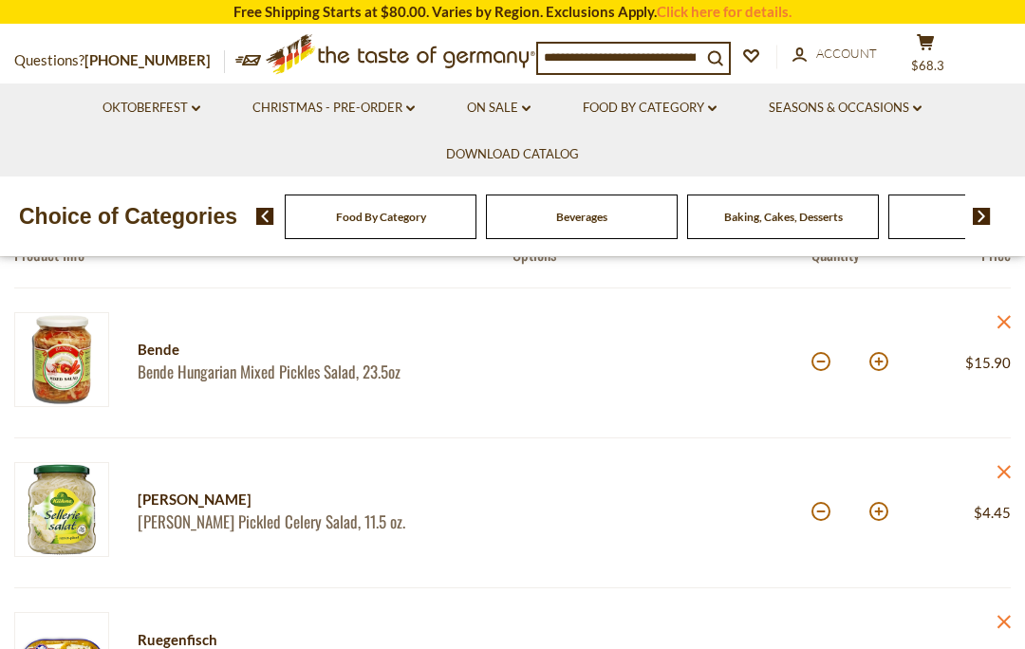
click at [821, 365] on button at bounding box center [821, 361] width 19 height 19
type input "*"
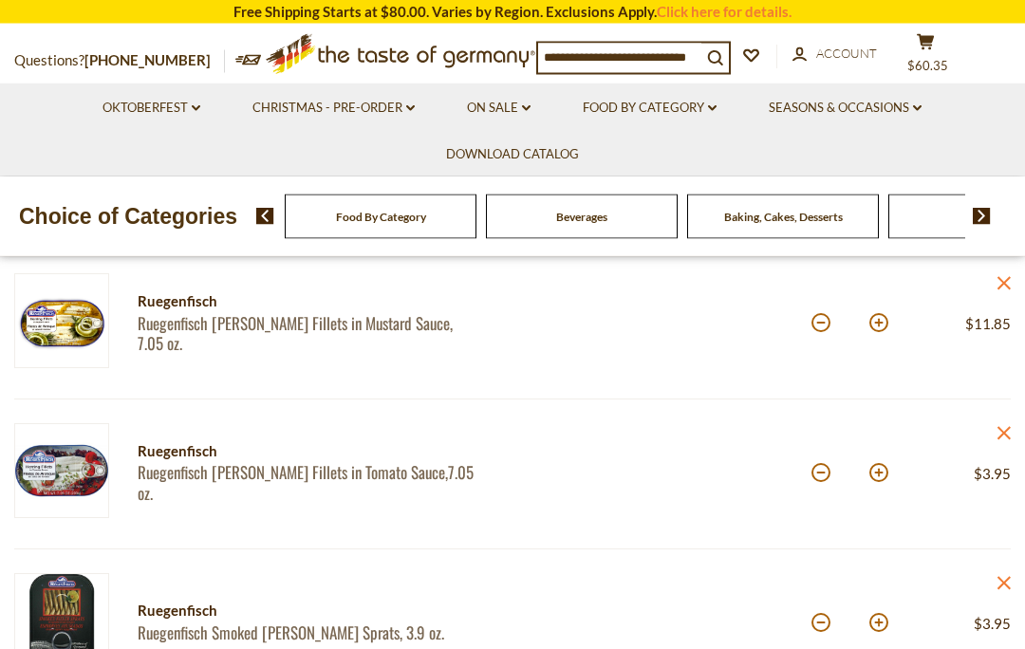
scroll to position [546, 0]
click at [807, 330] on div at bounding box center [662, 324] width 299 height 102
click at [824, 325] on button at bounding box center [821, 322] width 19 height 19
type input "*"
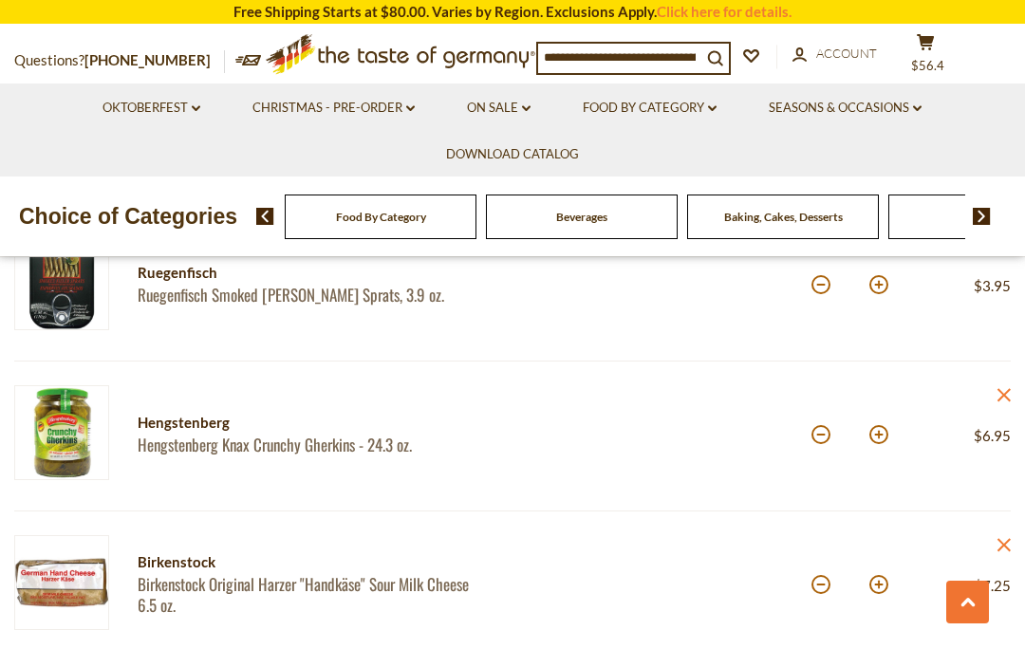
scroll to position [912, 0]
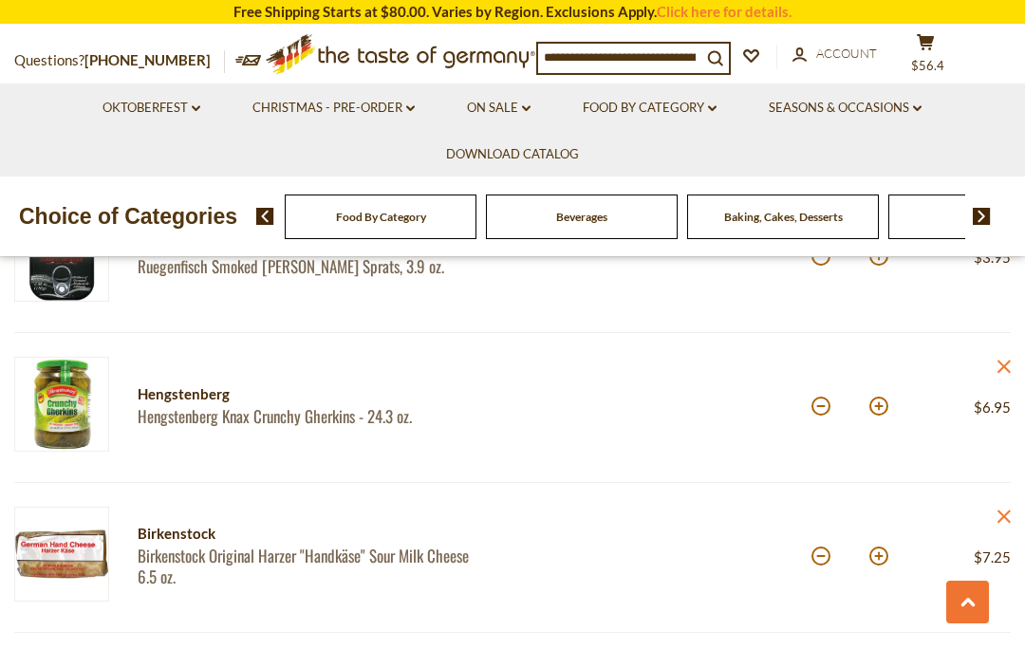
click at [816, 565] on button at bounding box center [821, 556] width 19 height 19
type input "*"
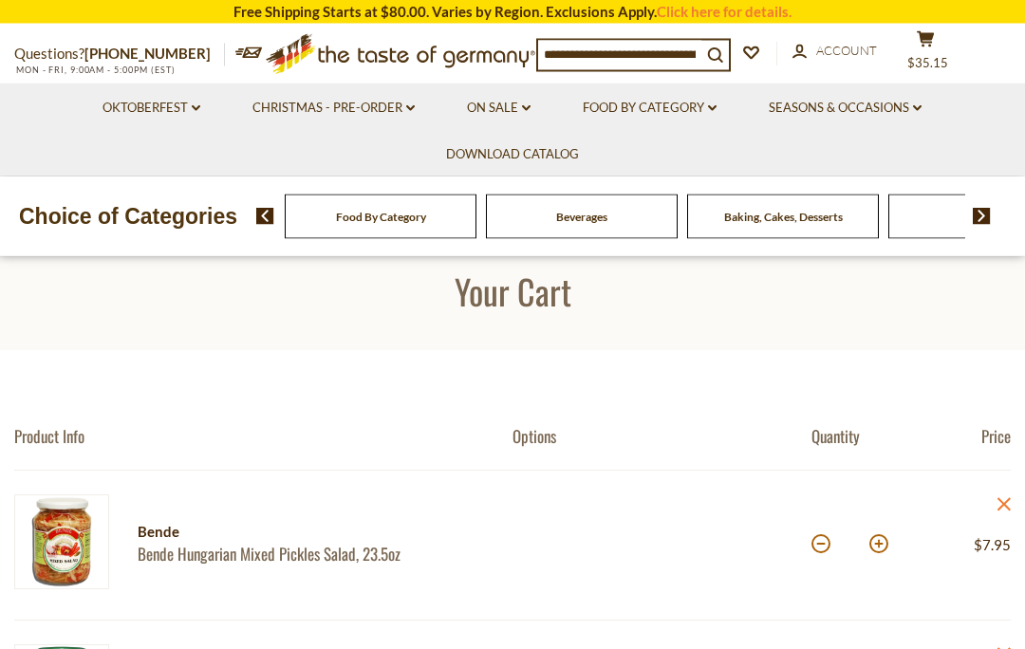
scroll to position [0, 0]
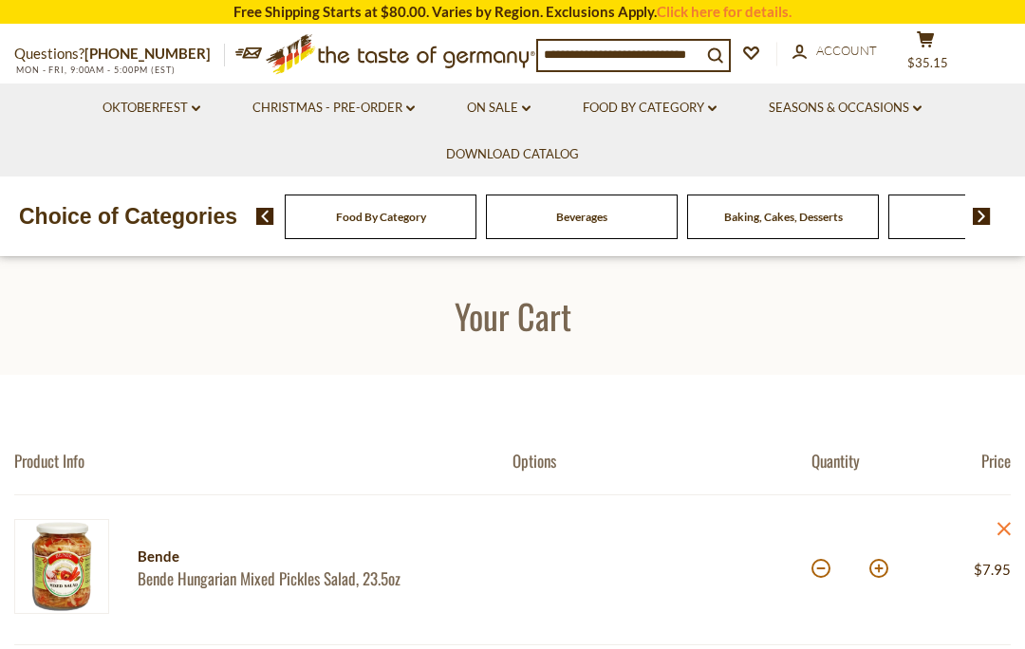
click at [672, 111] on link "Food By Category dropdown_arrow" at bounding box center [650, 108] width 134 height 21
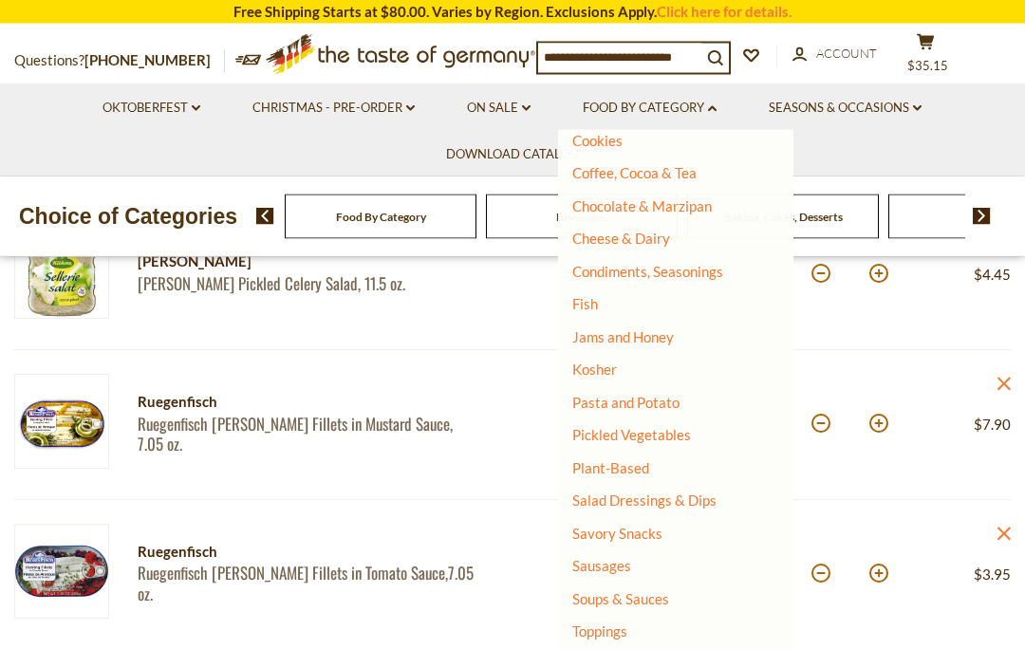
scroll to position [448, 0]
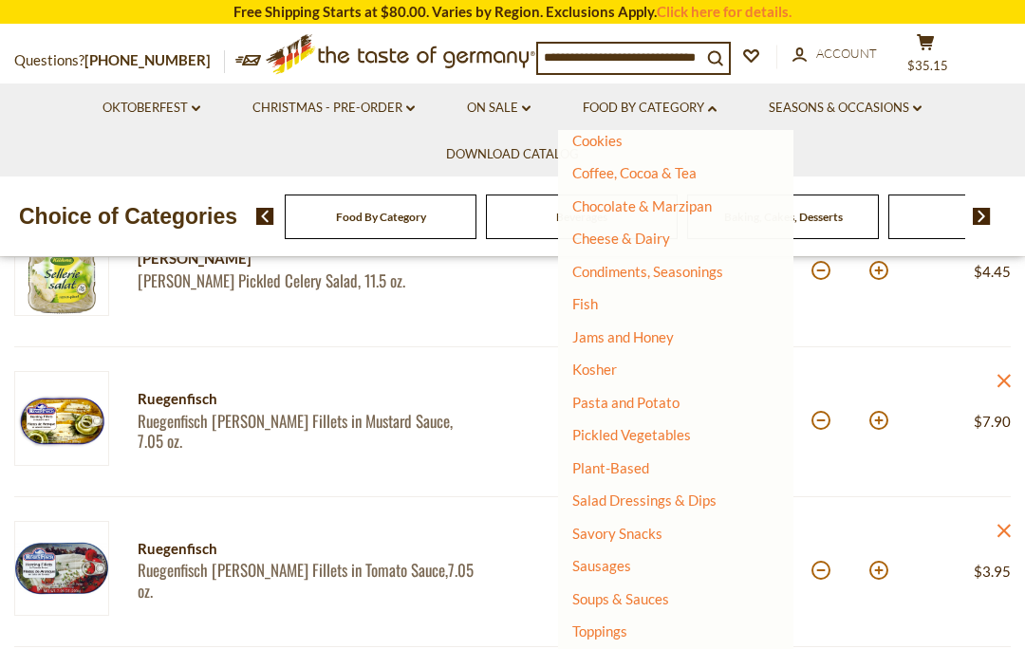
click at [670, 428] on link "Pickled Vegetables" at bounding box center [631, 434] width 119 height 17
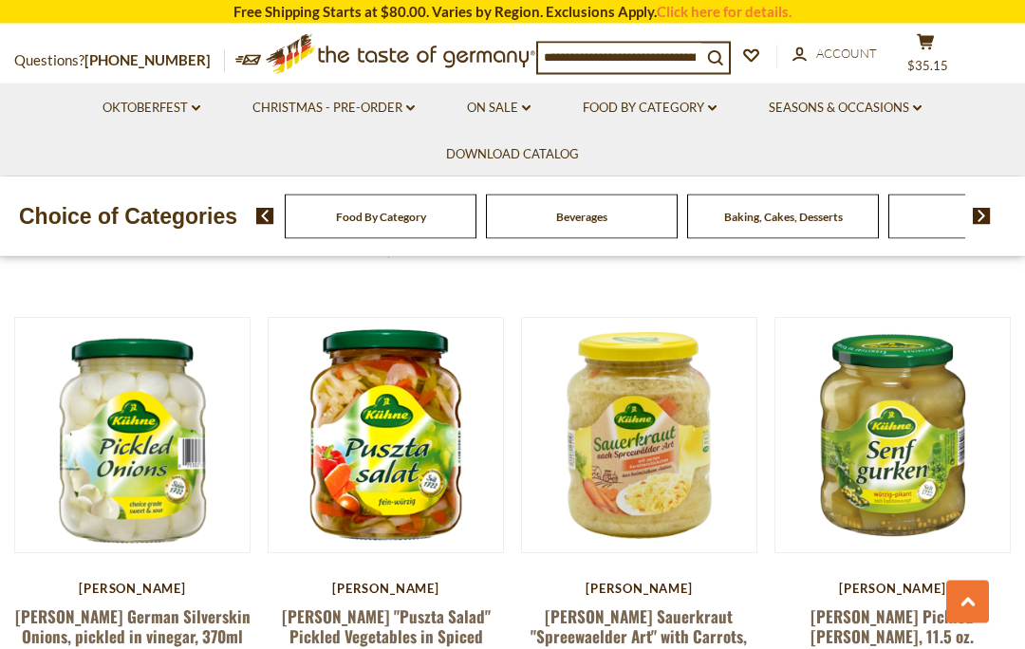
scroll to position [3055, 0]
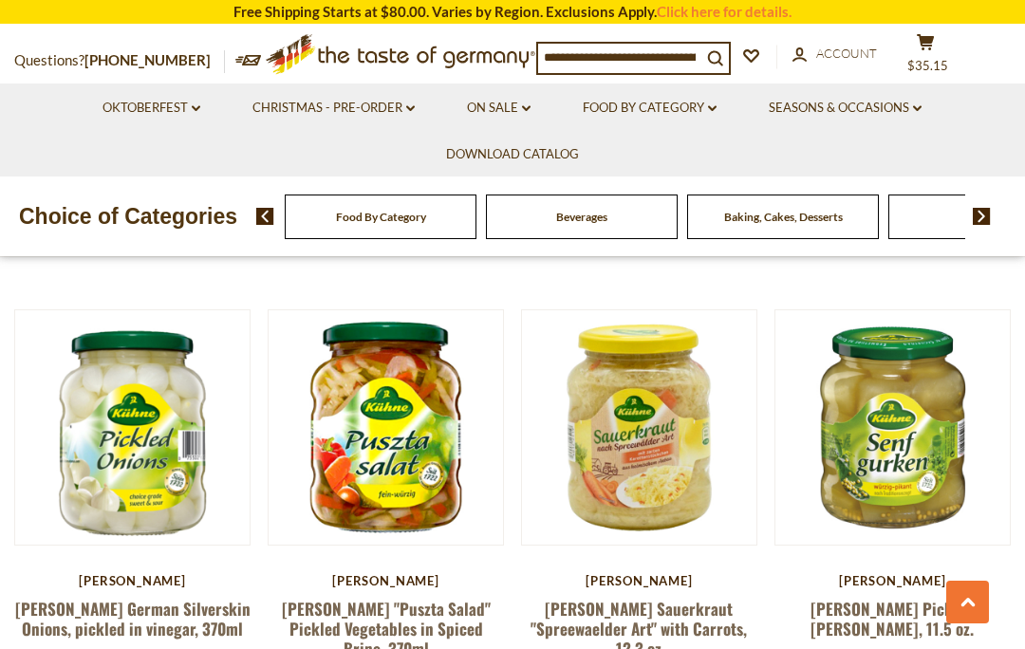
click at [392, 597] on link "[PERSON_NAME] "Puszta Salad" Pickled Vegetables in Spiced Brine, 370ml" at bounding box center [386, 629] width 209 height 65
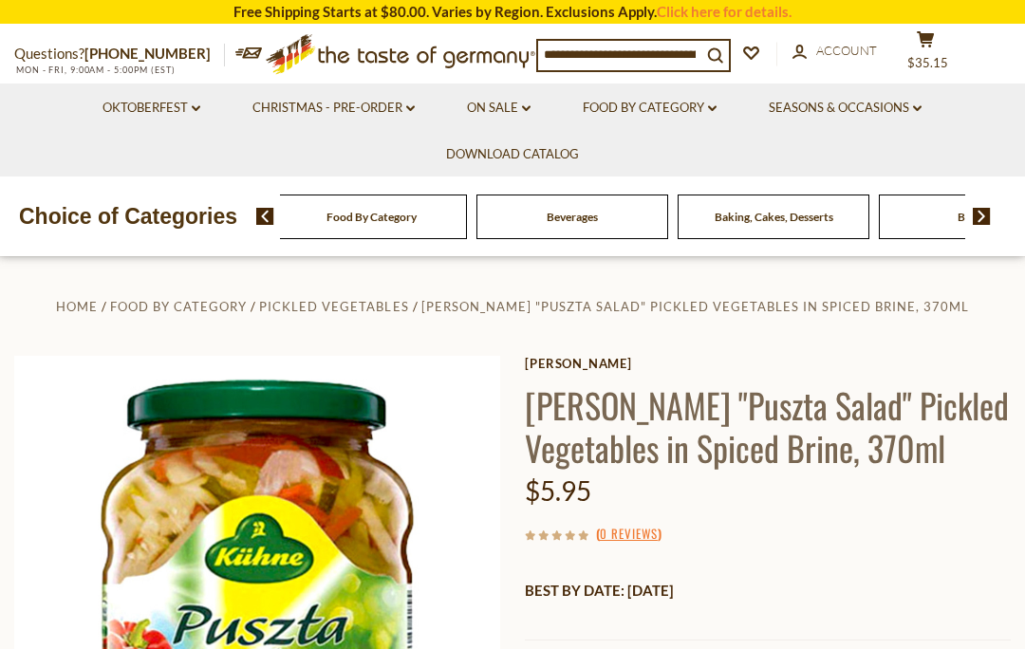
click at [934, 44] on icon "cart" at bounding box center [926, 39] width 18 height 16
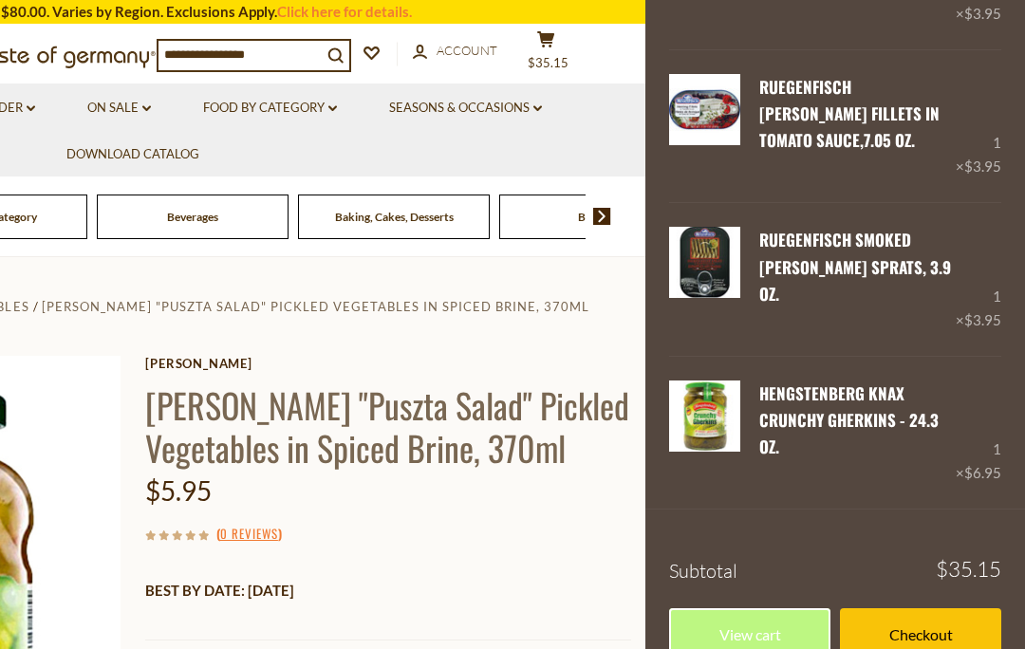
scroll to position [440, 0]
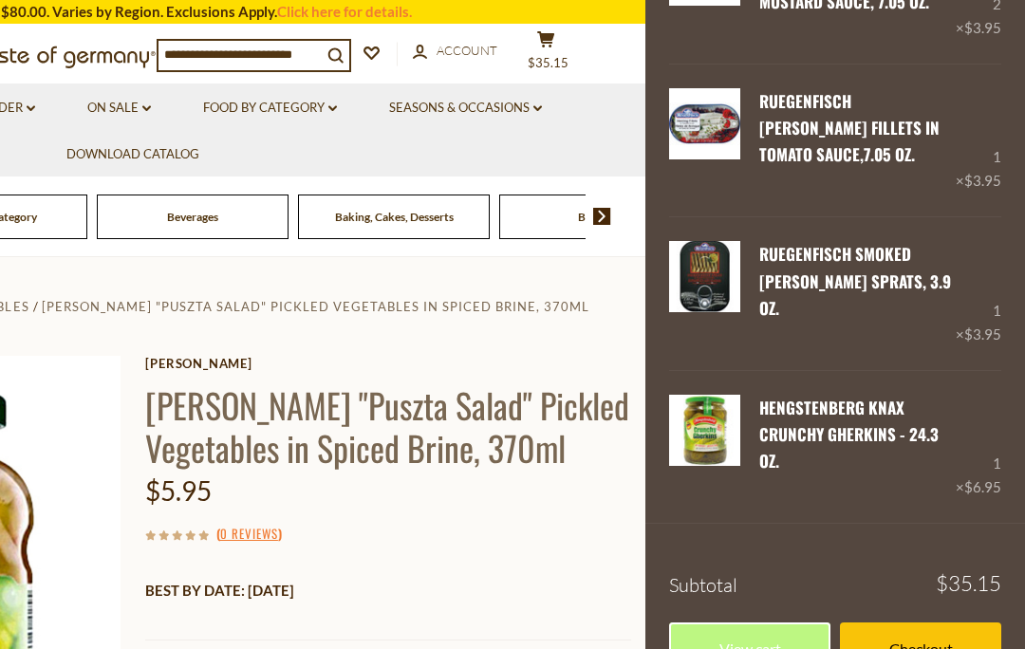
click at [752, 623] on link "View cart" at bounding box center [749, 649] width 161 height 52
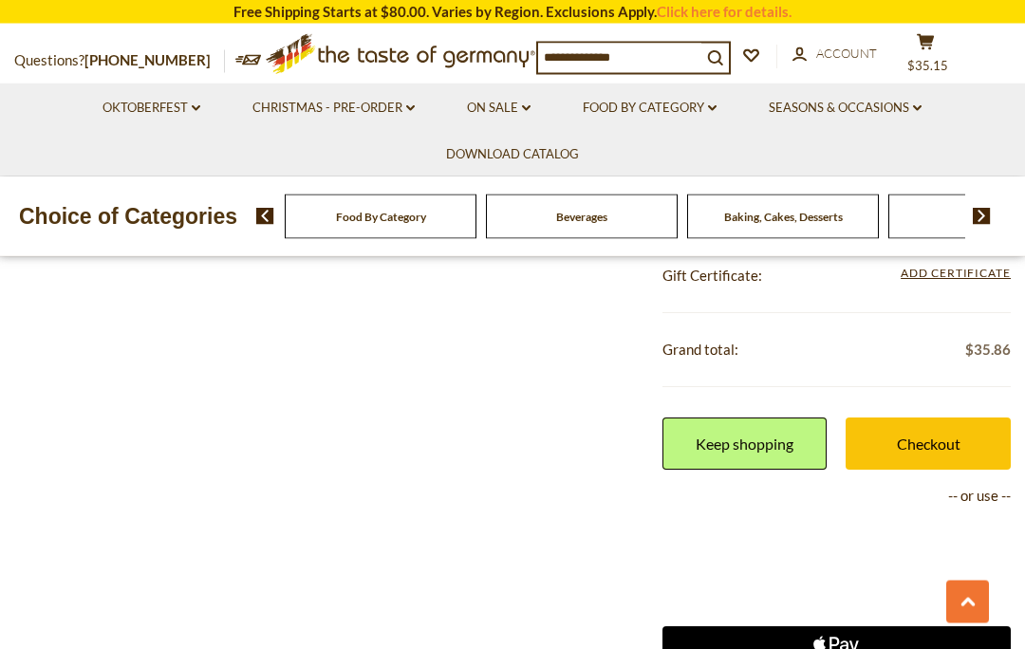
scroll to position [1378, 0]
click at [943, 447] on link "Checkout" at bounding box center [928, 444] width 165 height 52
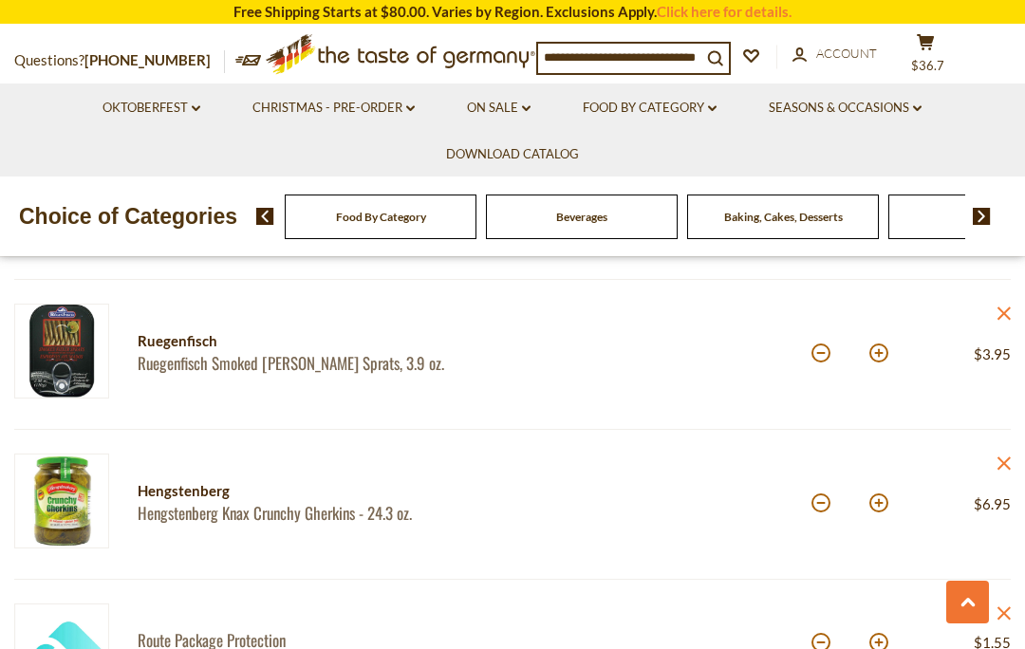
scroll to position [811, 0]
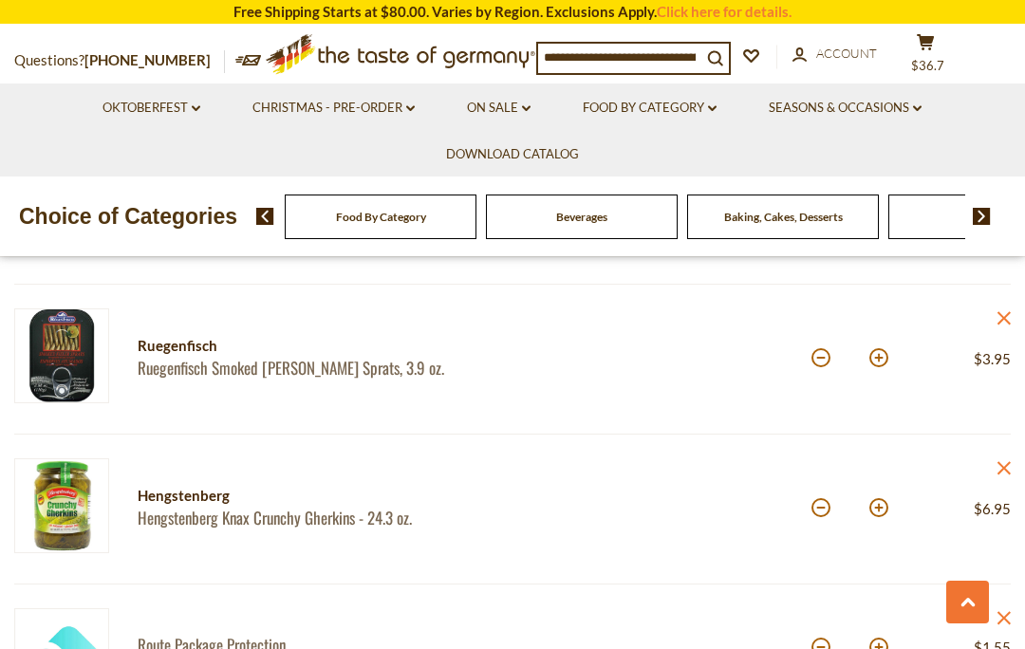
click at [926, 58] on span "$36.7" at bounding box center [927, 65] width 33 height 15
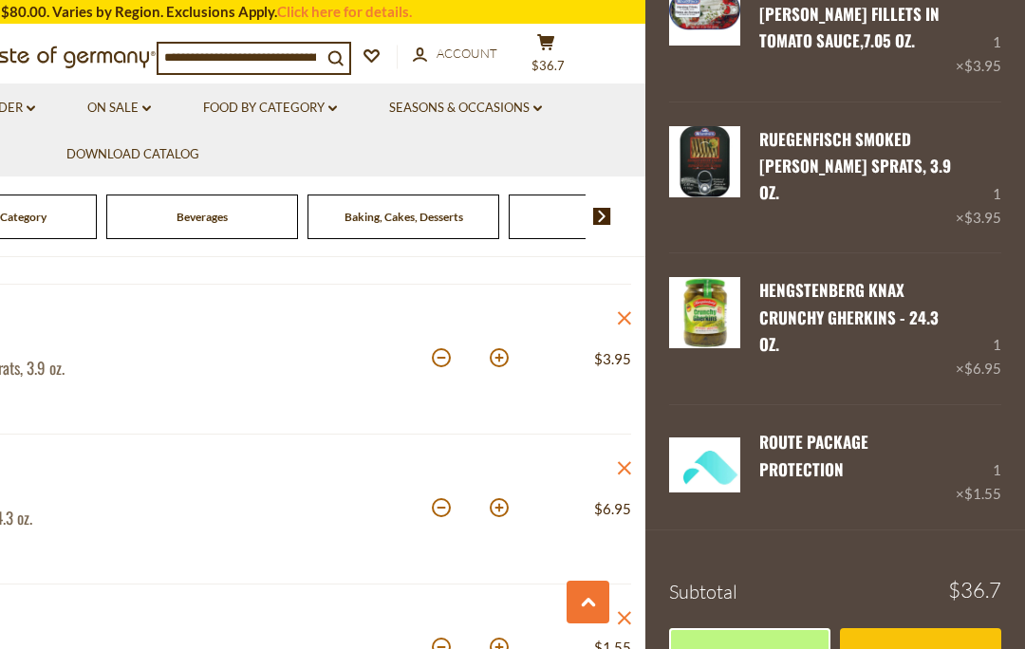
scroll to position [548, 0]
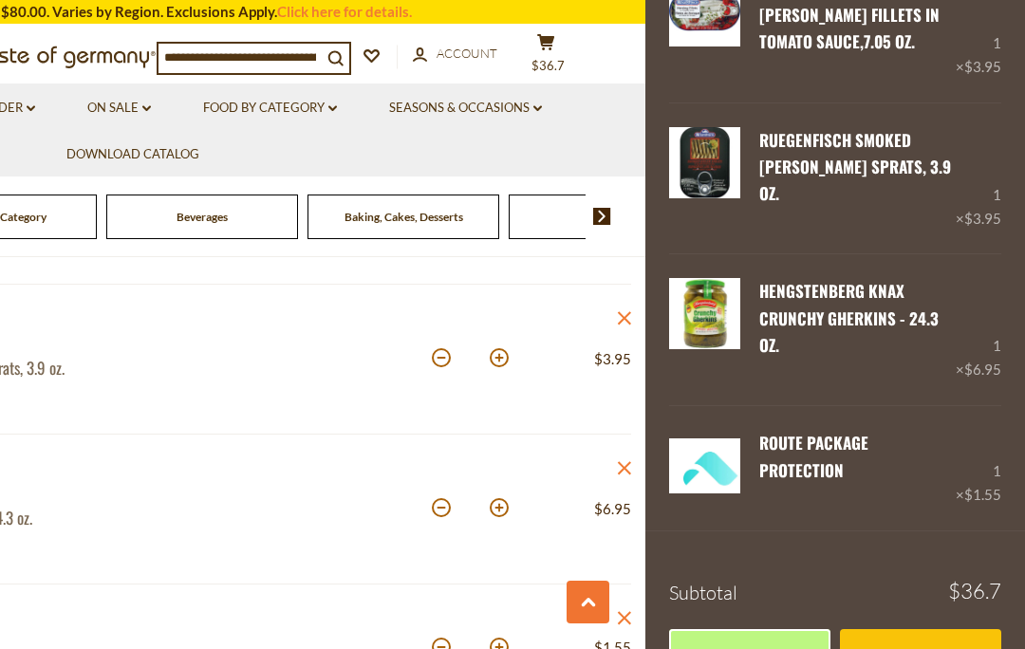
click at [788, 629] on link "View cart" at bounding box center [749, 655] width 161 height 52
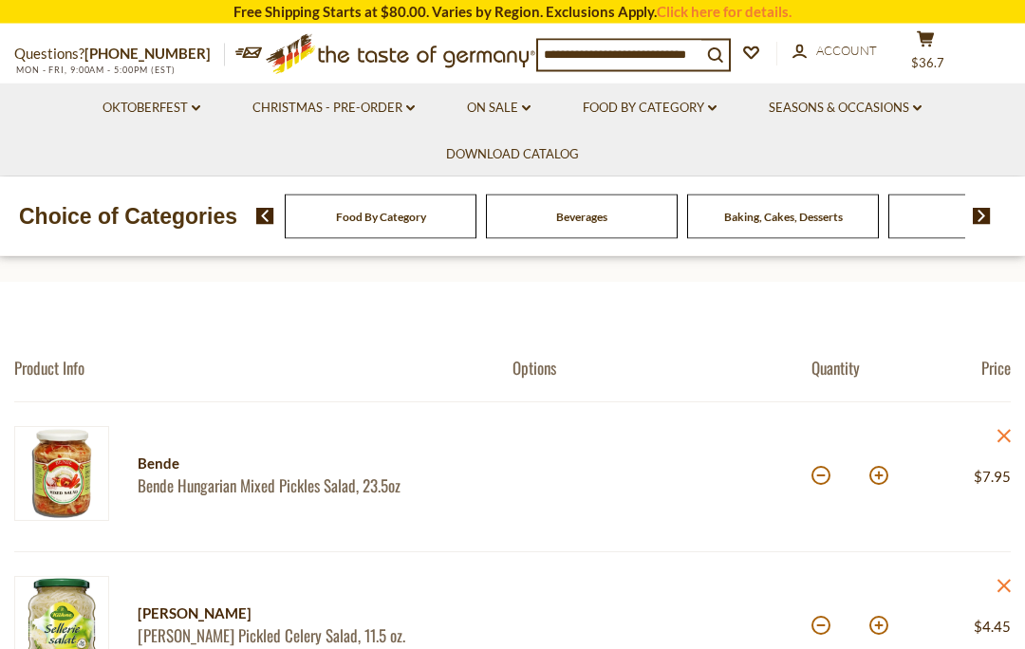
scroll to position [105, 0]
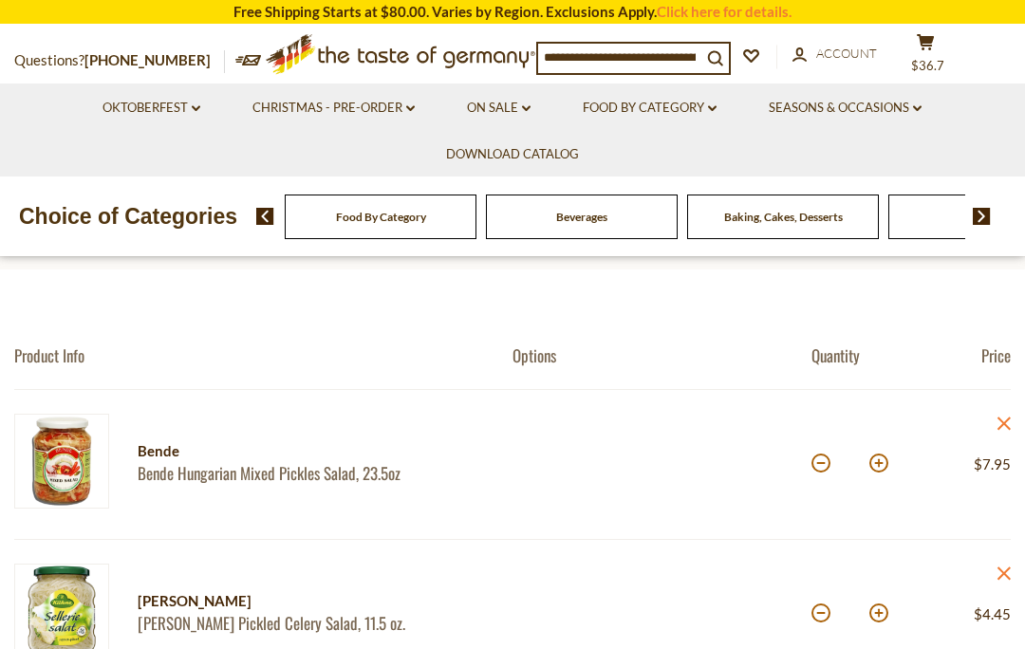
click at [815, 479] on div "*" at bounding box center [850, 465] width 77 height 52
click at [834, 457] on input "*" at bounding box center [850, 465] width 33 height 52
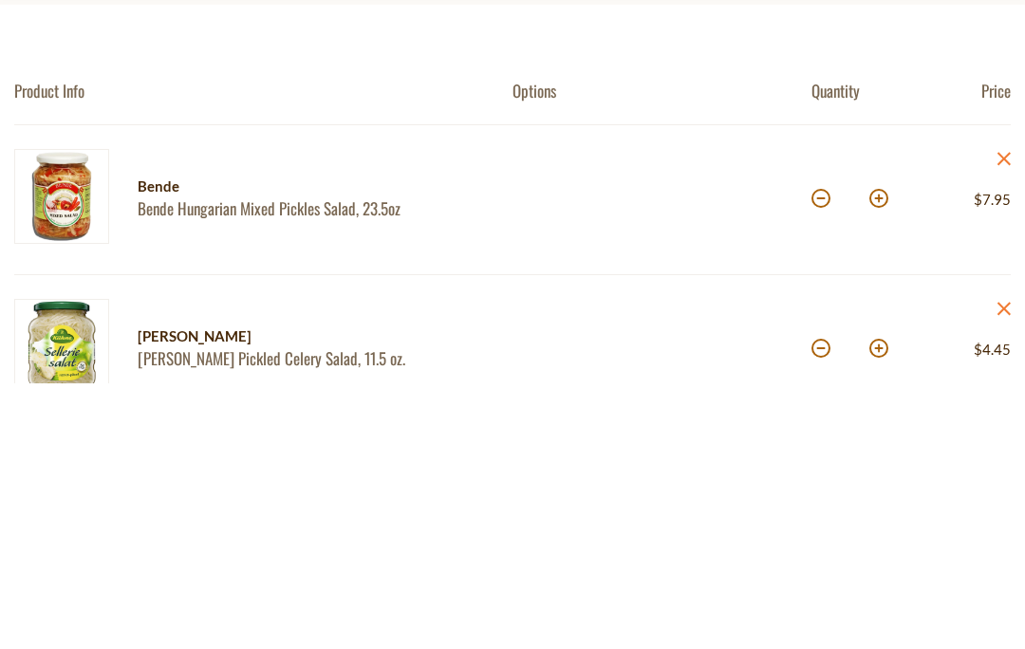
click at [823, 455] on button at bounding box center [821, 464] width 19 height 19
type input "*"
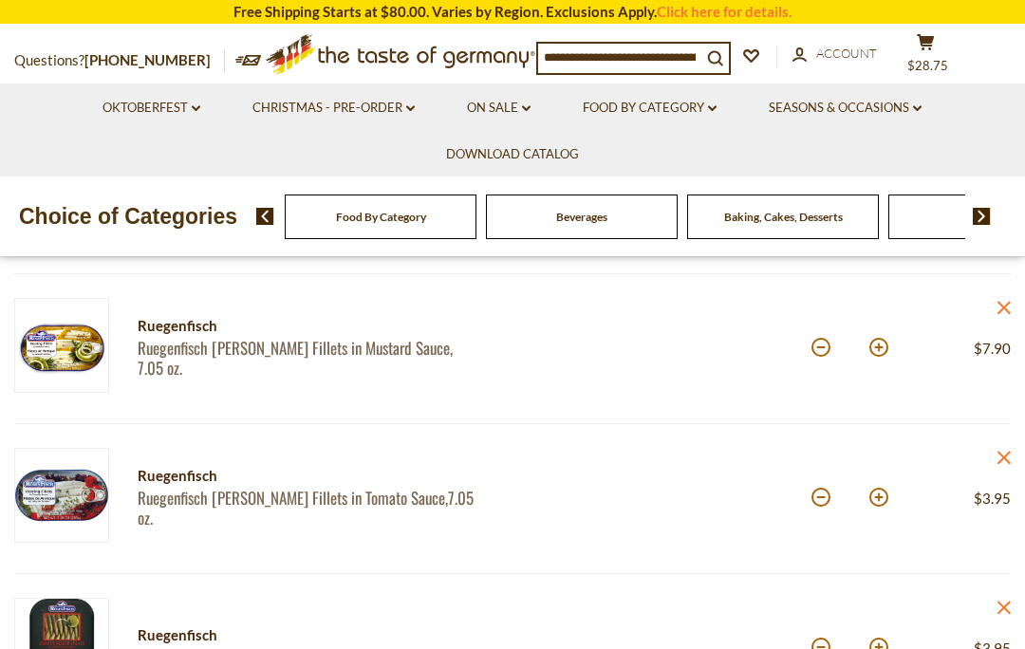
scroll to position [365, 0]
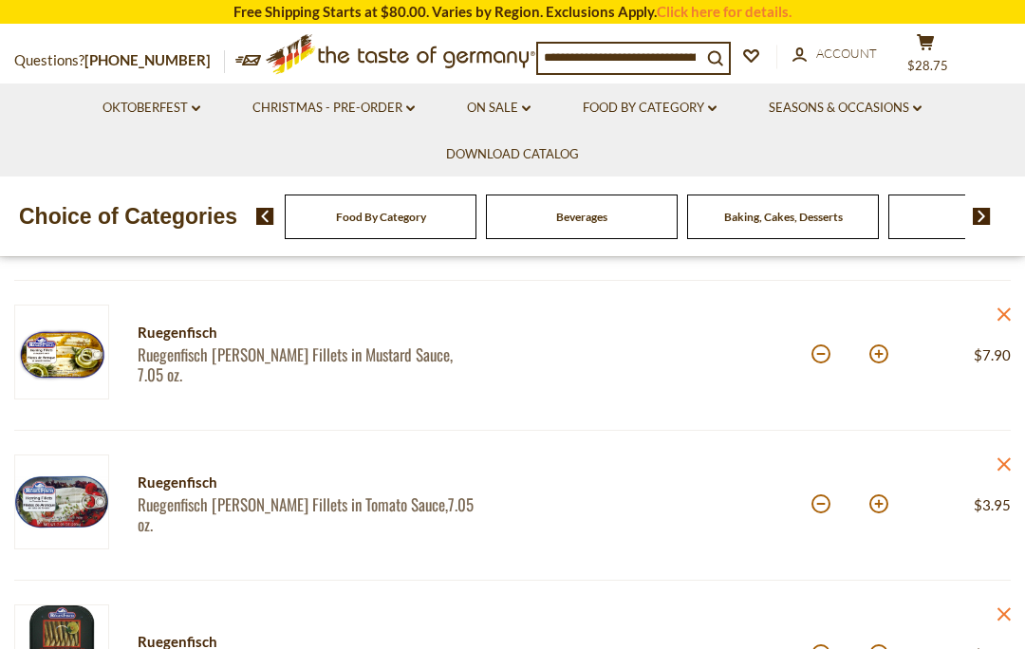
click at [821, 364] on button at bounding box center [821, 354] width 19 height 19
type input "*"
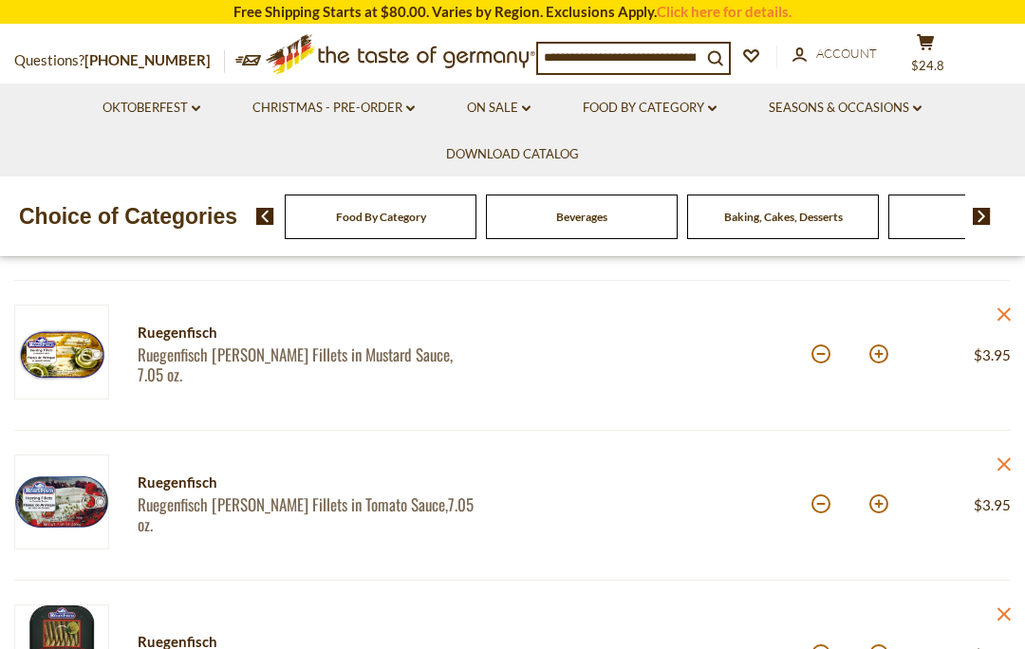
click at [816, 363] on button at bounding box center [821, 354] width 19 height 19
type input "*"
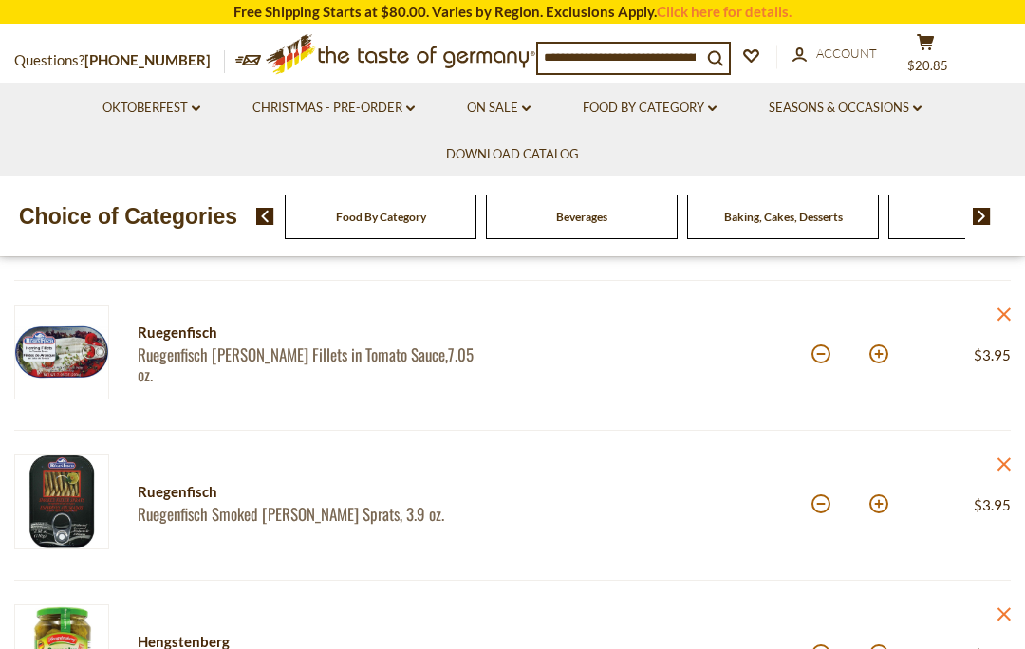
click at [823, 360] on button at bounding box center [821, 354] width 19 height 19
type input "*"
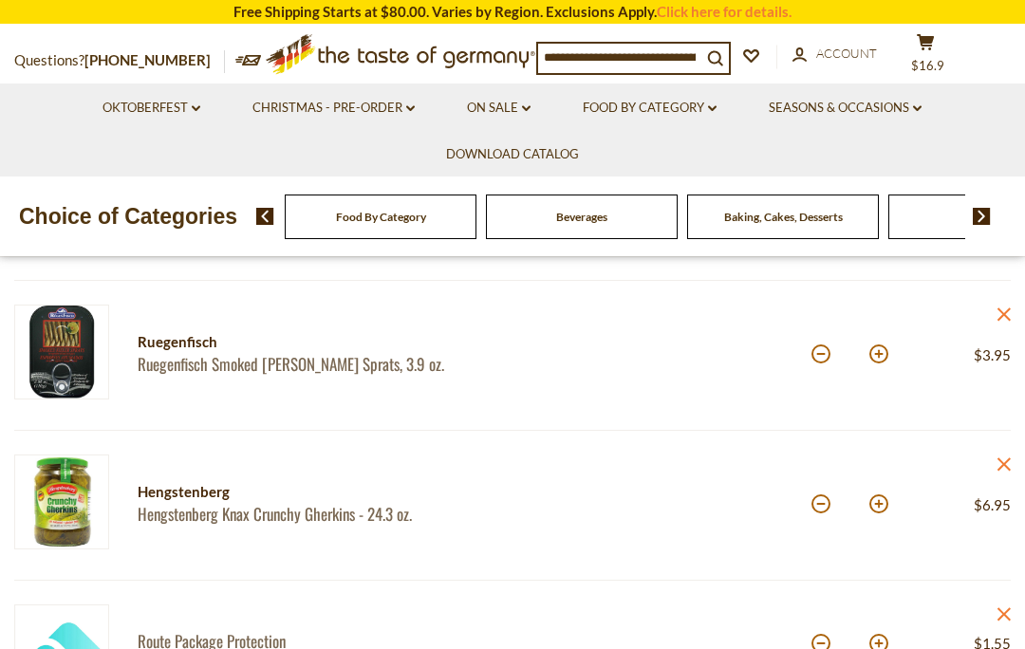
click at [821, 362] on button at bounding box center [821, 354] width 19 height 19
type input "*"
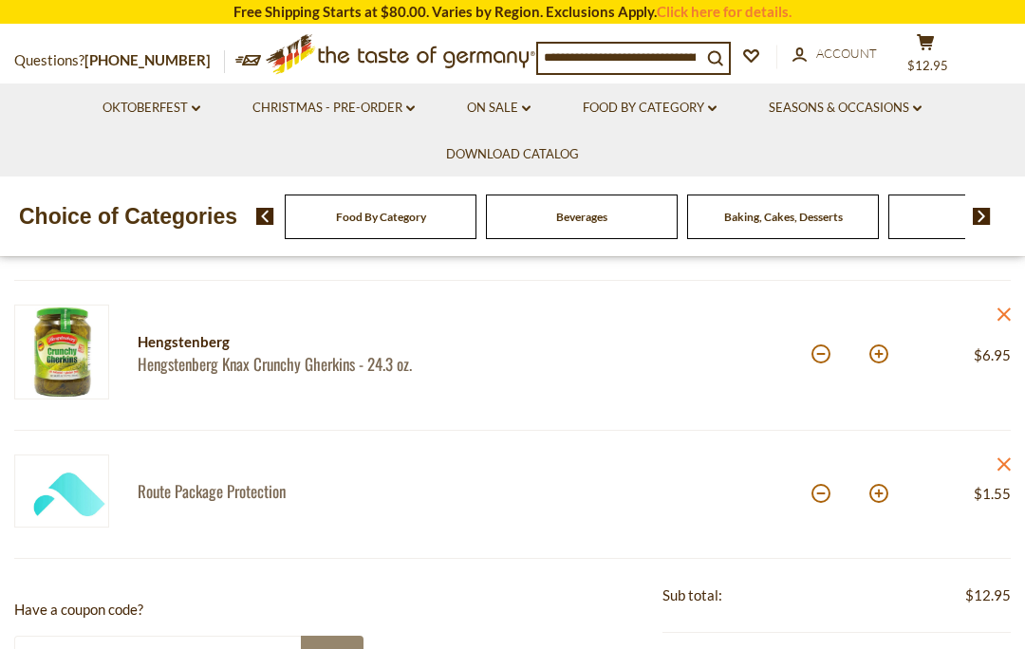
click at [821, 502] on button at bounding box center [821, 493] width 19 height 19
type input "*"
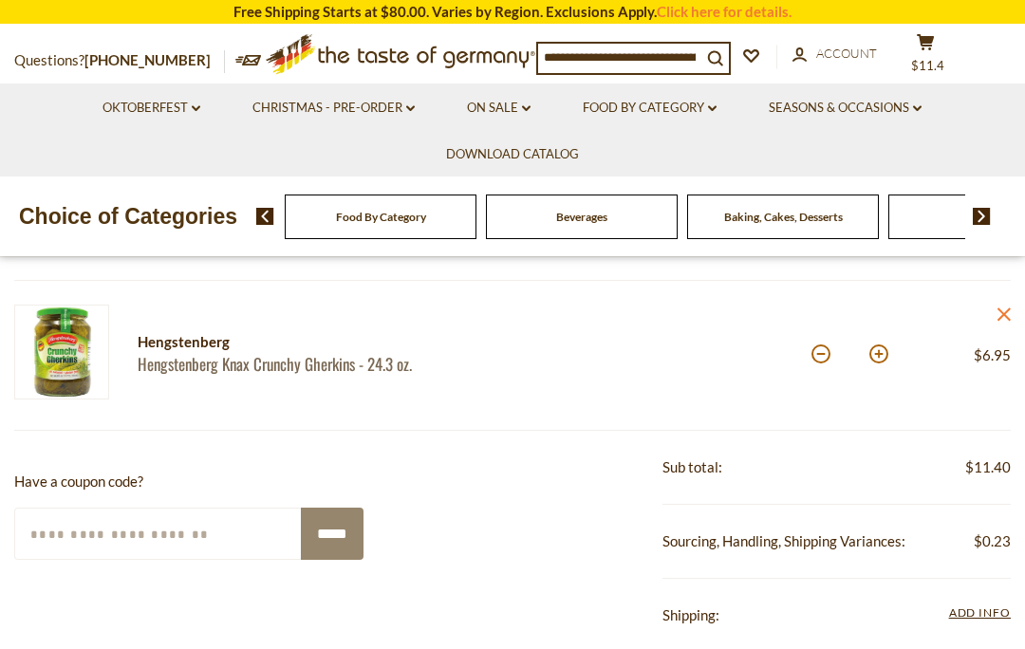
click at [816, 361] on button at bounding box center [821, 354] width 19 height 19
type input "*"
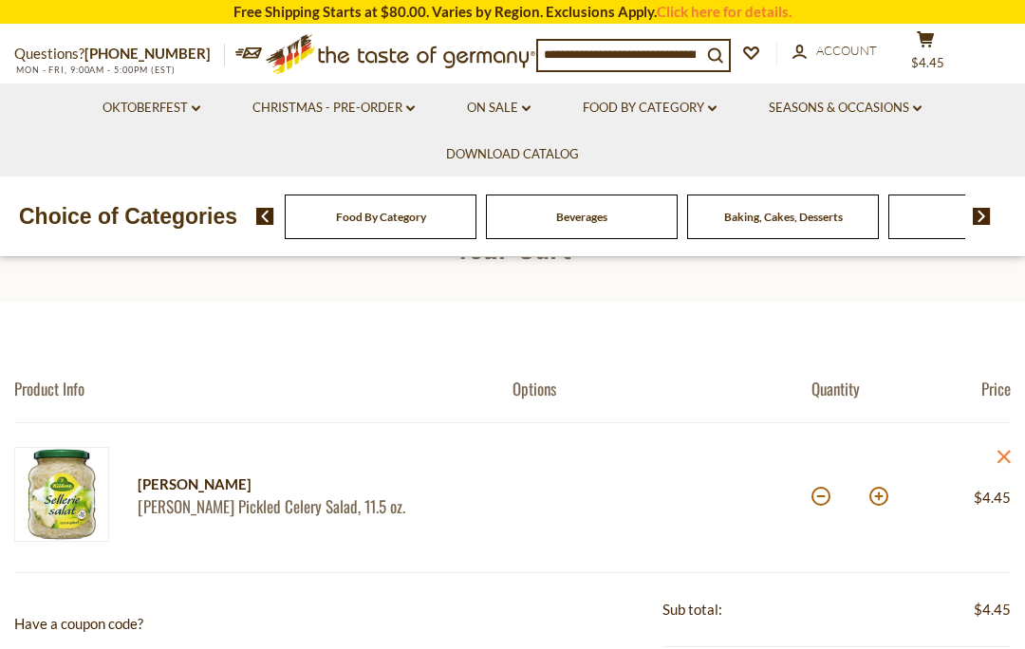
scroll to position [73, 0]
click at [817, 505] on button at bounding box center [821, 495] width 19 height 19
type input "*"
